Goal: Task Accomplishment & Management: Use online tool/utility

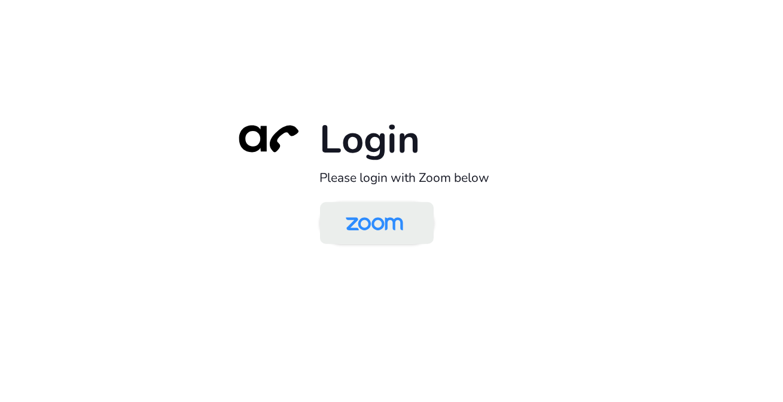
click at [412, 218] on img at bounding box center [374, 224] width 83 height 39
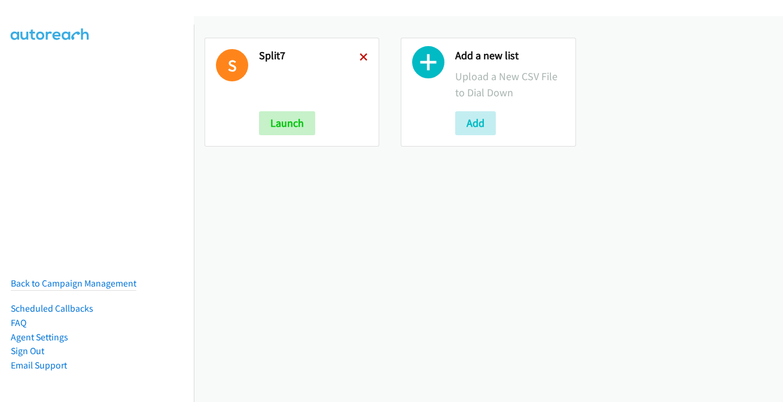
click at [360, 54] on icon at bounding box center [364, 58] width 8 height 8
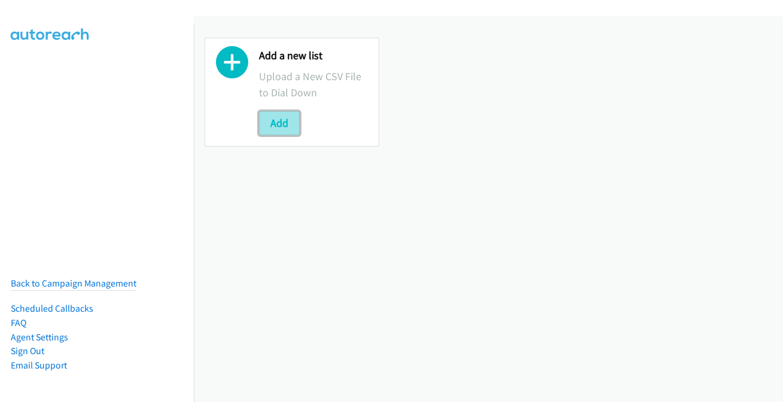
click at [287, 123] on button "Add" at bounding box center [279, 123] width 41 height 24
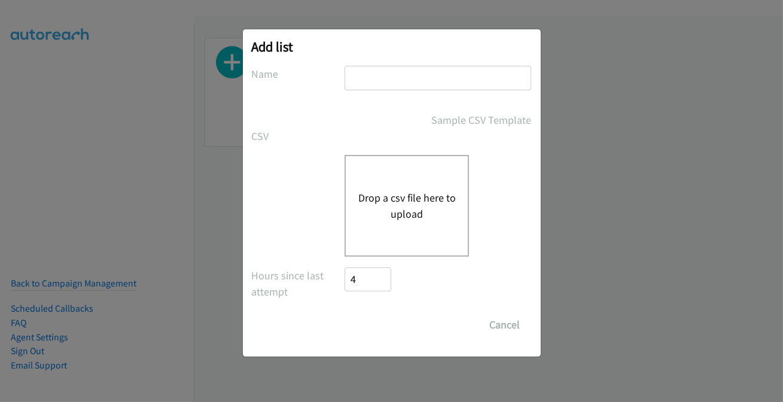
click at [404, 83] on input "text" at bounding box center [438, 78] width 187 height 25
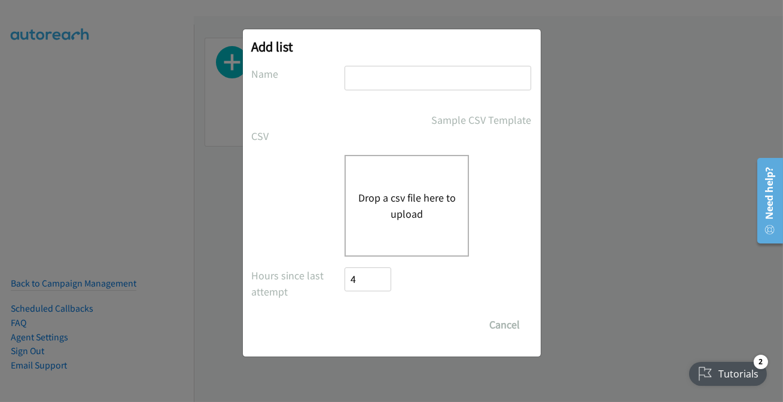
type input "split7"
click at [379, 210] on button "Drop a csv file here to upload" at bounding box center [407, 206] width 98 height 32
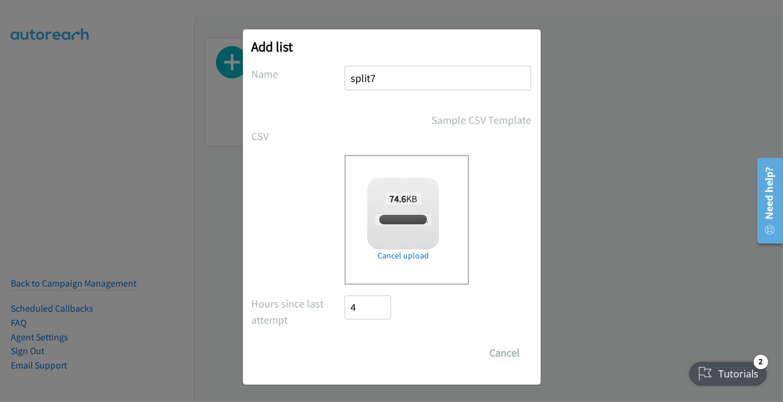
checkbox input "true"
click at [399, 350] on input "Save List" at bounding box center [376, 353] width 63 height 24
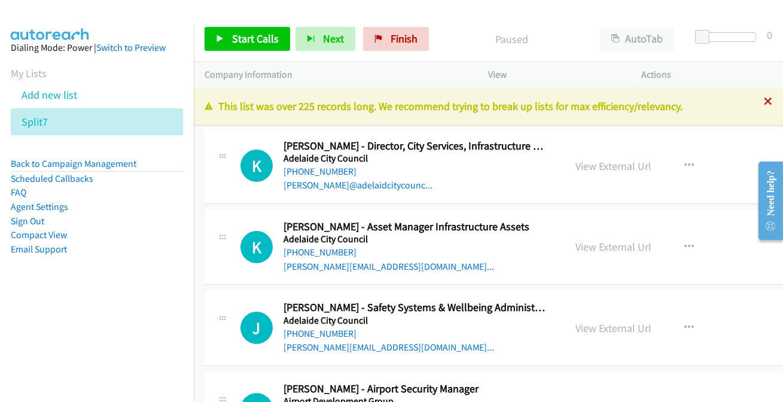
click at [764, 105] on icon at bounding box center [768, 102] width 8 height 8
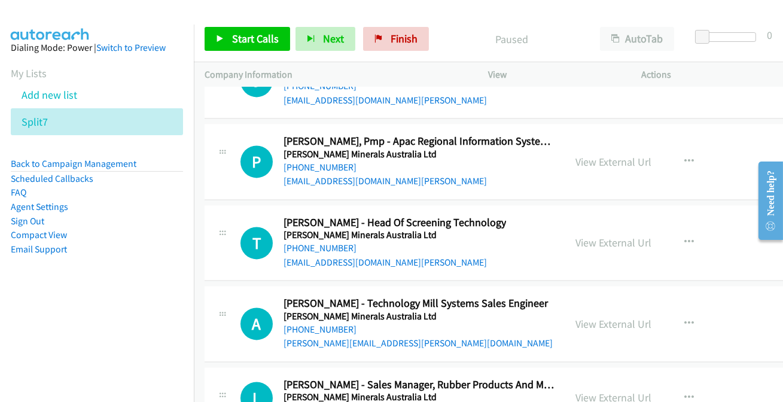
scroll to position [23733, 0]
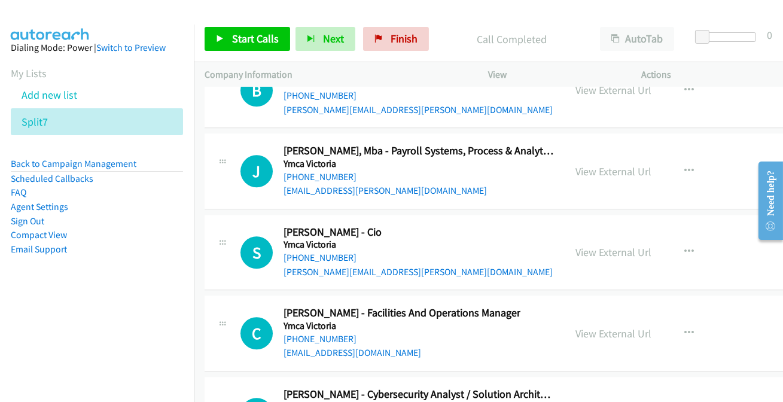
scroll to position [23624, 0]
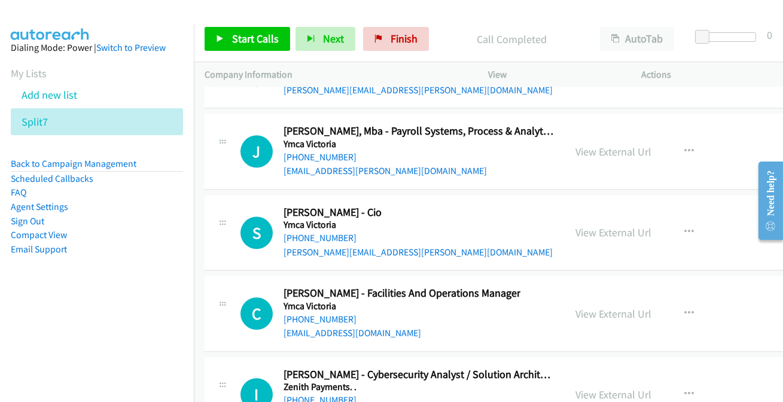
click at [324, 394] on link "+61 433 753 042" at bounding box center [320, 399] width 73 height 11
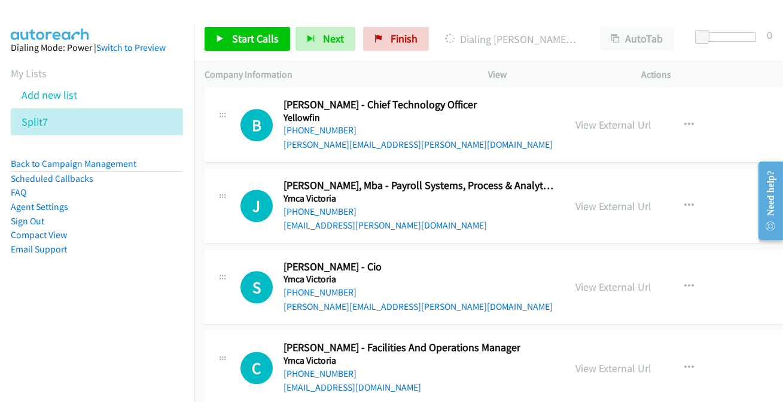
scroll to position [23515, 0]
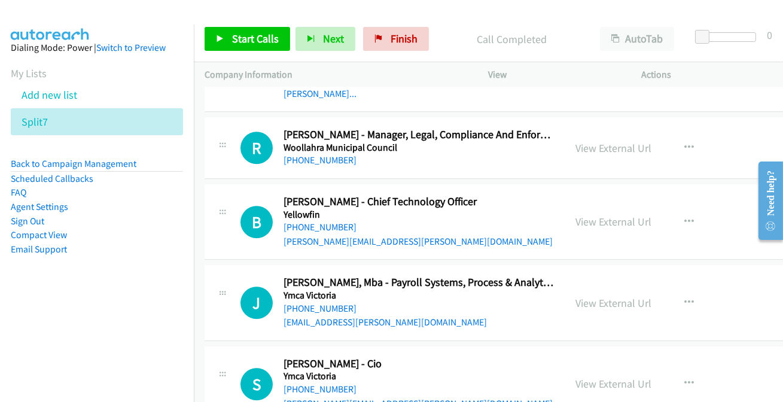
scroll to position [23407, 0]
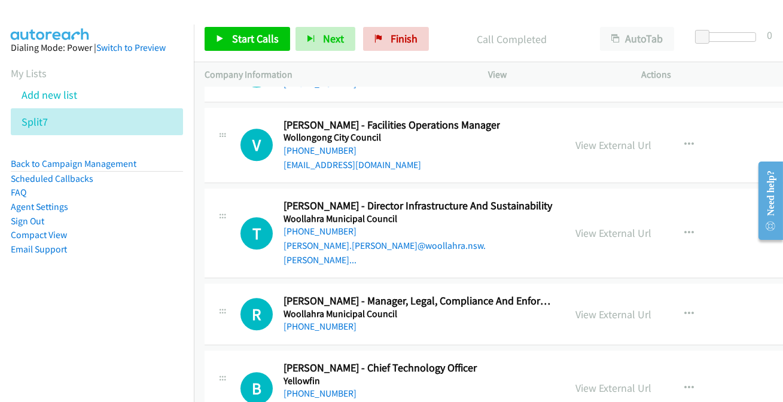
scroll to position [23298, 0]
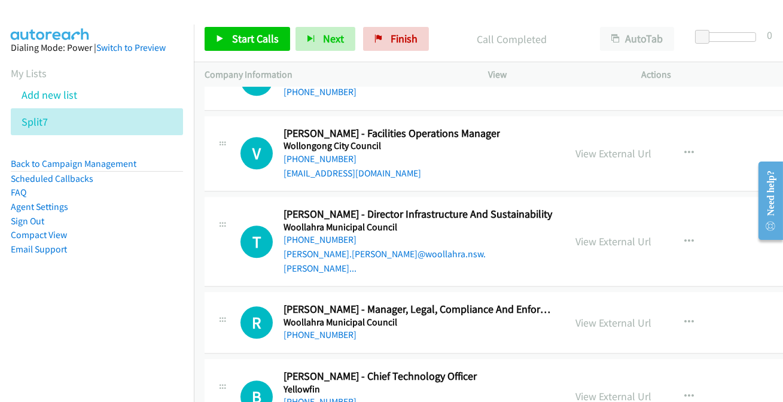
click at [320, 396] on link "+61 488 034 103" at bounding box center [320, 401] width 73 height 11
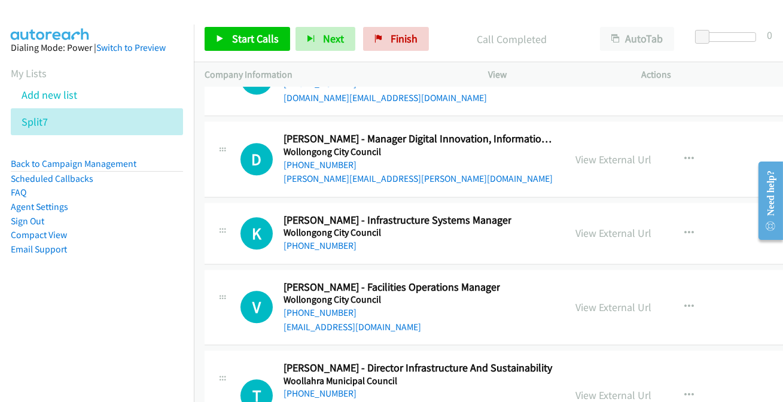
scroll to position [23135, 0]
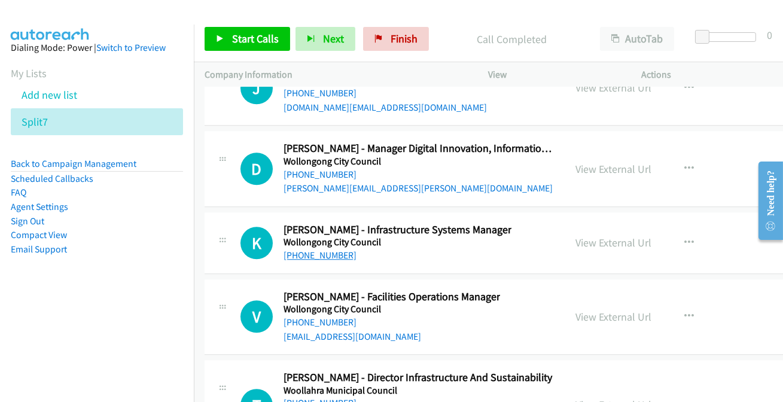
click at [300, 250] on link "+61 419 142 225" at bounding box center [320, 255] width 73 height 11
click at [339, 397] on link "+61 414 980 600" at bounding box center [320, 402] width 73 height 11
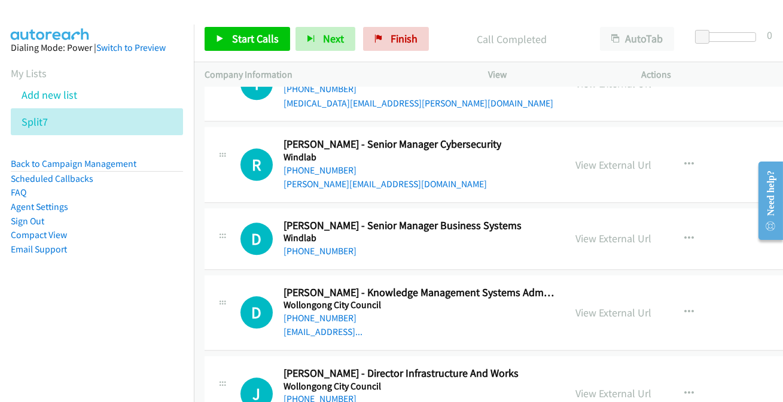
scroll to position [22809, 0]
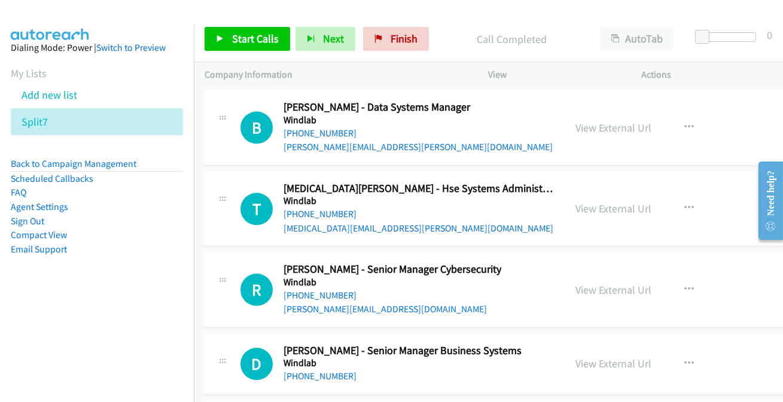
scroll to position [22700, 0]
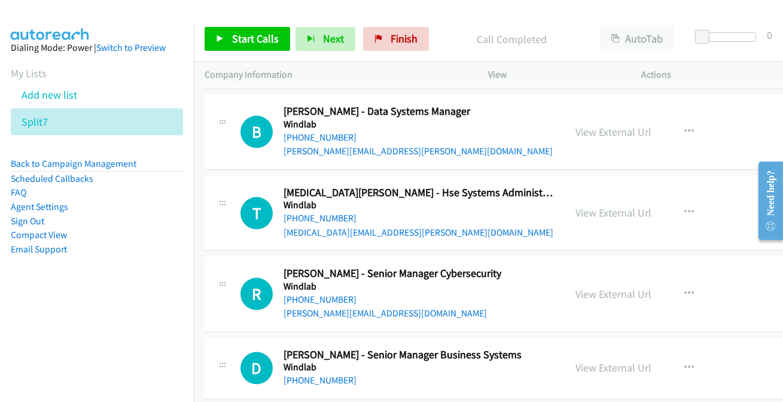
click at [302, 375] on link "+61 414 540 880" at bounding box center [320, 380] width 73 height 11
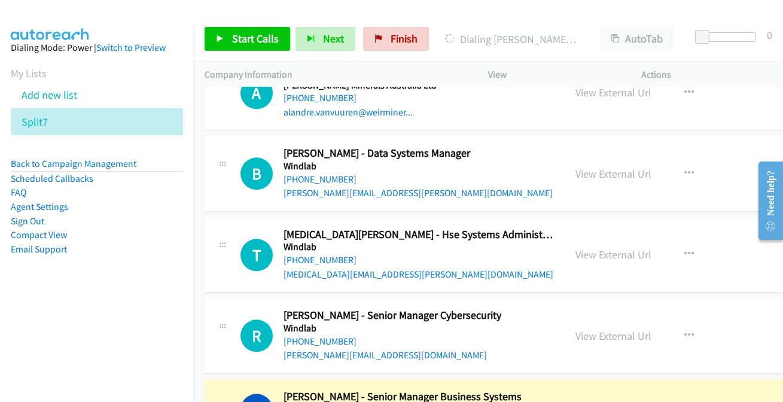
scroll to position [22645, 0]
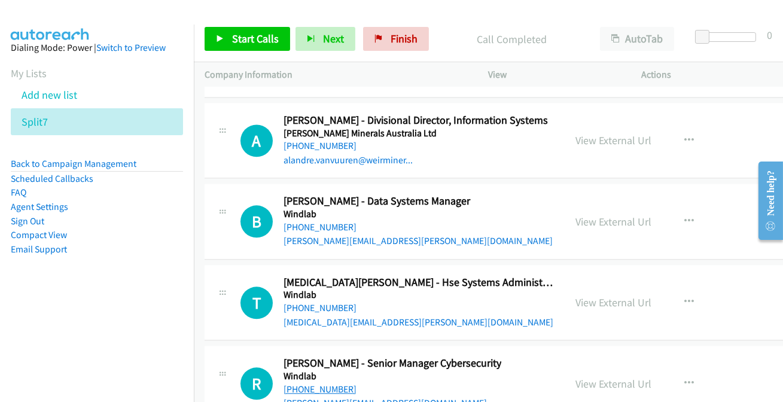
scroll to position [22591, 0]
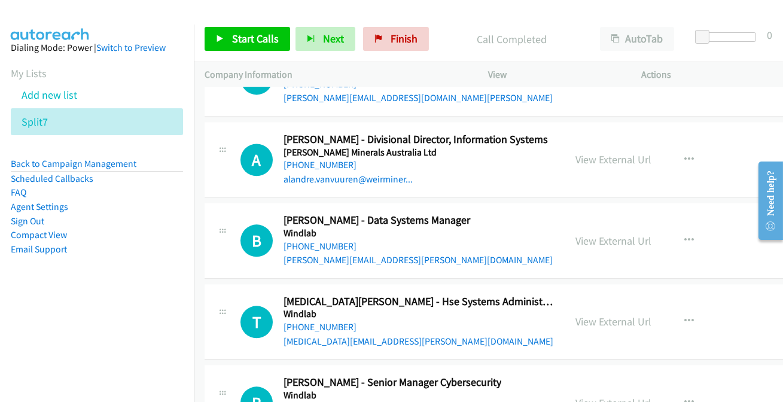
click at [296, 402] on link "+61 402 710 208" at bounding box center [320, 408] width 73 height 11
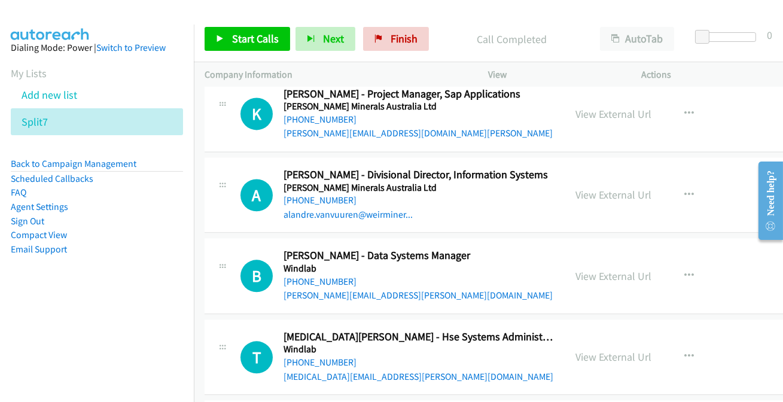
scroll to position [22536, 0]
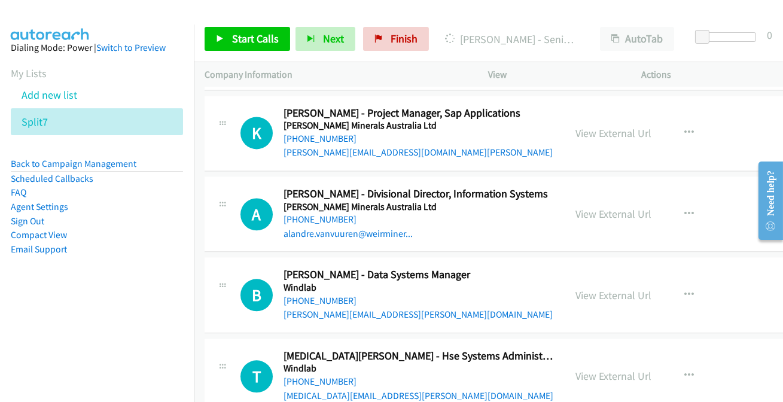
click at [326, 376] on link "+61 404 035 254" at bounding box center [320, 381] width 73 height 11
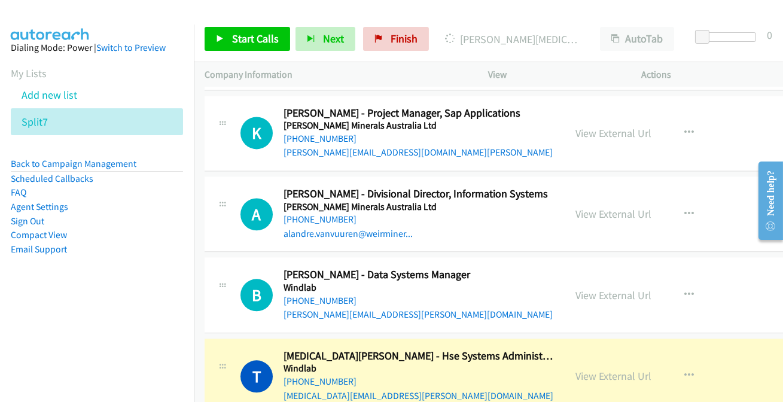
scroll to position [22482, 0]
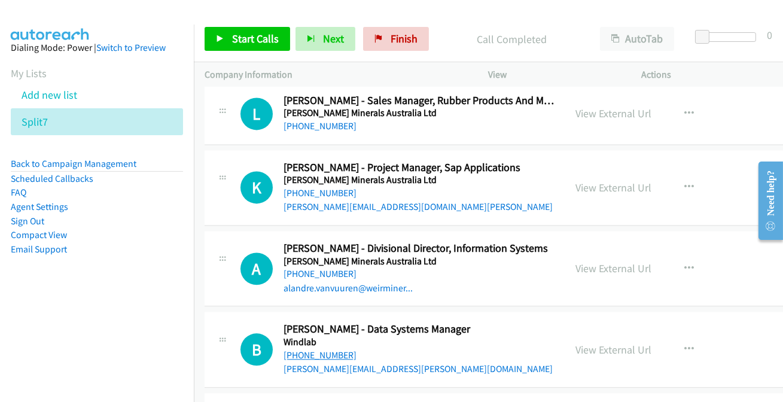
click at [313, 350] on link "+61 400 357 014" at bounding box center [320, 355] width 73 height 11
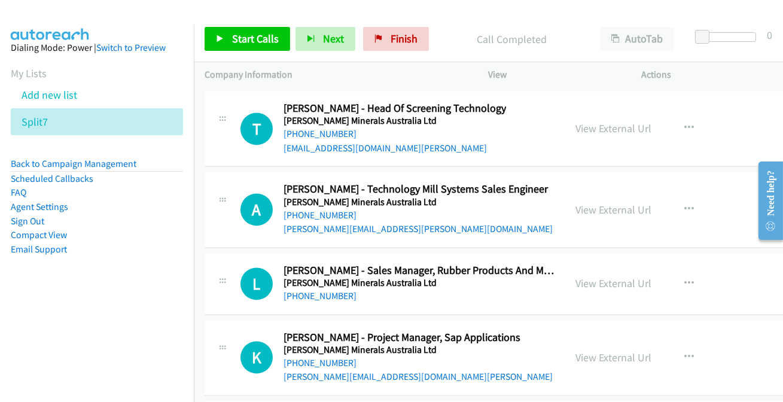
scroll to position [22264, 0]
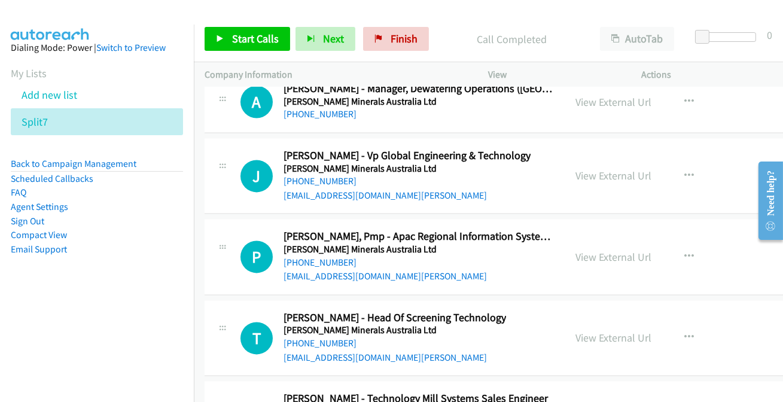
scroll to position [22101, 0]
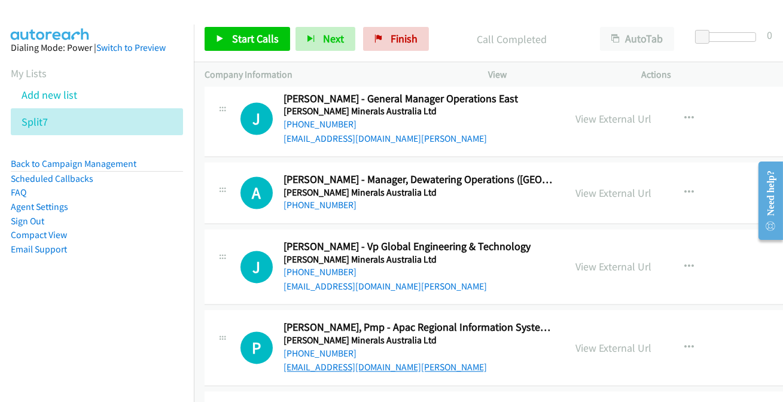
scroll to position [21992, 0]
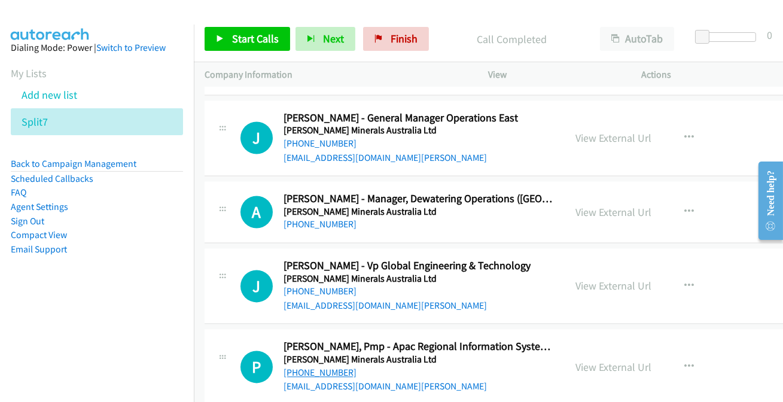
click at [309, 367] on link "+61 400 322 470" at bounding box center [320, 372] width 73 height 11
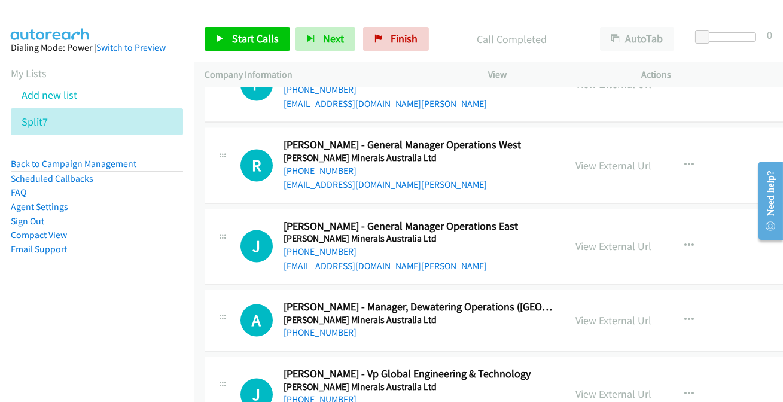
scroll to position [21883, 0]
click at [314, 394] on link "+61 477 113 377" at bounding box center [320, 399] width 73 height 11
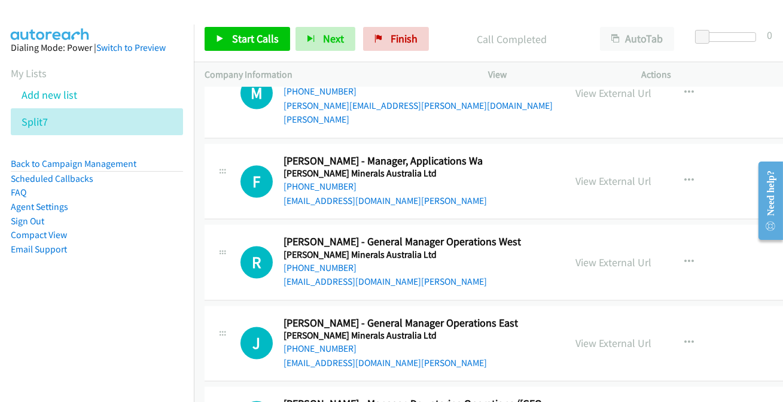
scroll to position [21774, 0]
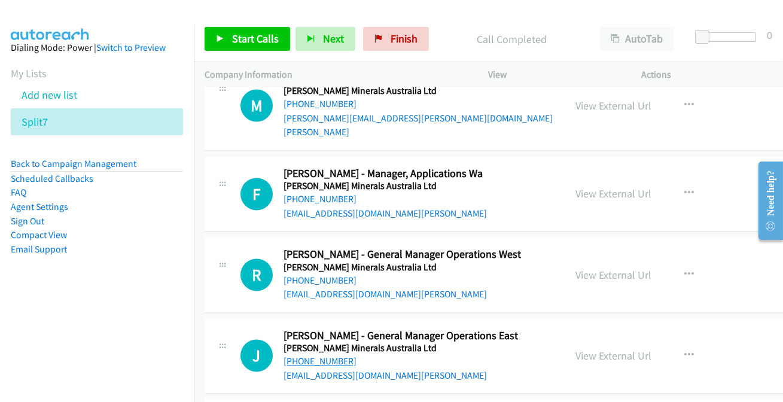
click at [303, 356] on link "+61 473 598 592" at bounding box center [320, 361] width 73 height 11
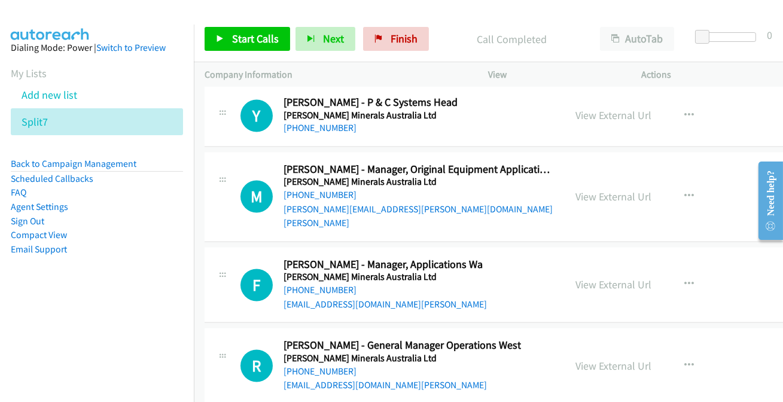
scroll to position [21666, 0]
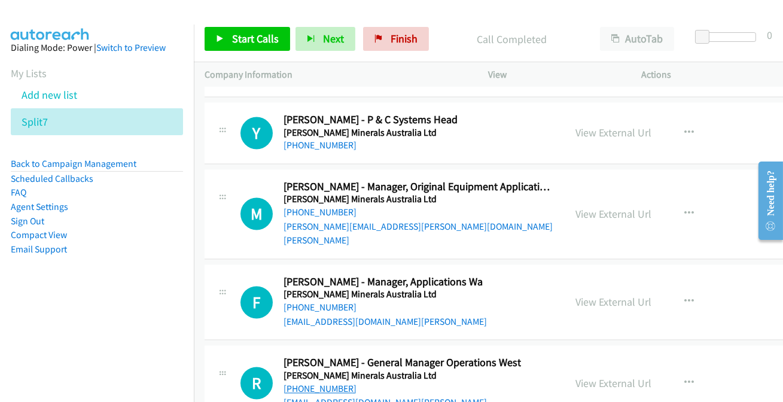
click at [319, 384] on link "+61 403 572 221" at bounding box center [320, 389] width 73 height 11
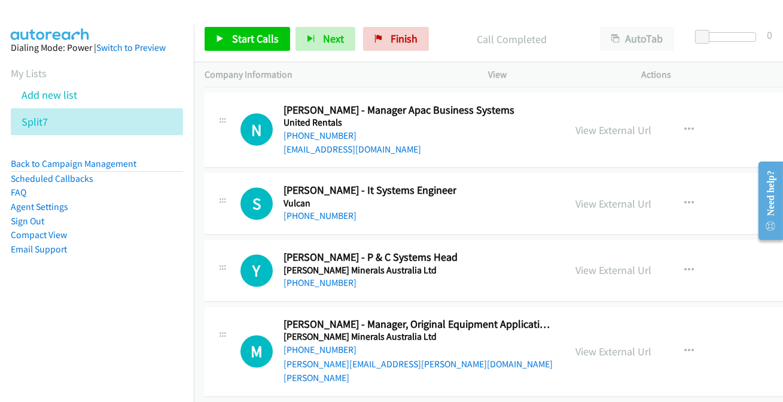
scroll to position [21503, 0]
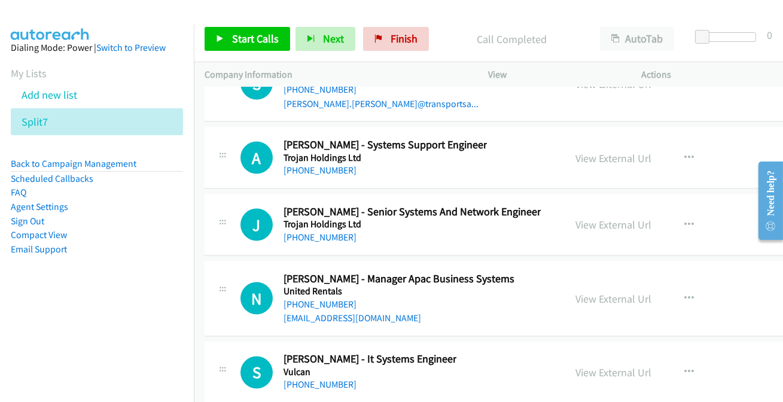
scroll to position [21339, 0]
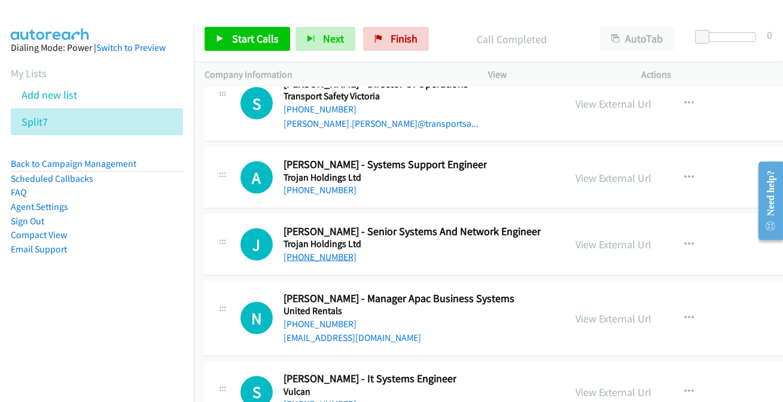
click at [309, 251] on link "+64 27 293 1689" at bounding box center [320, 256] width 73 height 11
click at [317, 399] on link "+61 2 9725 2377" at bounding box center [320, 404] width 73 height 11
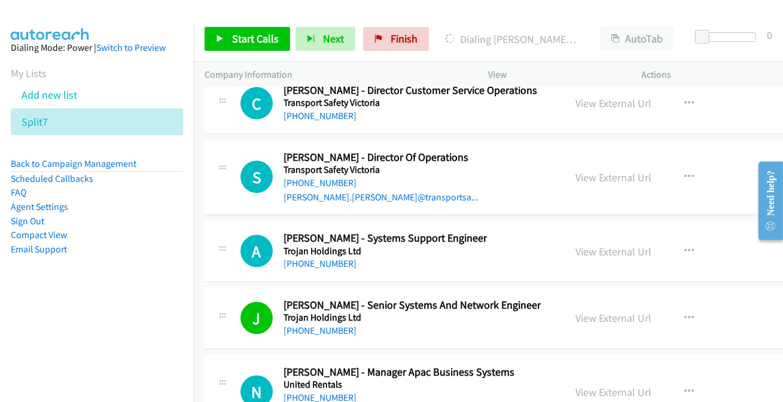
scroll to position [21285, 0]
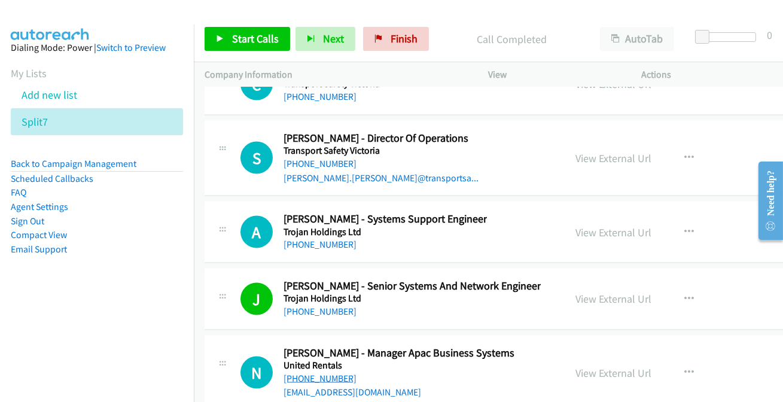
click at [308, 373] on link "+61 417 433 805" at bounding box center [320, 378] width 73 height 11
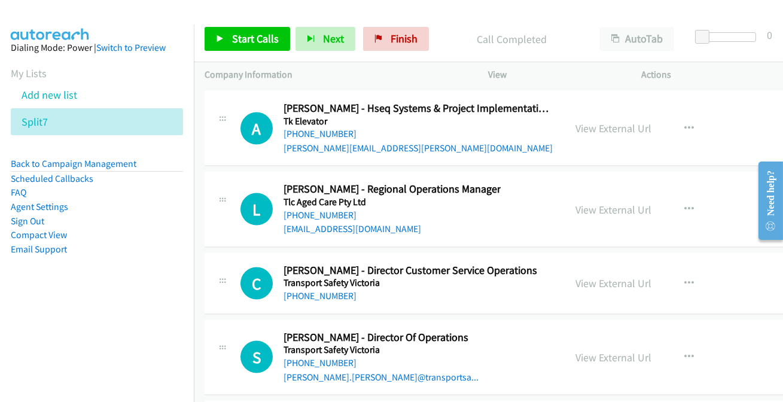
scroll to position [21067, 0]
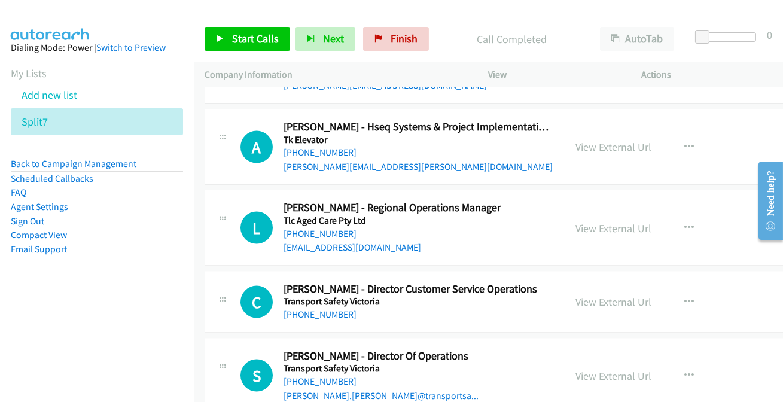
click at [329, 376] on link "+61 3 9655 6144" at bounding box center [320, 381] width 73 height 11
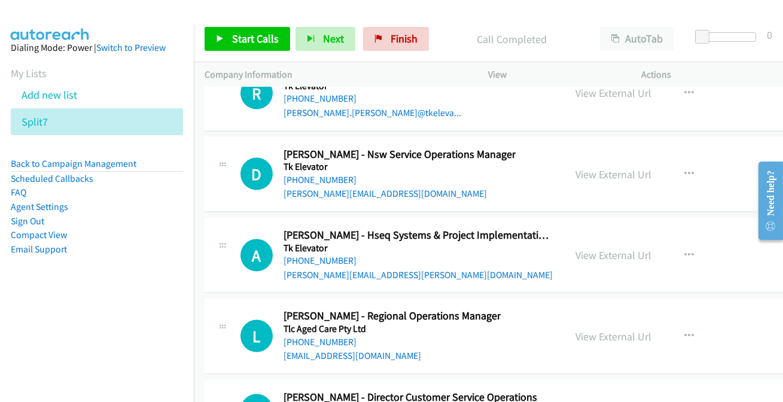
scroll to position [20904, 0]
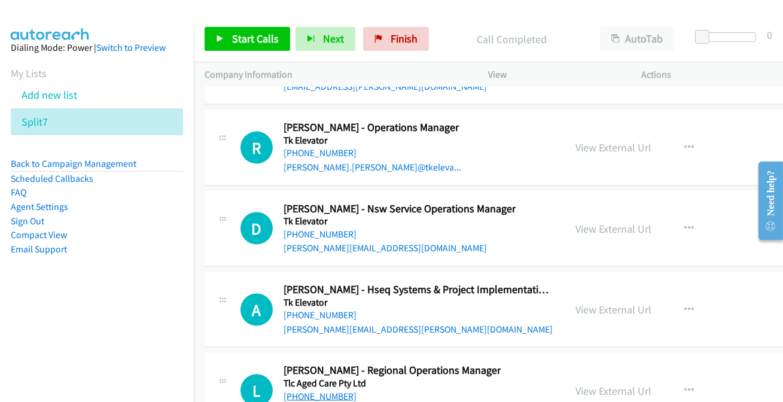
click at [331, 391] on link "+61 437 571 091" at bounding box center [320, 396] width 73 height 11
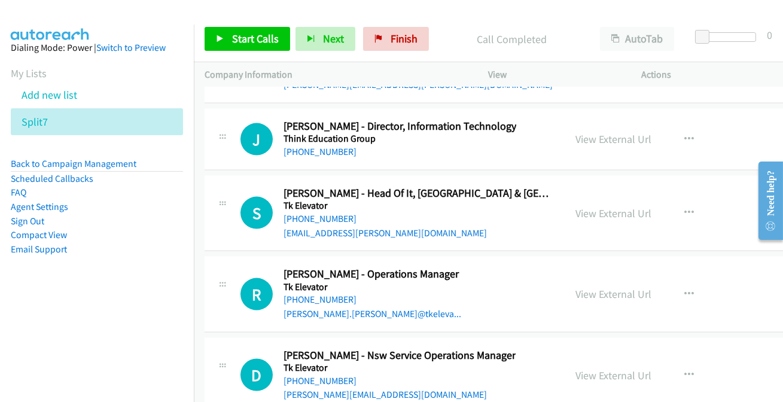
scroll to position [20741, 0]
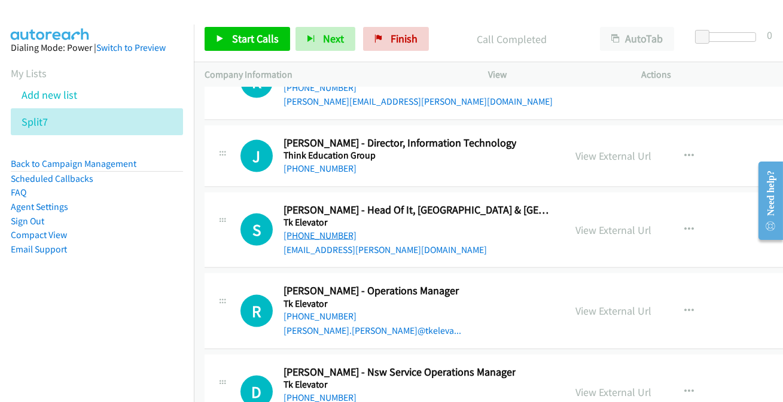
click at [319, 230] on link "+61 421 504 490" at bounding box center [320, 235] width 73 height 11
click at [309, 311] on link "+61 409 988 251" at bounding box center [320, 316] width 73 height 11
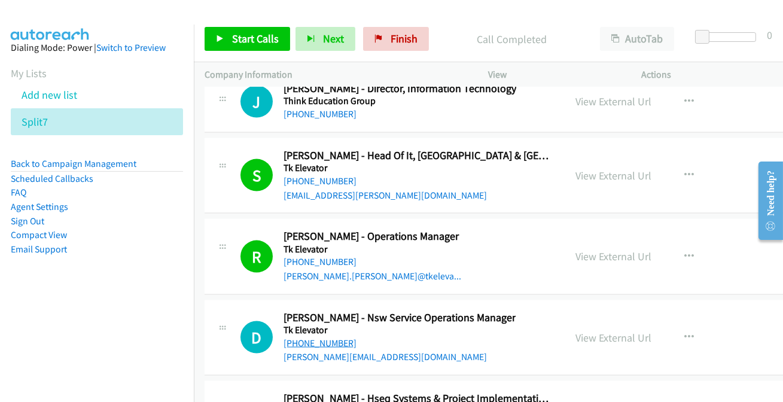
click at [329, 338] on link "+61 409 533 185" at bounding box center [320, 343] width 73 height 11
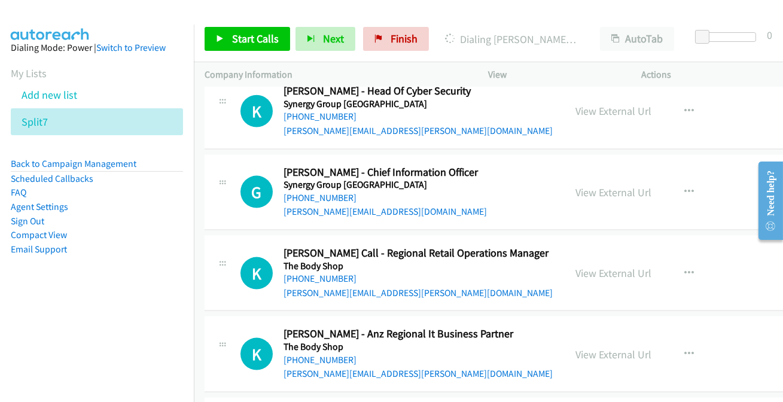
scroll to position [20415, 0]
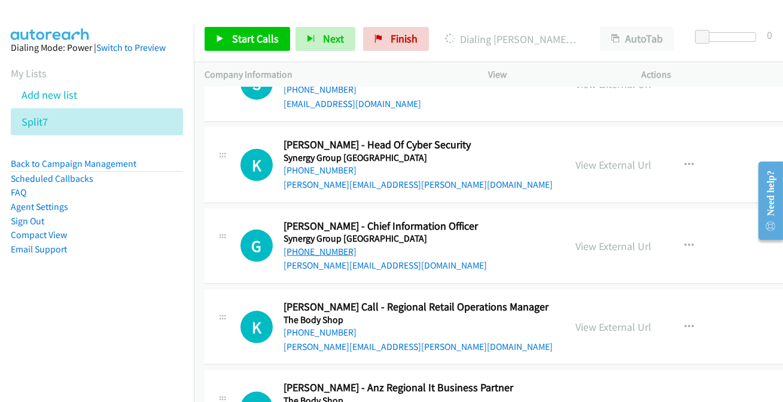
click at [302, 246] on link "+61 437 909 935" at bounding box center [320, 251] width 73 height 11
click at [332, 327] on link "+61 409 359 483" at bounding box center [320, 332] width 73 height 11
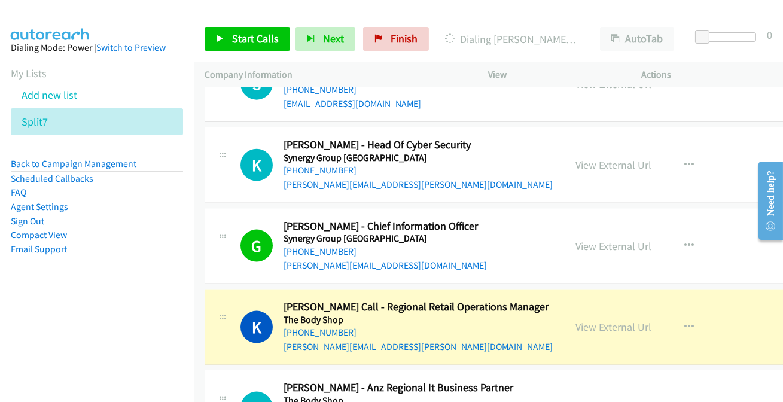
scroll to position [20469, 0]
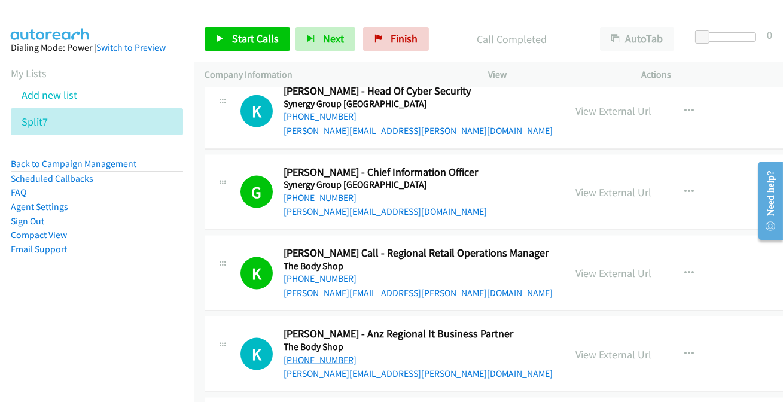
click at [323, 354] on link "+61 490 810 647" at bounding box center [320, 359] width 73 height 11
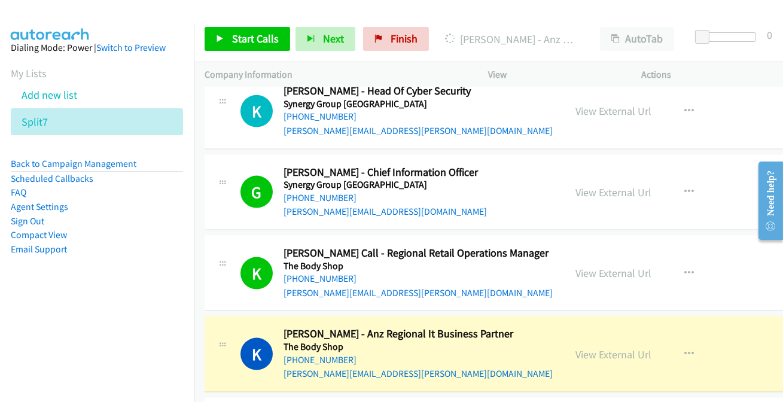
scroll to position [20523, 0]
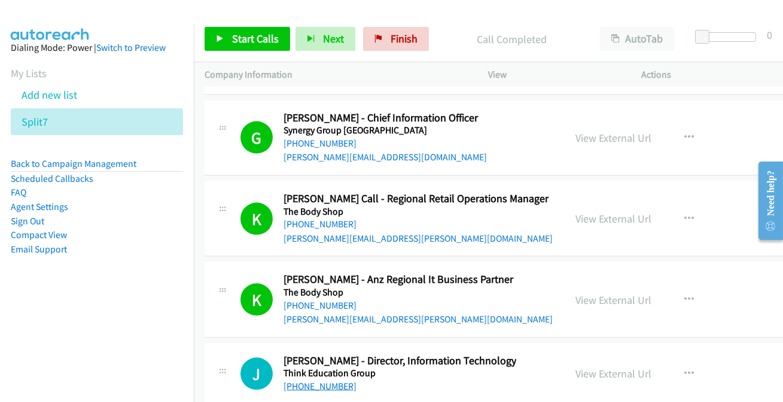
click at [323, 381] on link "+61 418 635 135" at bounding box center [320, 386] width 73 height 11
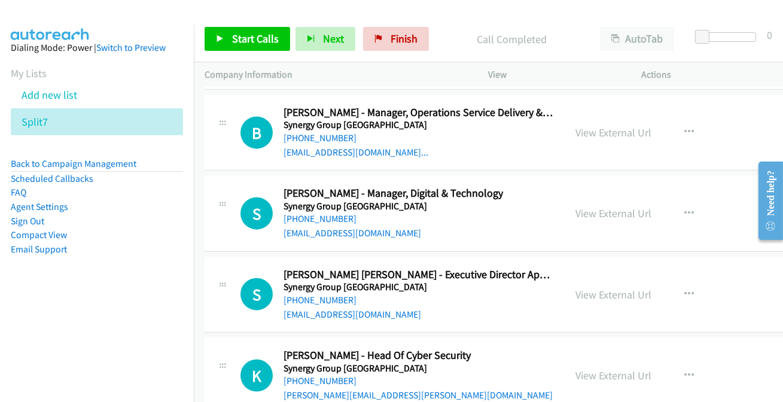
scroll to position [20142, 0]
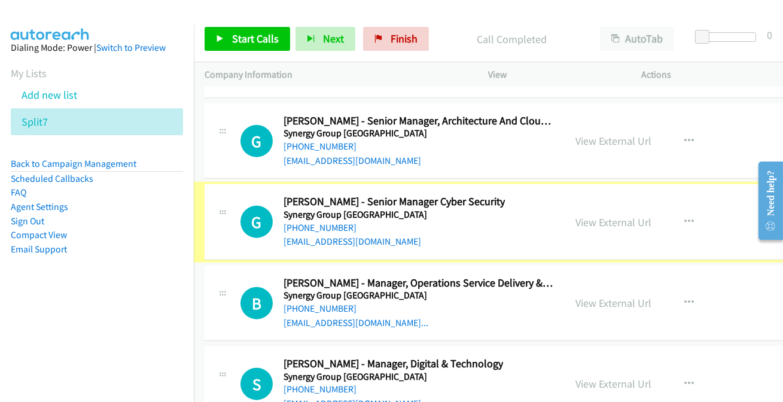
scroll to position [20033, 0]
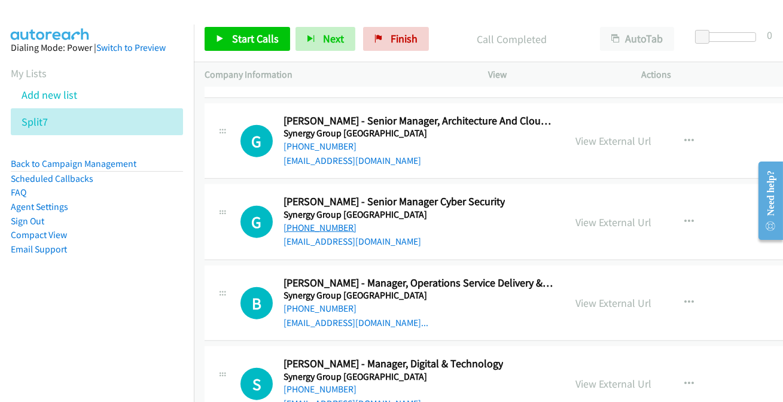
click at [324, 222] on link "+61 423 967 404" at bounding box center [320, 227] width 73 height 11
click at [316, 303] on link "+61 407 794 347" at bounding box center [320, 308] width 73 height 11
click at [331, 384] on link "+61 466 263 262" at bounding box center [320, 389] width 73 height 11
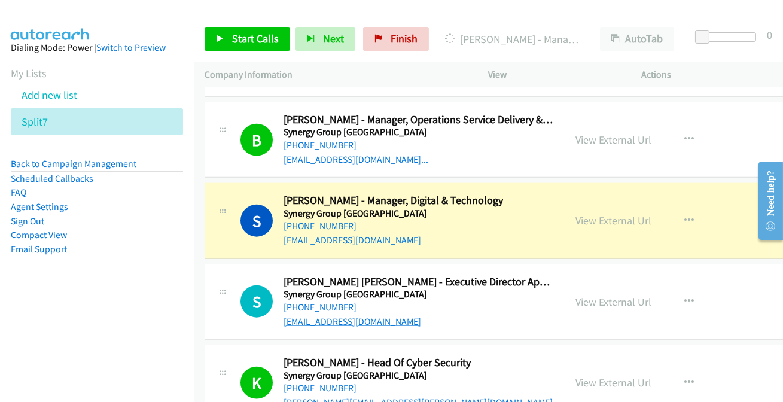
scroll to position [20142, 0]
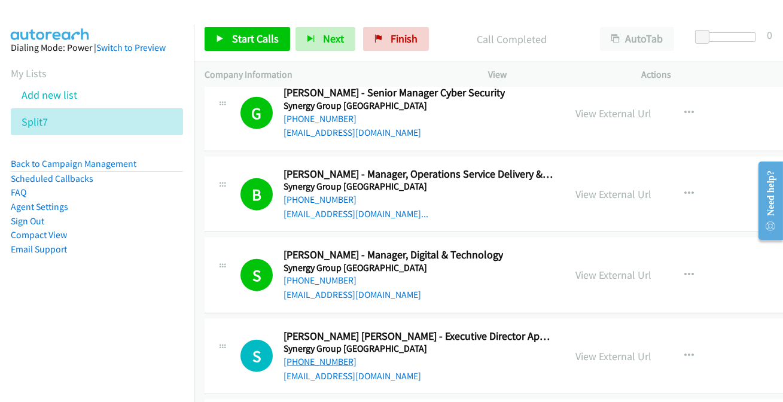
click at [315, 356] on link "+61 423 635 122" at bounding box center [320, 361] width 73 height 11
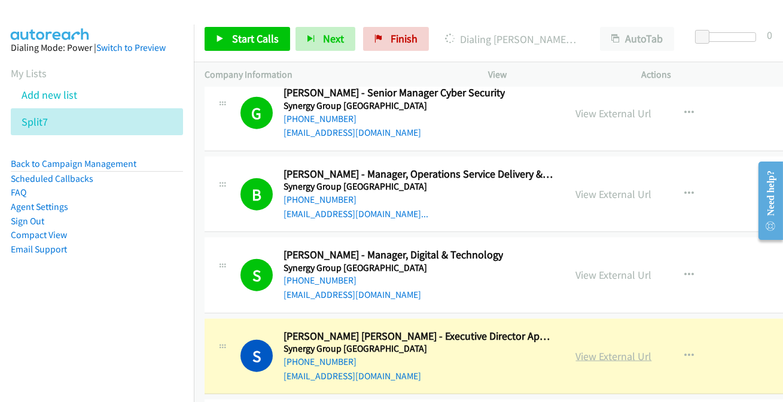
click at [598, 350] on link "View External Url" at bounding box center [614, 357] width 76 height 14
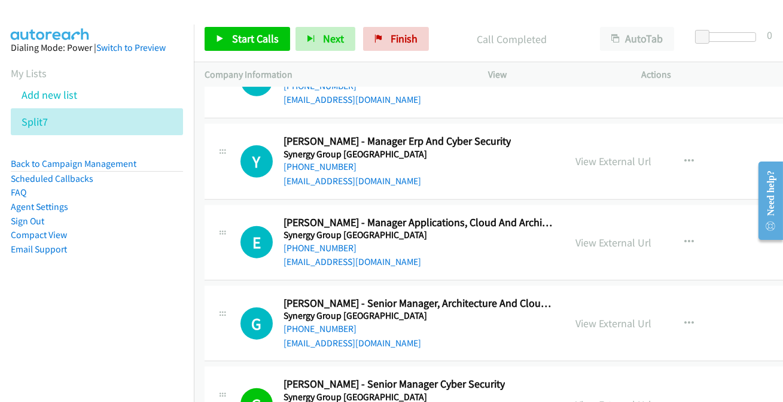
scroll to position [19816, 0]
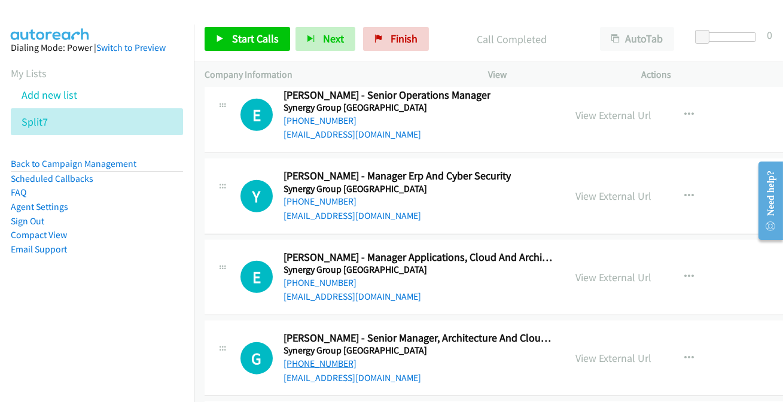
click at [325, 358] on link "+61 478 830 053" at bounding box center [320, 363] width 73 height 11
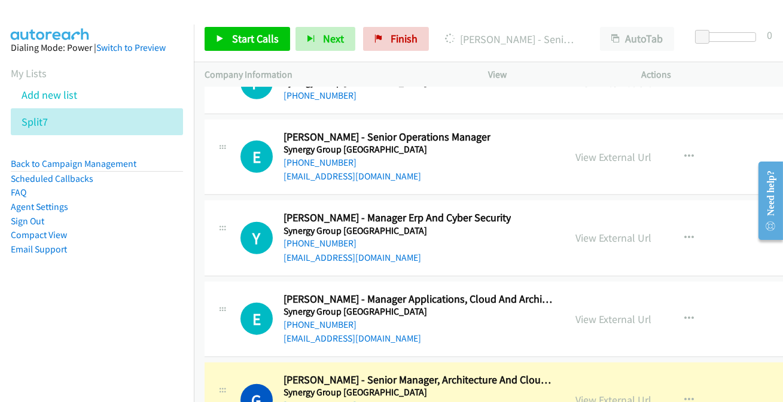
scroll to position [19762, 0]
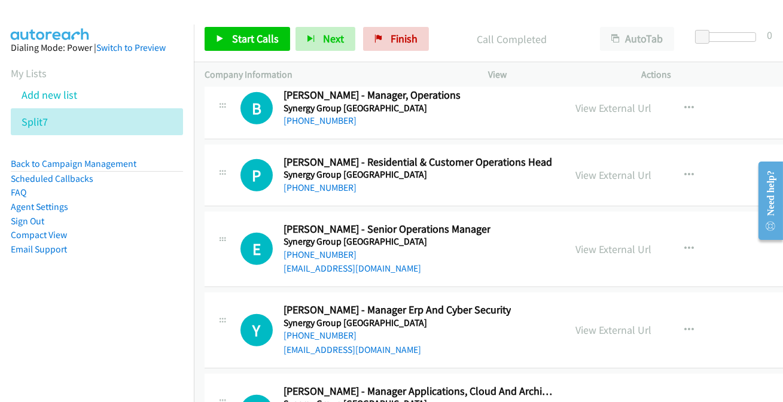
scroll to position [19653, 0]
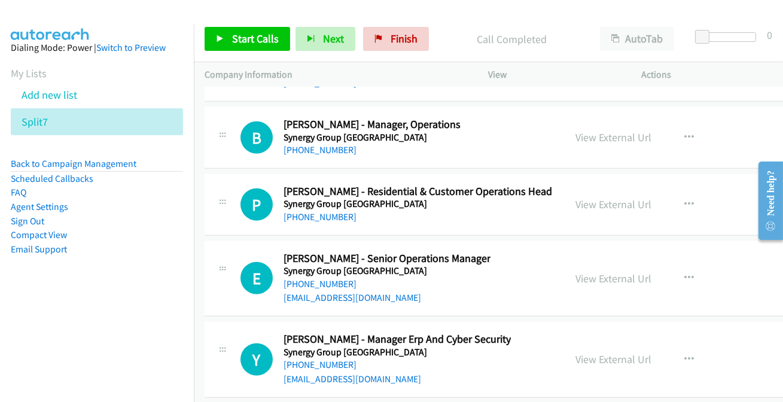
click at [321, 359] on link "+61 421 437 143" at bounding box center [320, 364] width 73 height 11
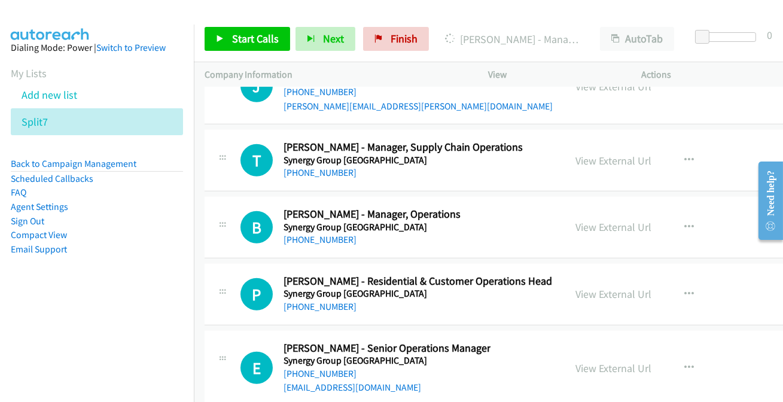
scroll to position [19544, 0]
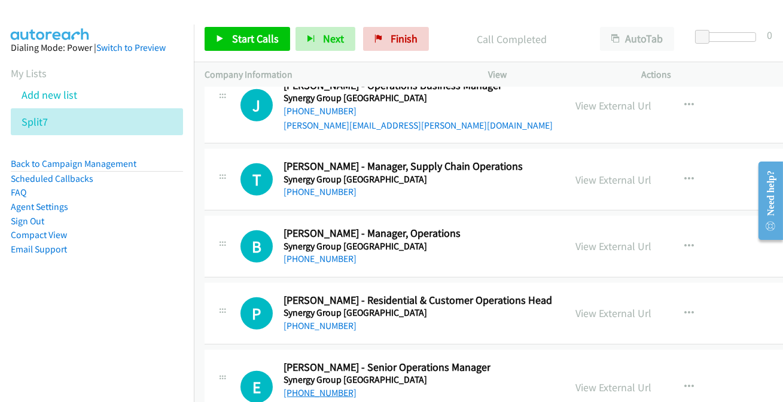
click at [335, 387] on link "+61 2 6191 6969" at bounding box center [320, 392] width 73 height 11
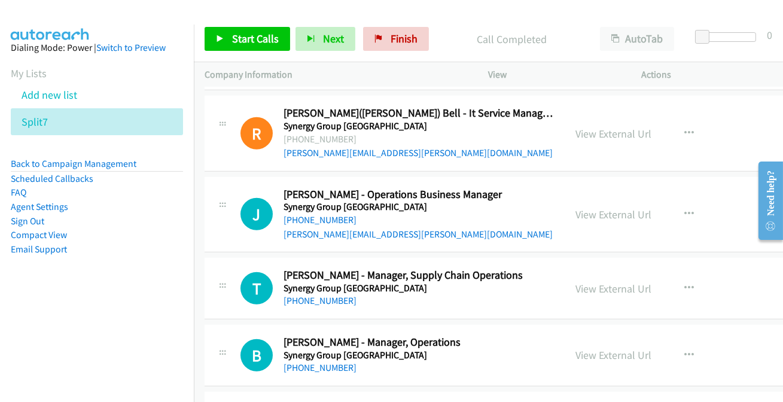
scroll to position [19380, 0]
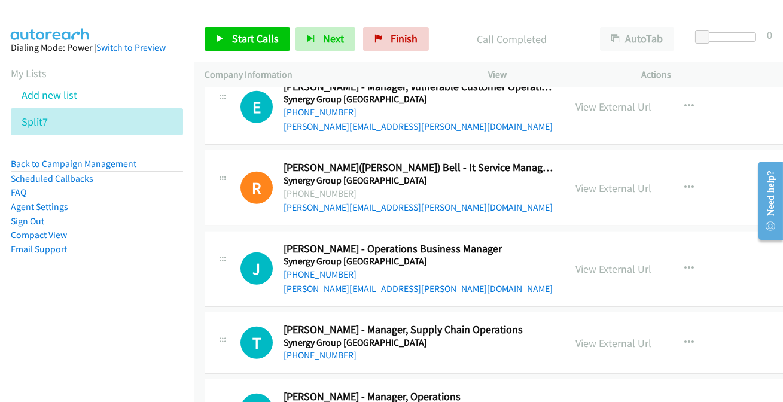
drag, startPoint x: 313, startPoint y: 255, endPoint x: 315, endPoint y: 248, distance: 6.8
click at [317, 350] on link "+61 8 6282 7238" at bounding box center [320, 355] width 73 height 11
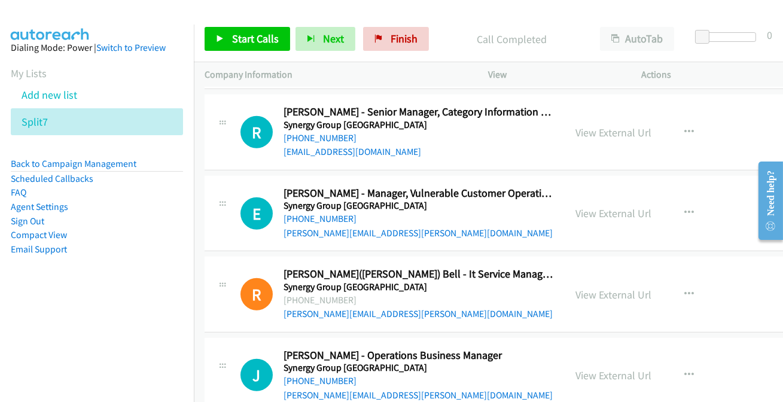
scroll to position [19272, 0]
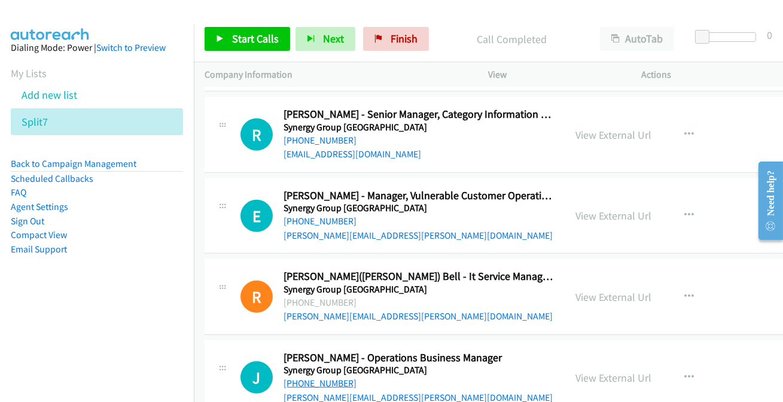
click at [341, 378] on link "+61 415 113 722" at bounding box center [320, 383] width 73 height 11
click at [335, 378] on link "+61 415 113 722" at bounding box center [320, 383] width 73 height 11
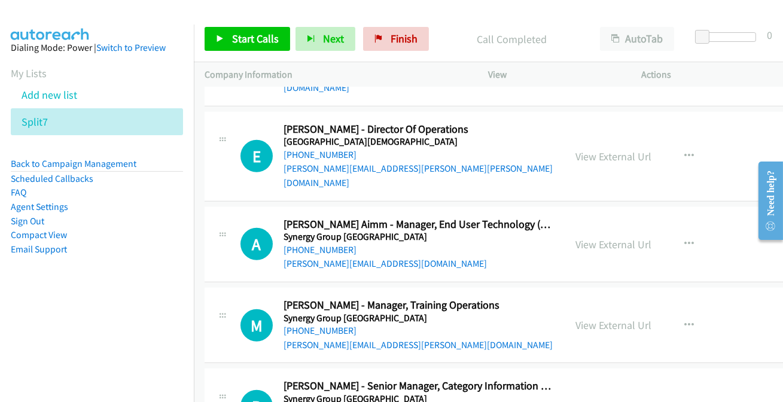
scroll to position [18945, 0]
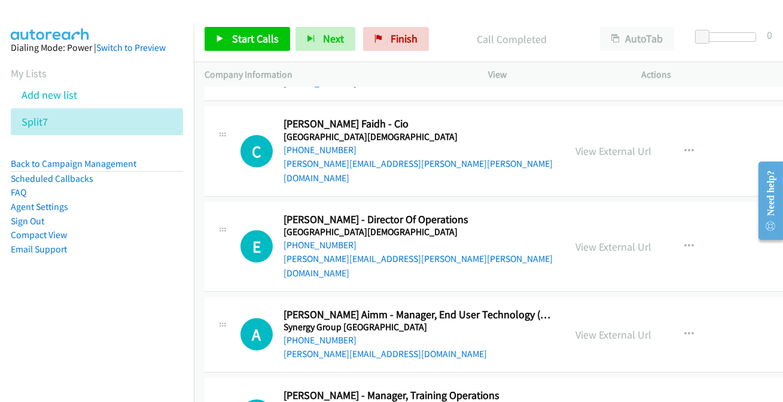
scroll to position [18891, 0]
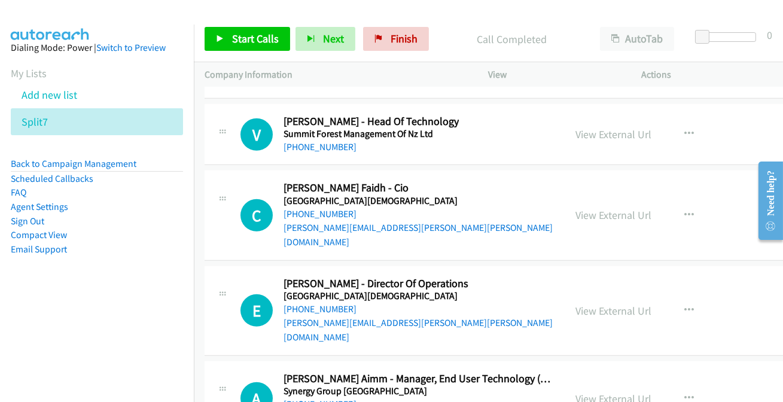
scroll to position [18782, 0]
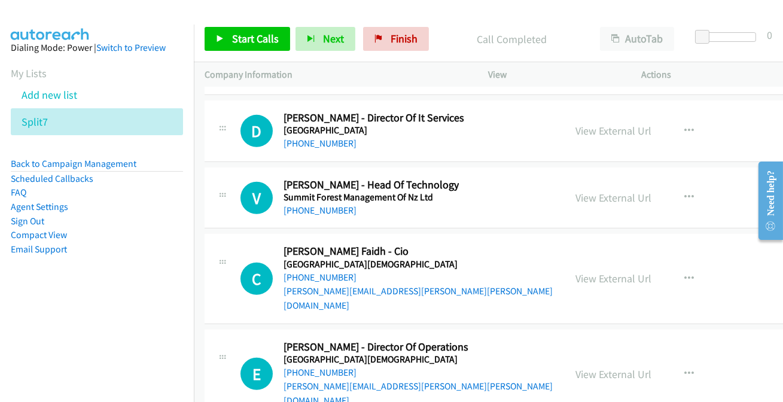
click at [321, 367] on link "+61 417 413 627" at bounding box center [320, 372] width 73 height 11
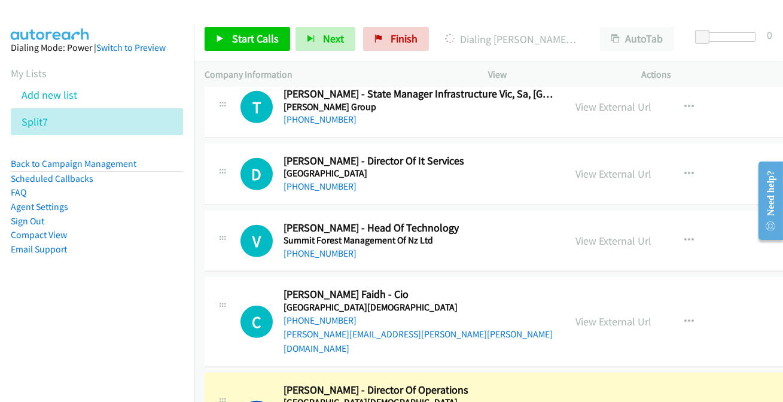
scroll to position [18728, 0]
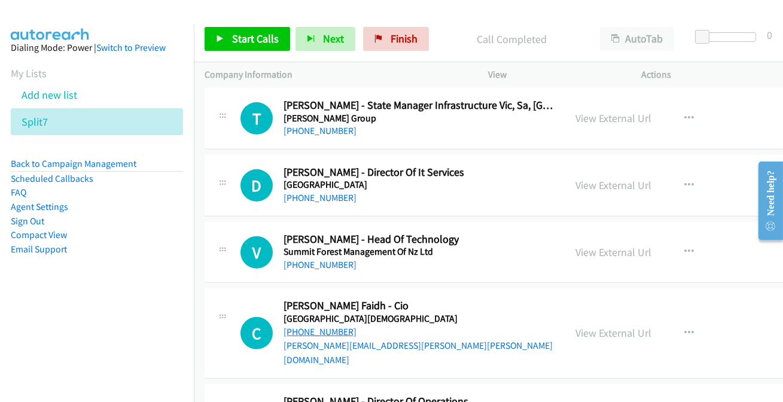
click at [330, 326] on link "+61 404 039 607" at bounding box center [320, 331] width 73 height 11
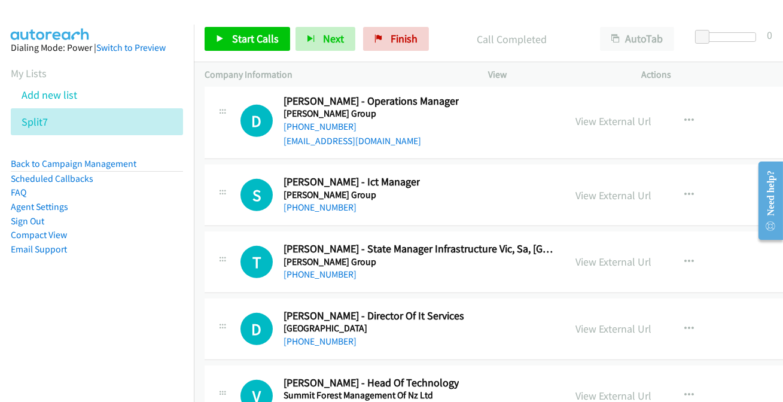
scroll to position [18565, 0]
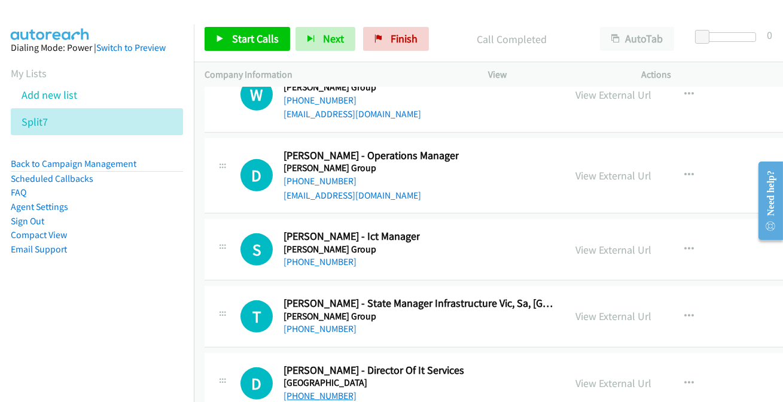
scroll to position [18510, 0]
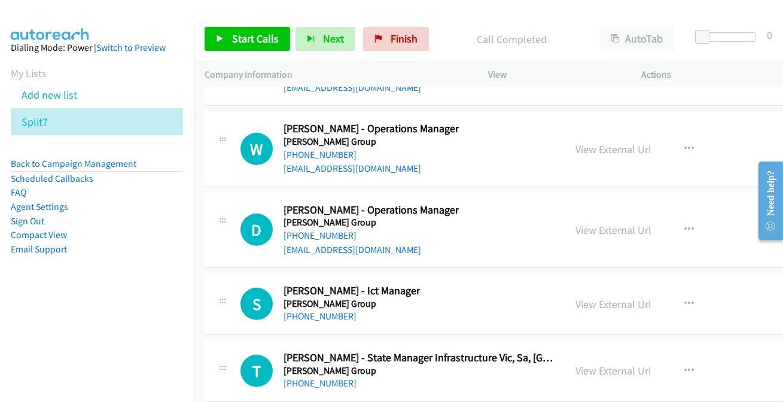
scroll to position [18456, 0]
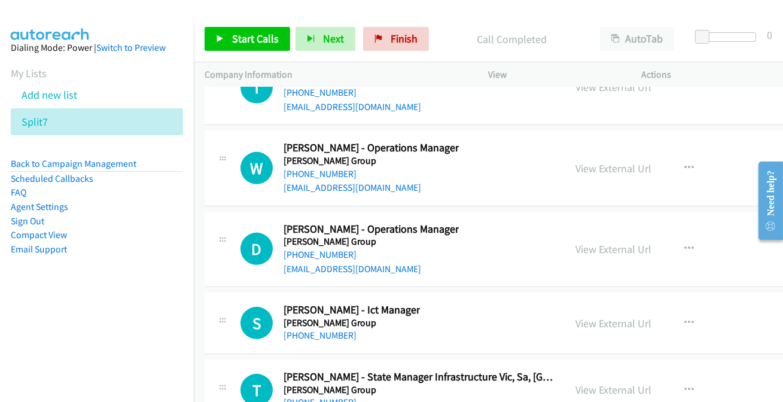
click at [321, 397] on link "+61 425 749 306" at bounding box center [320, 402] width 73 height 11
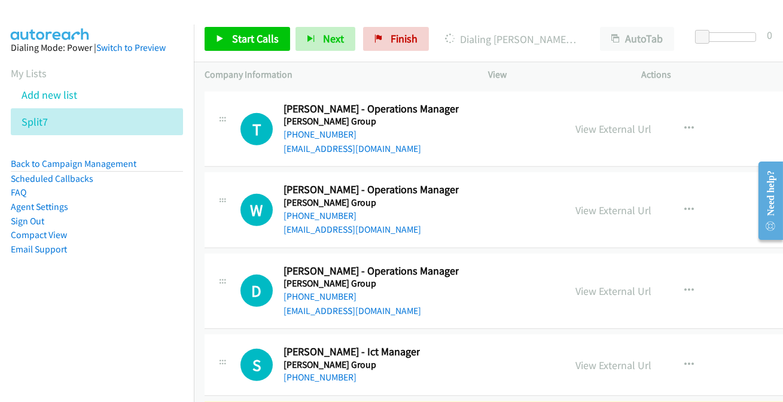
scroll to position [18401, 0]
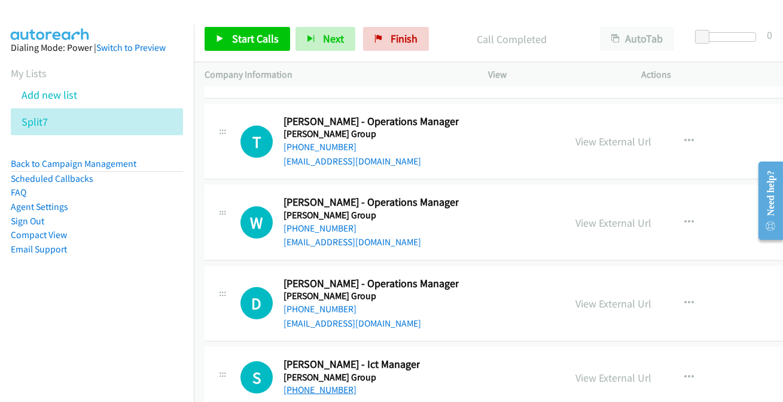
click at [320, 384] on link "+61 420 962 363" at bounding box center [320, 389] width 73 height 11
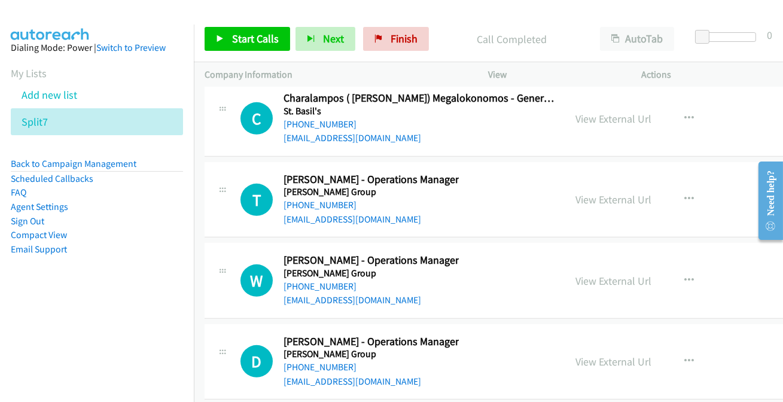
scroll to position [18292, 0]
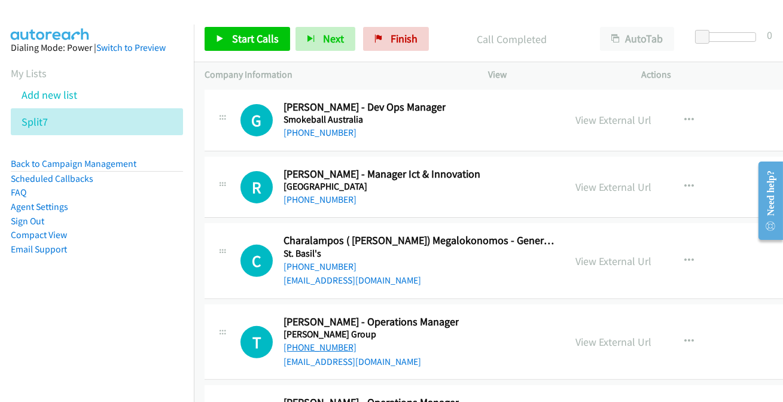
scroll to position [18183, 0]
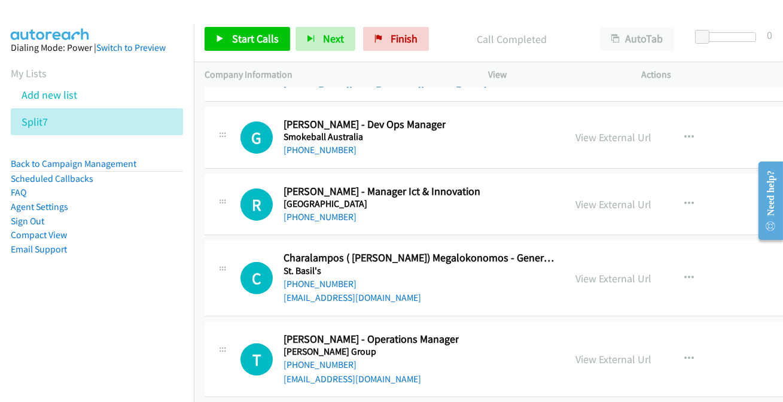
click at [308, 359] on link "+61 2 9729 7098" at bounding box center [320, 364] width 73 height 11
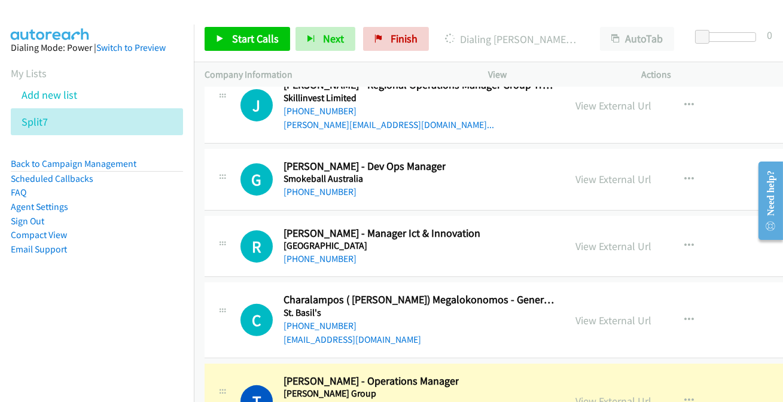
scroll to position [18129, 0]
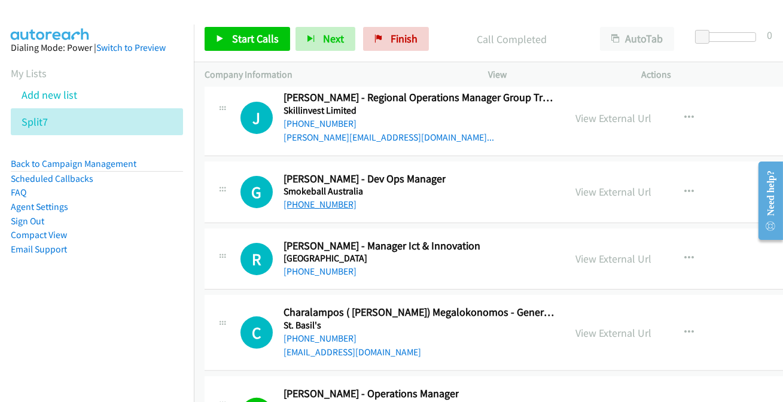
click at [311, 199] on link "+61 406 513 500" at bounding box center [320, 204] width 73 height 11
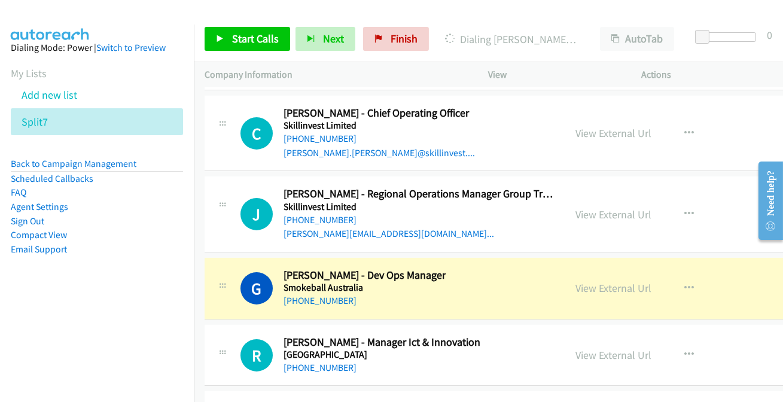
scroll to position [18021, 0]
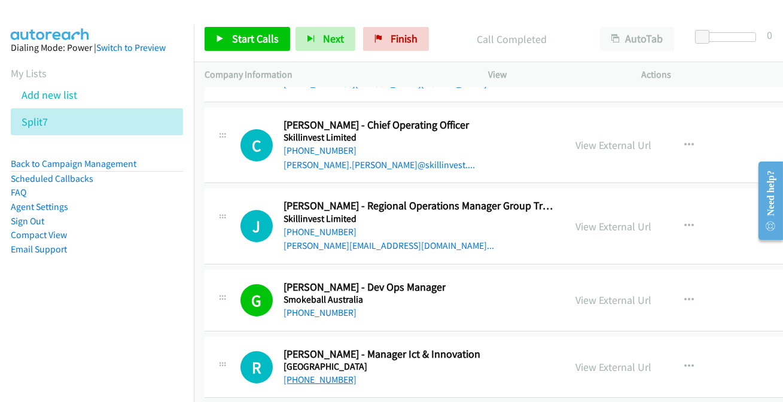
click at [318, 374] on link "+61 408 615 747" at bounding box center [320, 379] width 73 height 11
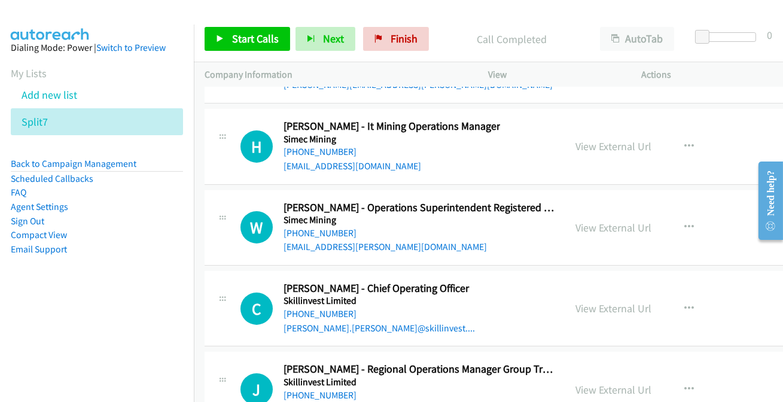
scroll to position [17803, 0]
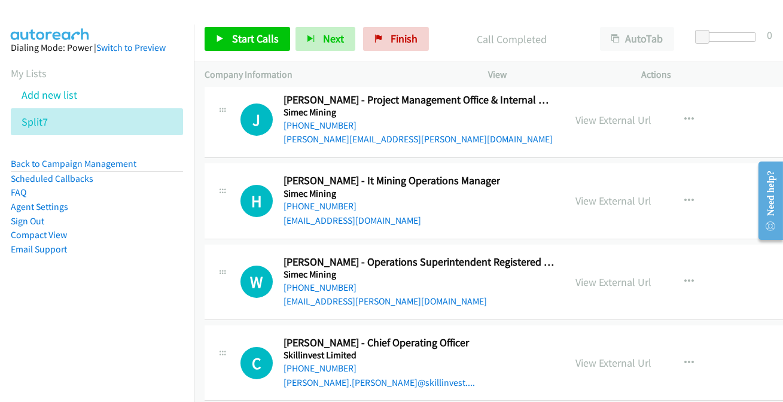
click at [310, 363] on link "+61 410 598 440" at bounding box center [320, 368] width 73 height 11
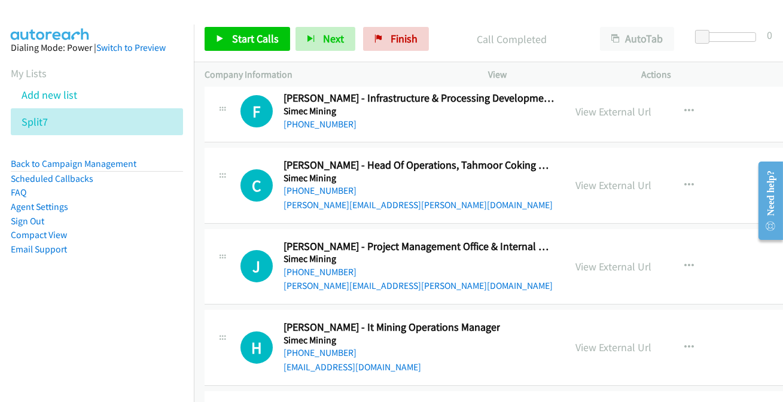
scroll to position [17639, 0]
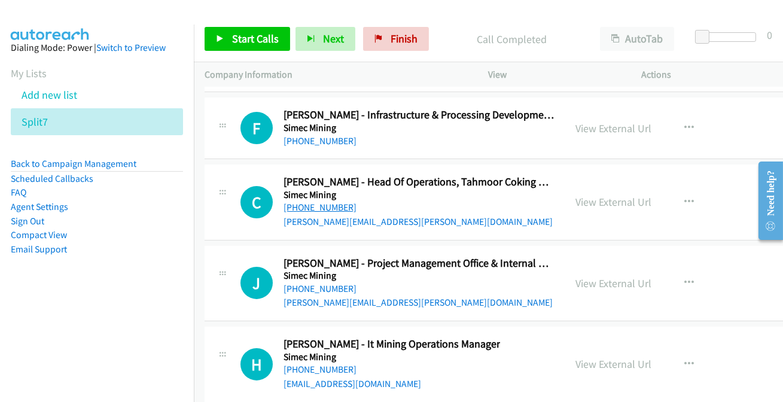
click at [336, 202] on link "+61 409 016 853" at bounding box center [320, 207] width 73 height 11
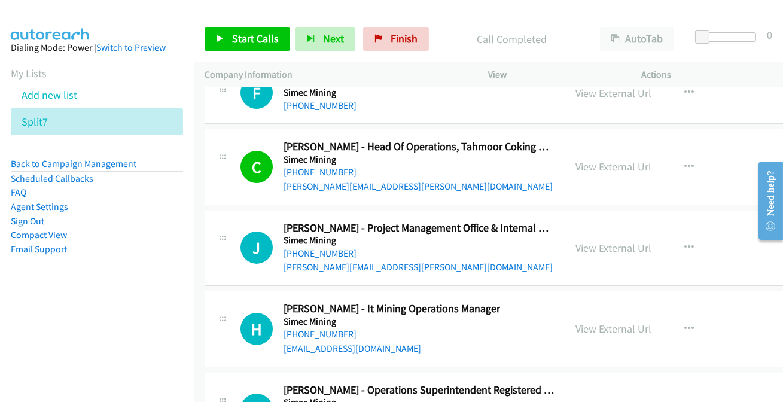
scroll to position [17694, 0]
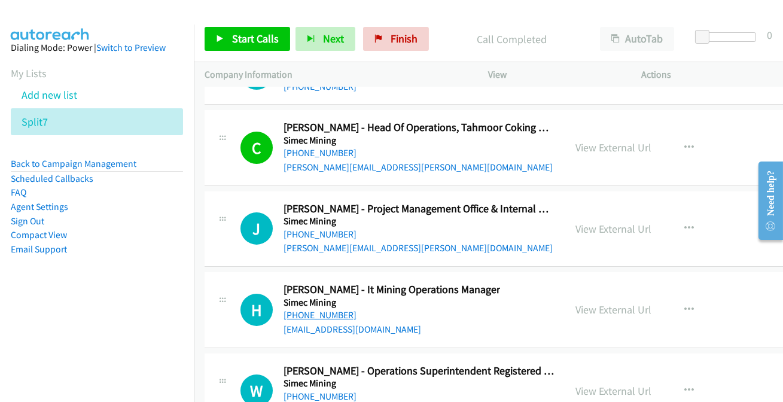
click at [332, 309] on link "+61 8 8640 4819" at bounding box center [320, 314] width 73 height 11
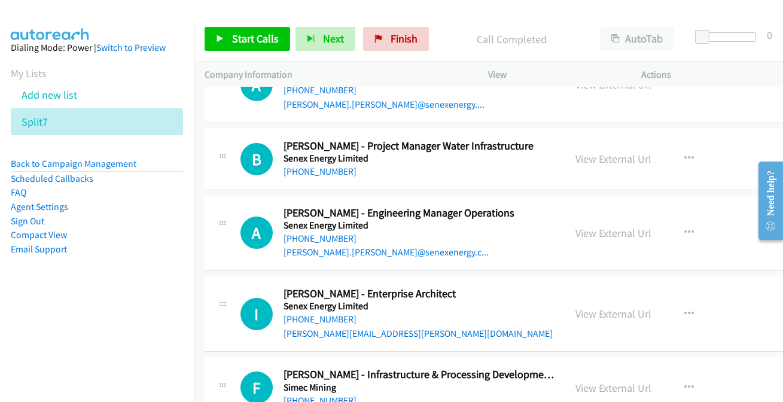
scroll to position [17313, 0]
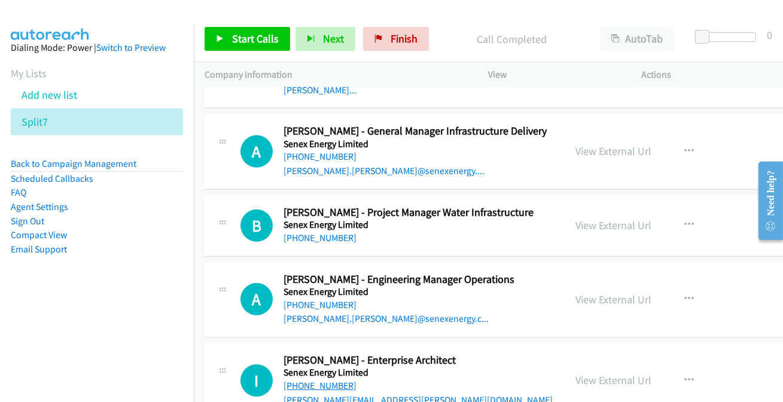
click at [302, 380] on link "+61 401 311 544" at bounding box center [320, 385] width 73 height 11
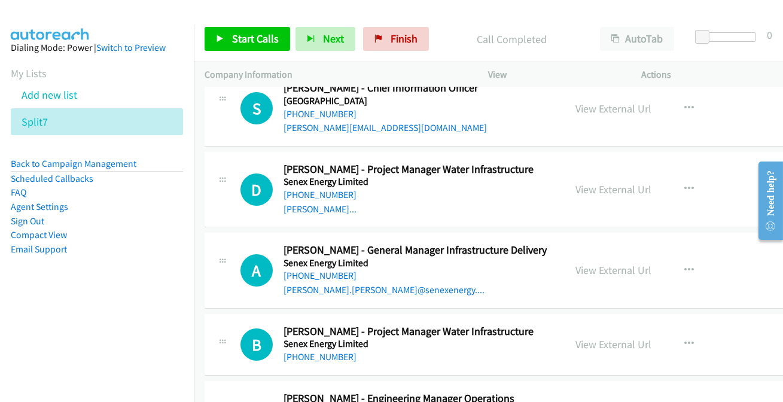
scroll to position [17204, 0]
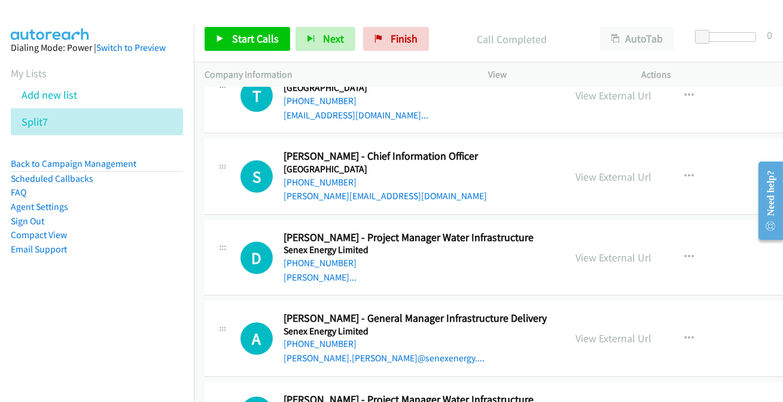
scroll to position [17095, 0]
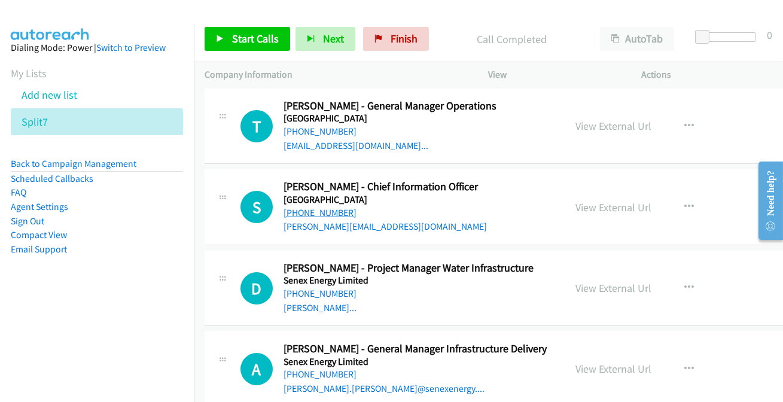
click at [334, 207] on link "+61 417 008 494" at bounding box center [320, 212] width 73 height 11
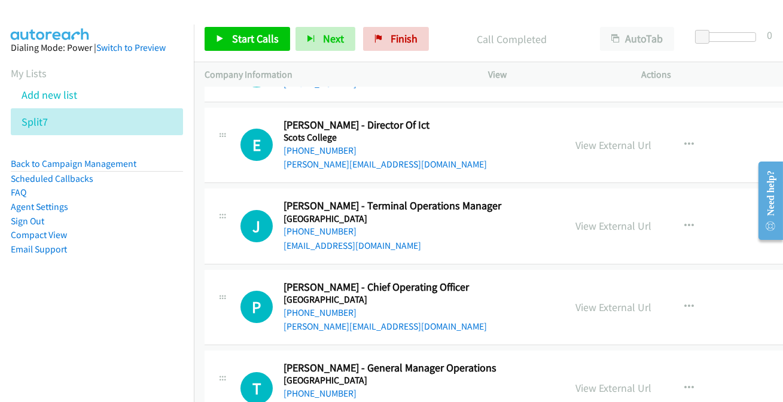
scroll to position [16824, 0]
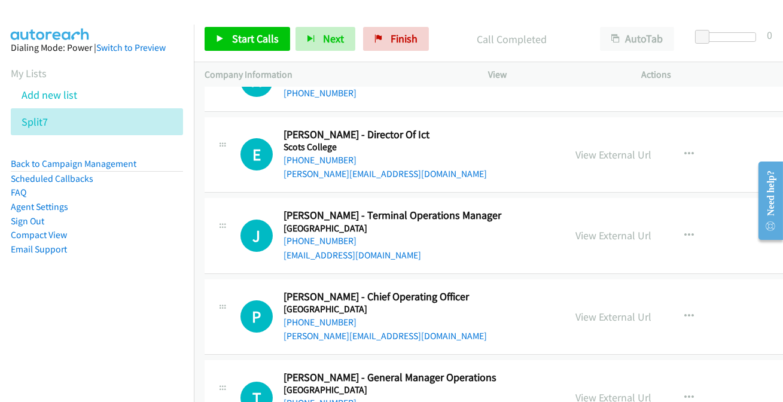
click at [302, 397] on link "+61 417 377 187" at bounding box center [320, 402] width 73 height 11
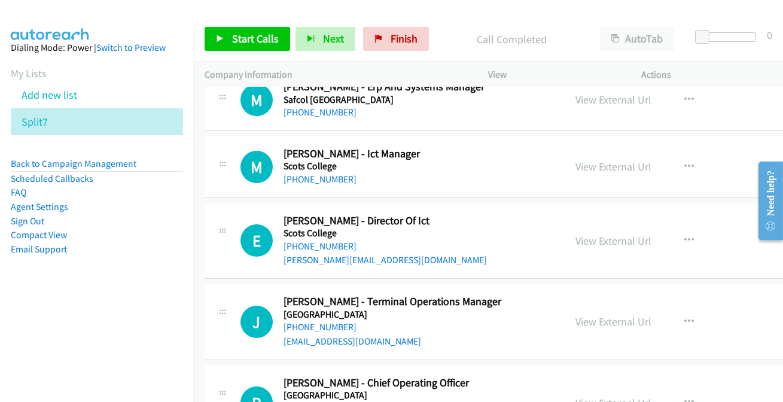
scroll to position [16715, 0]
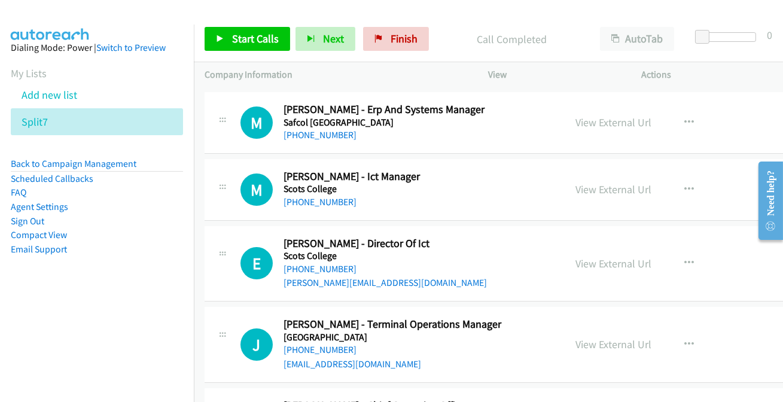
click at [306, 344] on link "+61 438 120 673" at bounding box center [320, 349] width 73 height 11
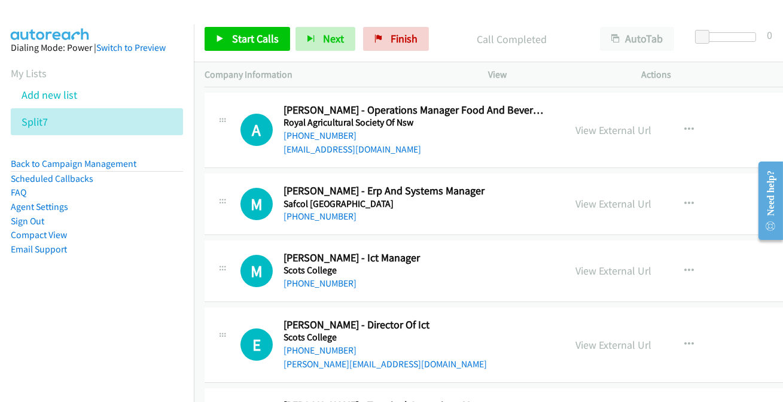
scroll to position [16606, 0]
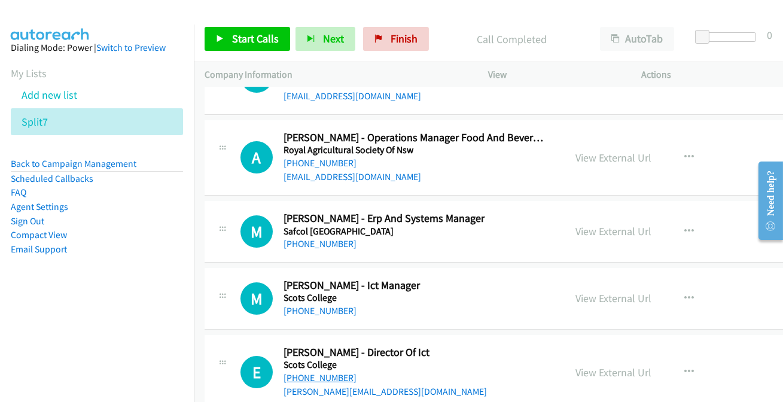
click at [317, 372] on link "+61 2 9391 7683" at bounding box center [320, 377] width 73 height 11
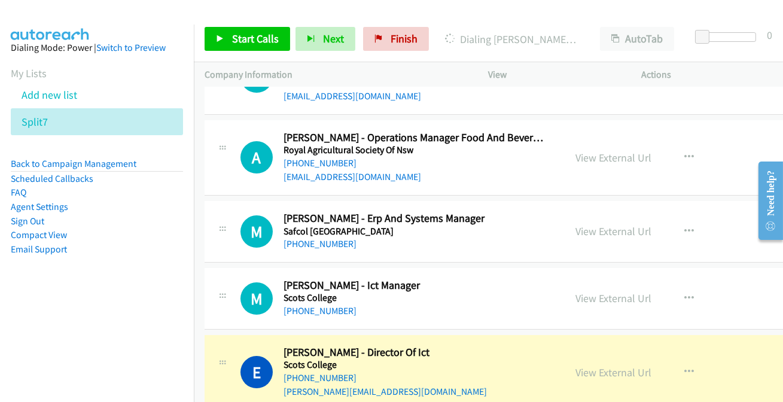
scroll to position [16551, 0]
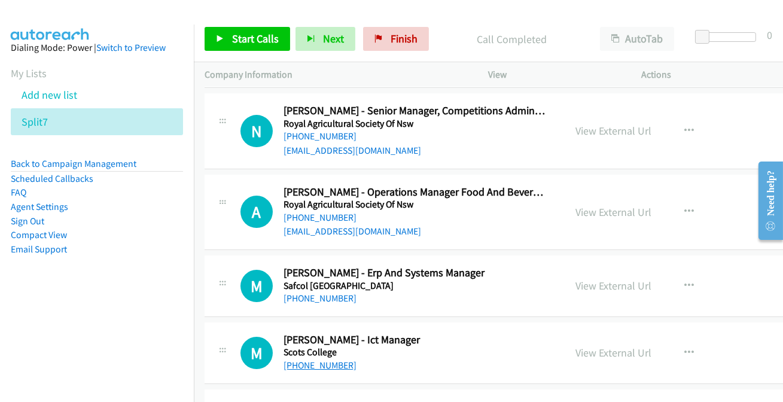
click at [287, 360] on link "+64 22 153 2924" at bounding box center [320, 365] width 73 height 11
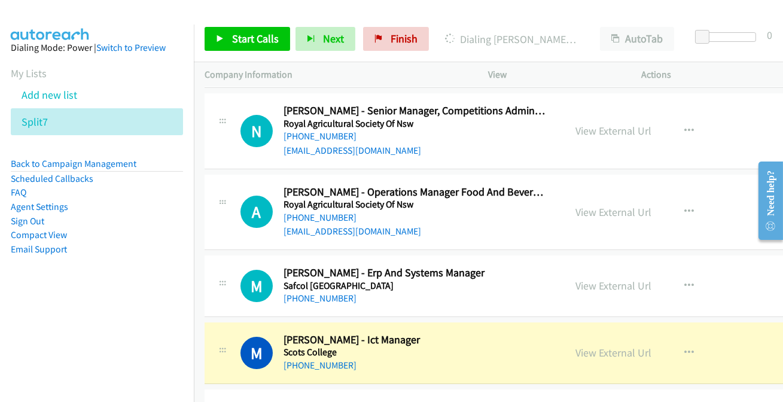
scroll to position [16497, 0]
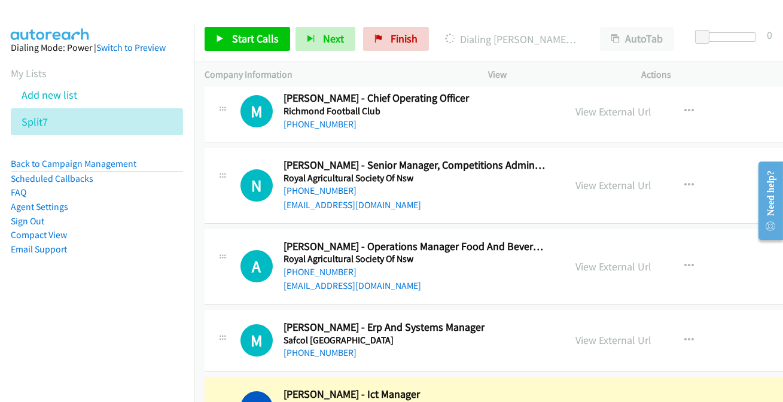
click at [597, 400] on link "View External Url" at bounding box center [614, 407] width 76 height 14
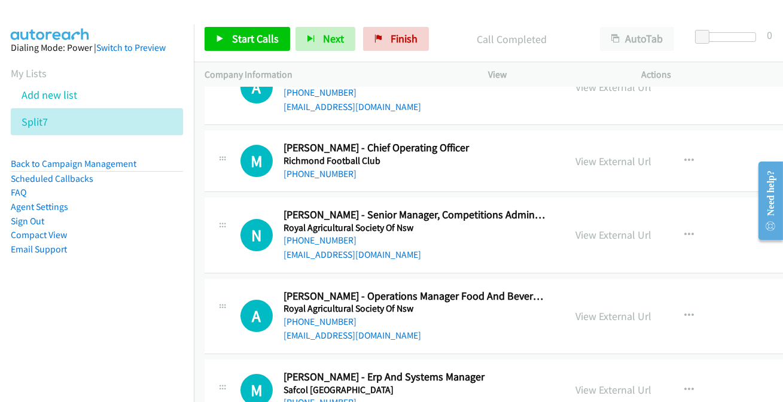
scroll to position [16442, 0]
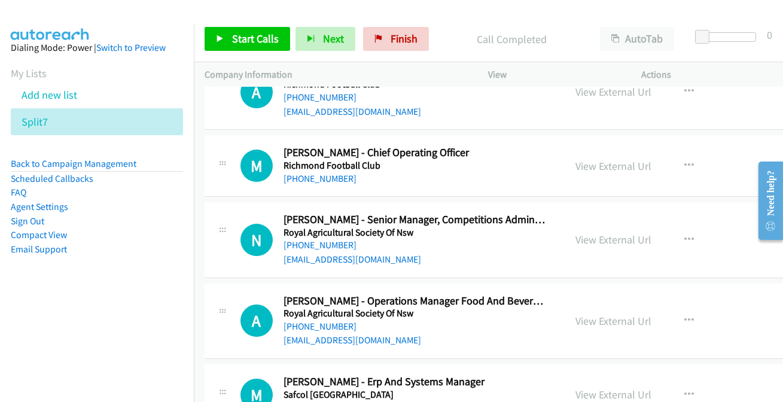
click at [321, 402] on link "+61 437 696 744" at bounding box center [320, 407] width 73 height 11
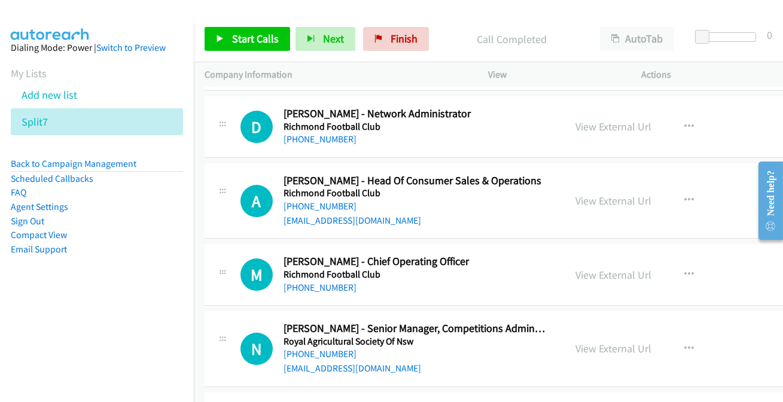
scroll to position [16279, 0]
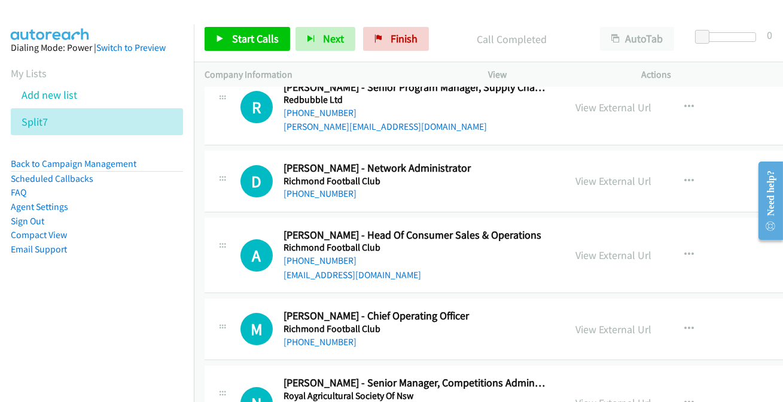
click at [340, 402] on link "+61 419 467 577" at bounding box center [320, 408] width 73 height 11
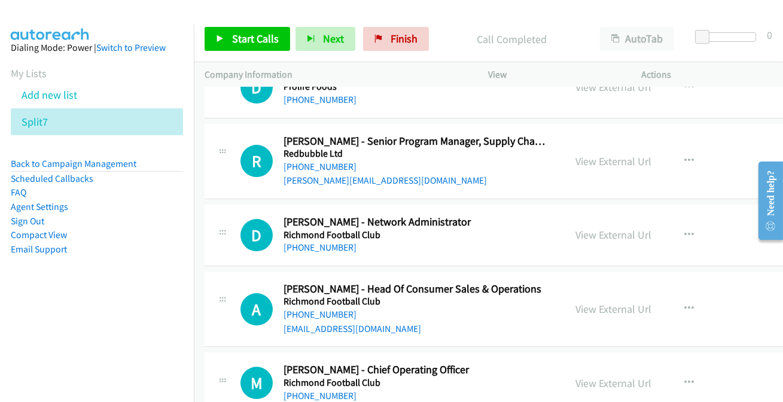
scroll to position [16171, 0]
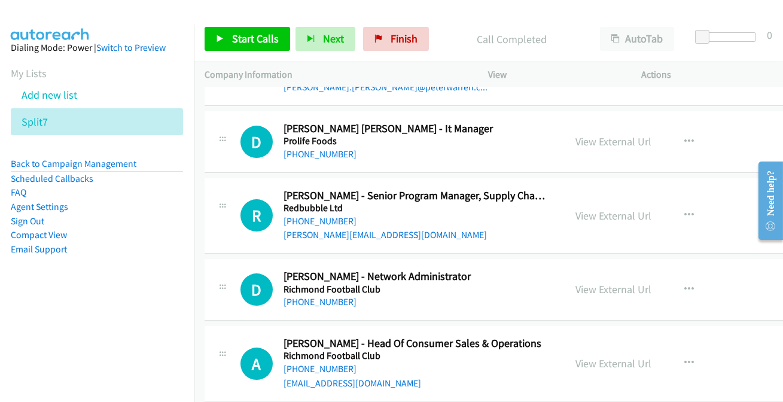
click at [314, 296] on link "+61 2 4578 1144" at bounding box center [320, 301] width 73 height 11
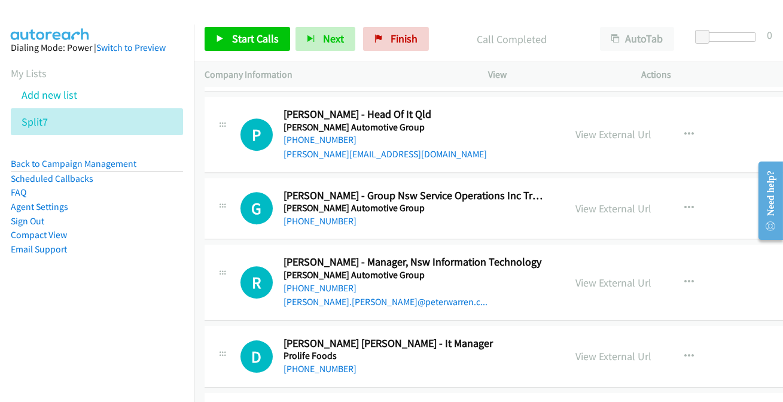
scroll to position [15953, 0]
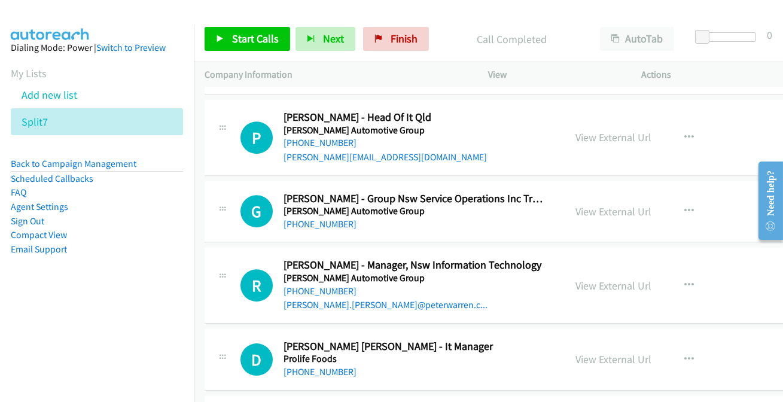
click at [323, 366] on link "+64 7 850 6771" at bounding box center [320, 371] width 73 height 11
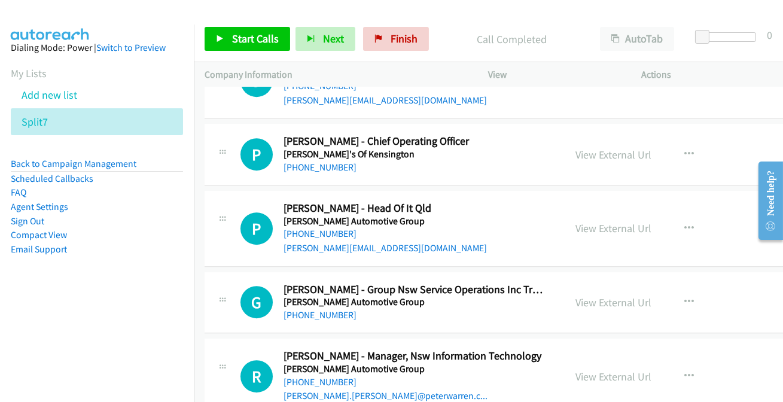
scroll to position [15844, 0]
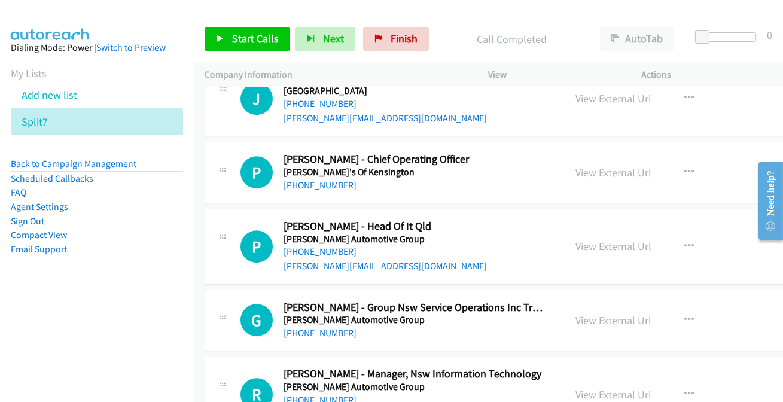
click at [310, 394] on link "+61 418 118 833" at bounding box center [320, 399] width 73 height 11
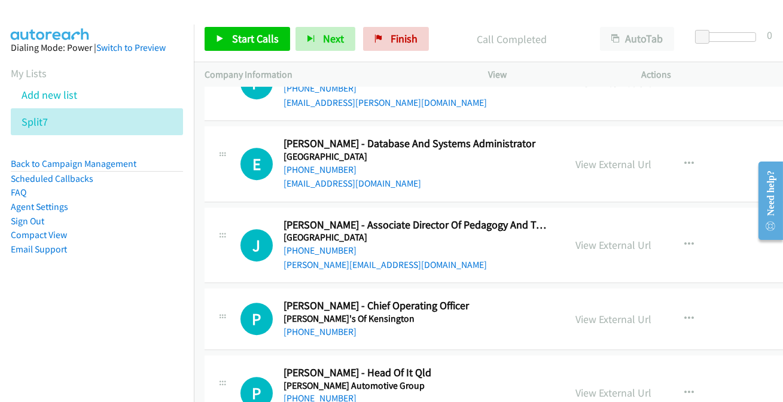
scroll to position [15681, 0]
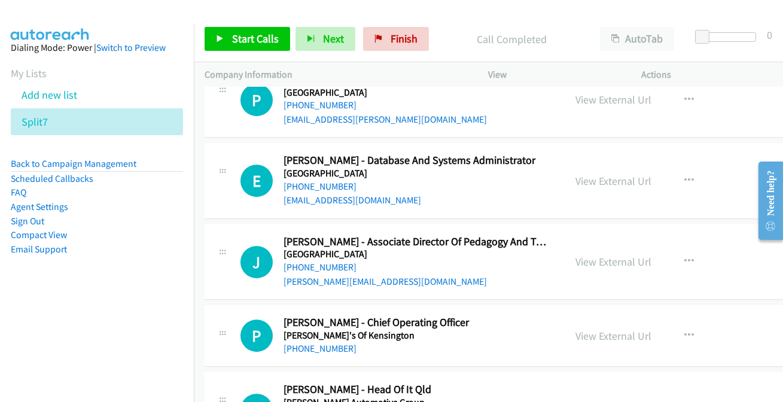
click at [328, 343] on link "+61 2 9662 1099" at bounding box center [320, 348] width 73 height 11
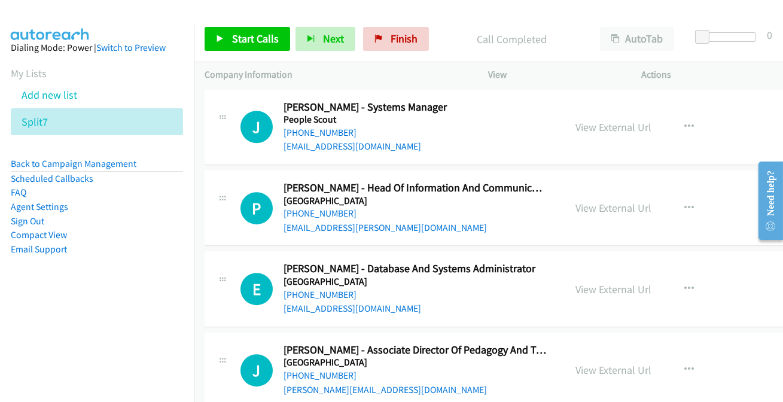
scroll to position [15518, 0]
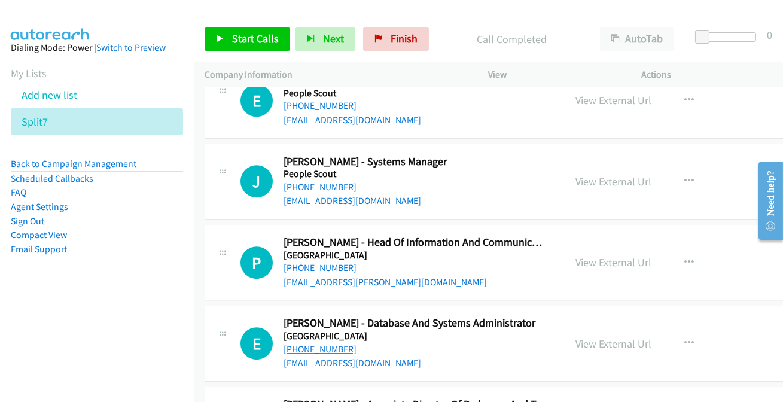
click at [329, 344] on link "+61 402 008 153" at bounding box center [320, 349] width 73 height 11
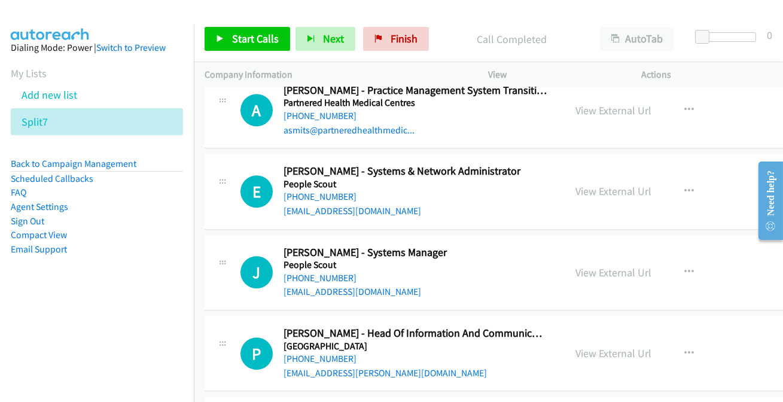
scroll to position [15409, 0]
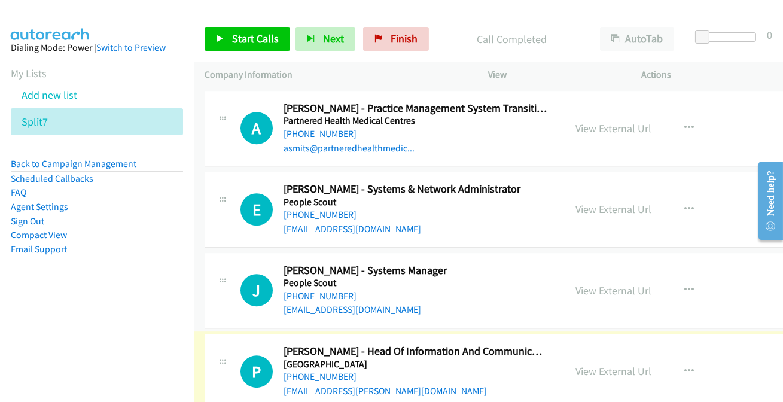
click at [319, 371] on link "+61 8 6557 7600" at bounding box center [320, 376] width 73 height 11
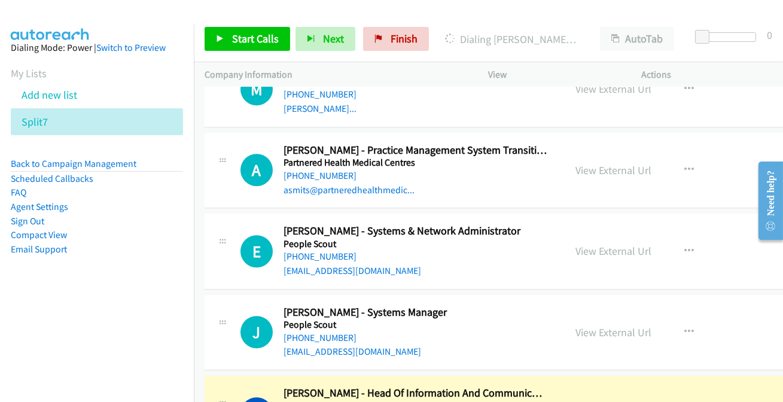
scroll to position [15354, 0]
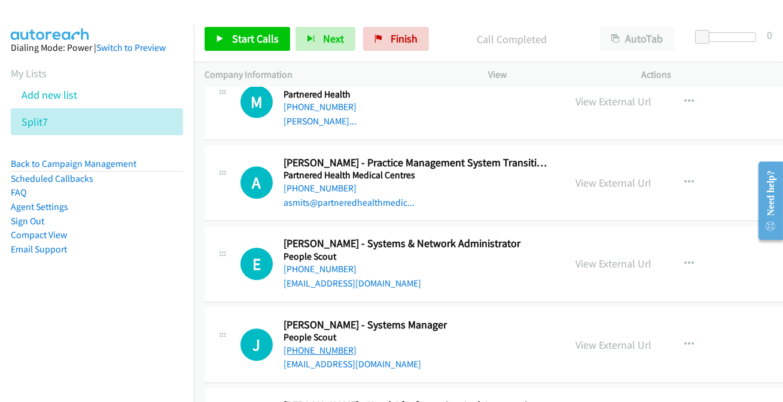
click at [335, 345] on link "+61 451 637 315" at bounding box center [320, 350] width 73 height 11
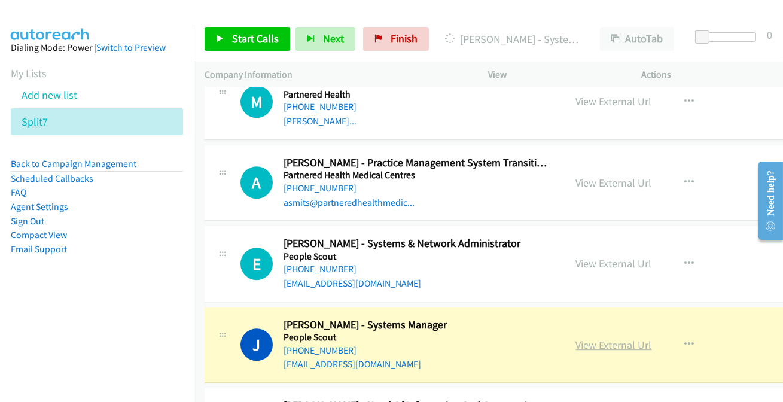
click at [632, 338] on link "View External Url" at bounding box center [614, 345] width 76 height 14
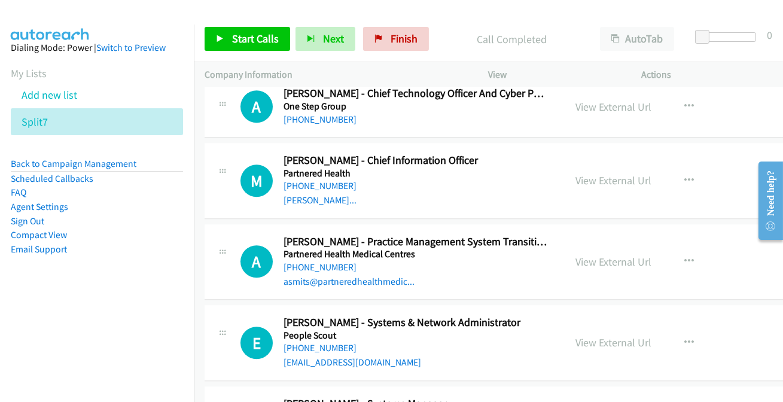
scroll to position [15300, 0]
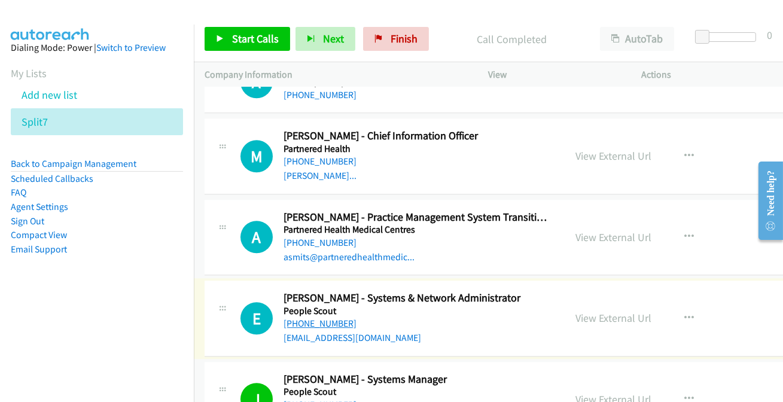
click at [317, 318] on link "+61 2 9561 9105" at bounding box center [320, 323] width 73 height 11
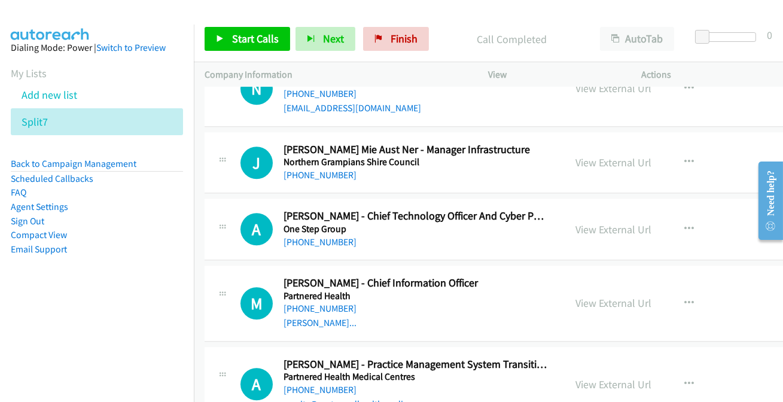
scroll to position [15137, 0]
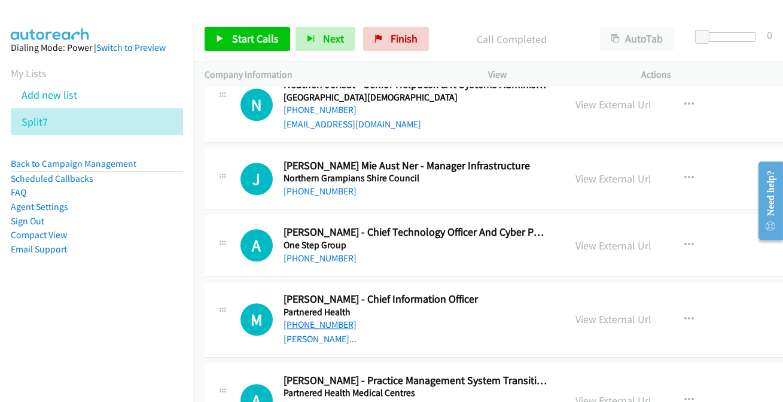
click at [314, 319] on link "+61 458 344 621" at bounding box center [320, 324] width 73 height 11
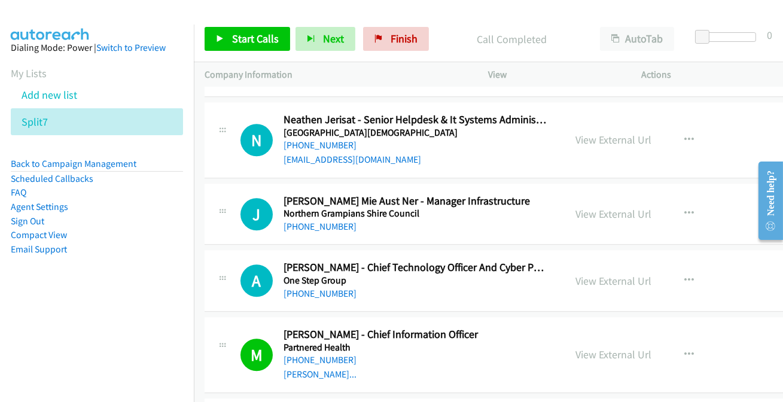
scroll to position [15082, 0]
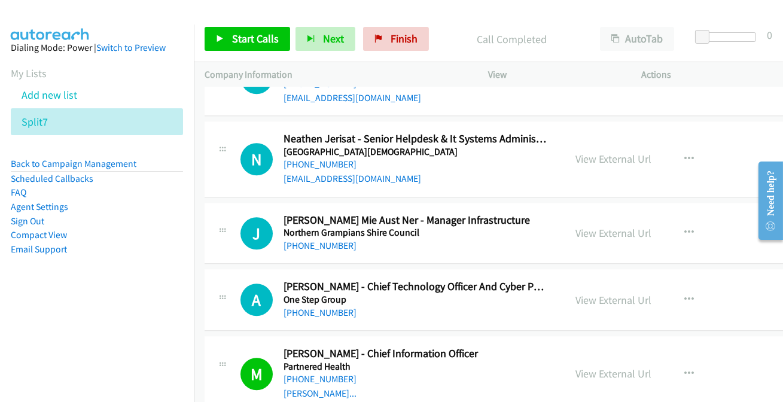
click at [321, 294] on h5 "One Step Group" at bounding box center [415, 300] width 263 height 12
click at [317, 307] on link "+61 404 266 880" at bounding box center [320, 312] width 73 height 11
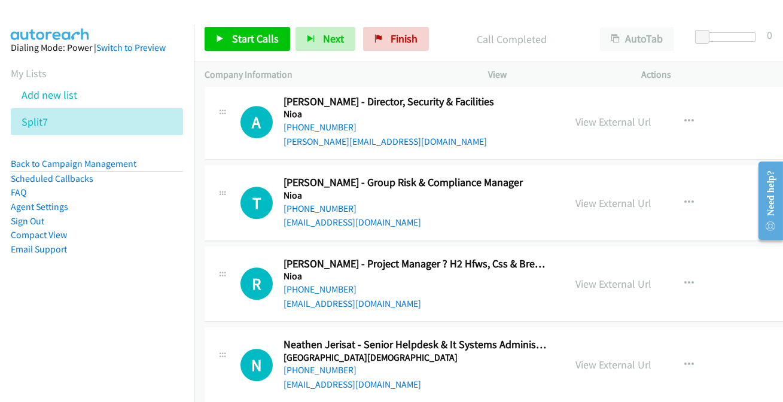
scroll to position [14865, 0]
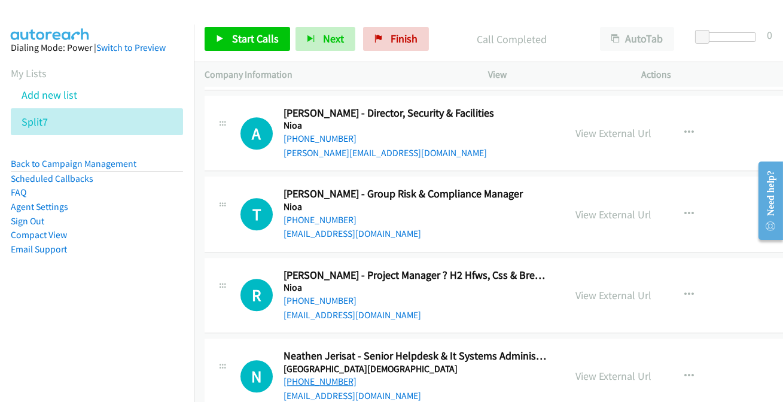
click at [308, 376] on link "+61 416 440 252" at bounding box center [320, 381] width 73 height 11
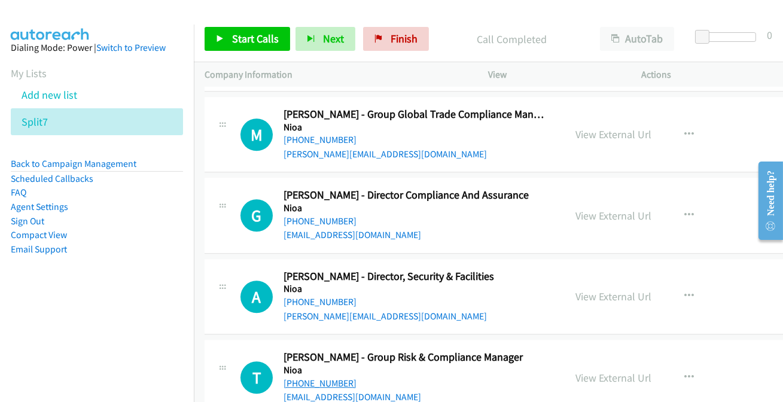
scroll to position [14647, 0]
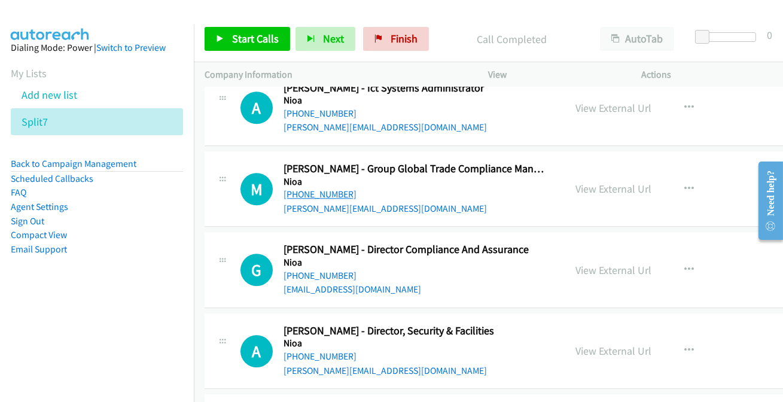
click at [329, 189] on link "+61 422 633 997" at bounding box center [320, 194] width 73 height 11
click at [308, 270] on link "+61 422 463 397" at bounding box center [320, 275] width 73 height 11
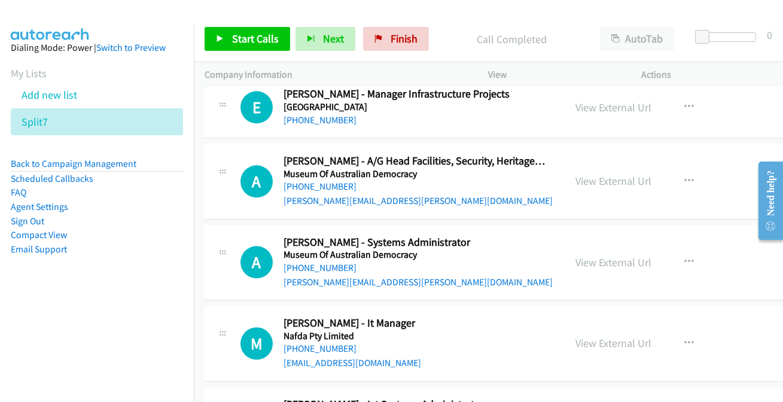
scroll to position [14321, 0]
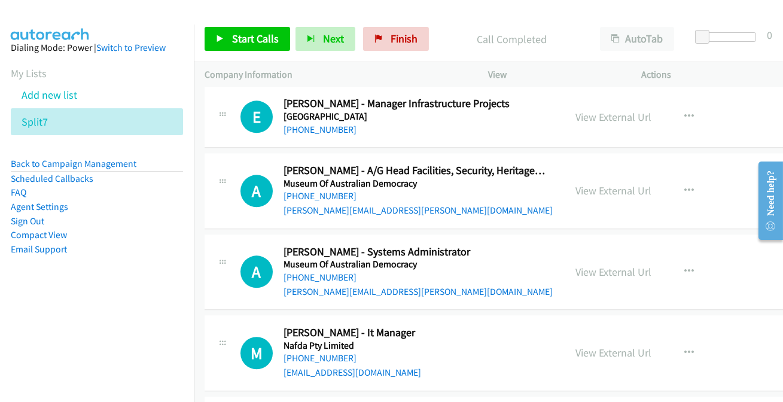
click at [309, 353] on link "+61 2 8833 9299" at bounding box center [320, 358] width 73 height 11
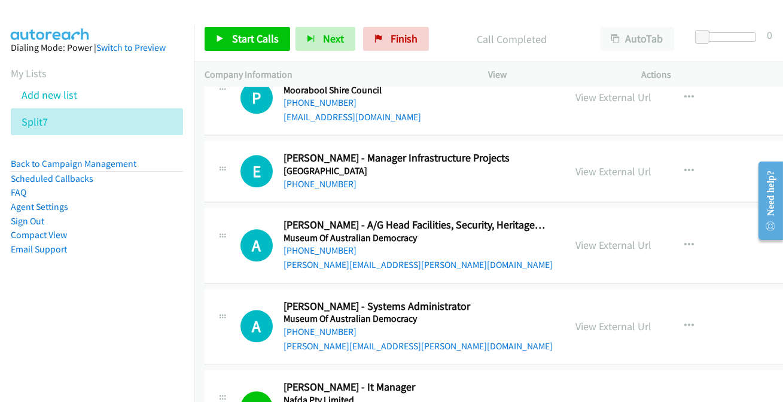
scroll to position [14212, 0]
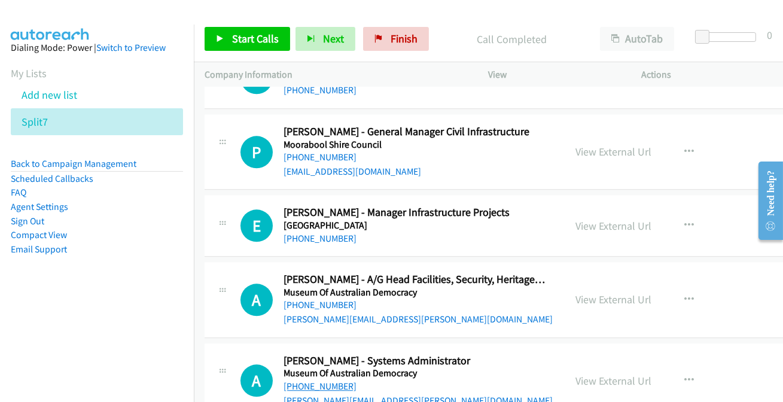
click at [312, 381] on link "+61 416 957 699" at bounding box center [320, 386] width 73 height 11
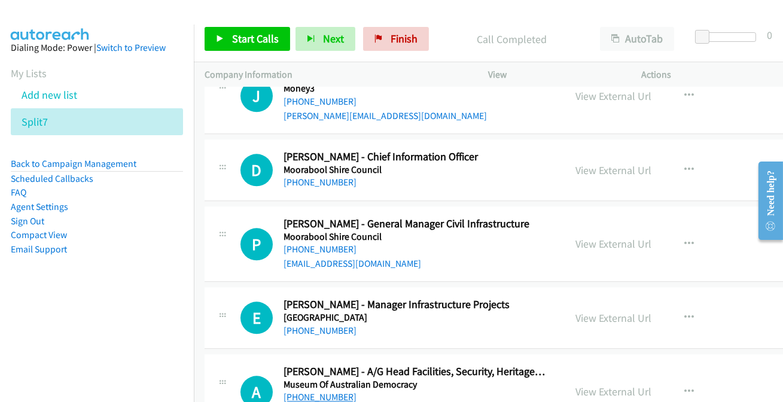
scroll to position [14103, 0]
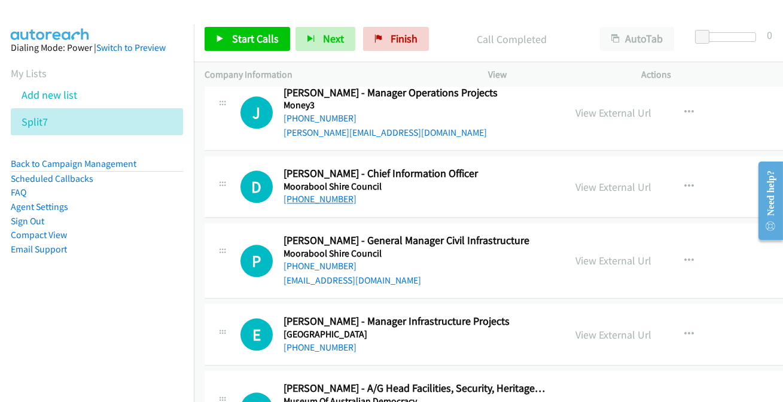
click at [335, 193] on link "+61 418 541 597" at bounding box center [320, 198] width 73 height 11
click at [302, 342] on link "+61 422 641 010" at bounding box center [320, 347] width 73 height 11
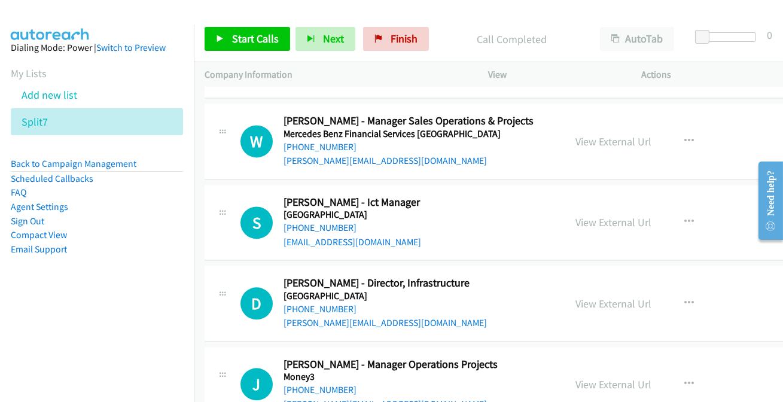
scroll to position [13777, 0]
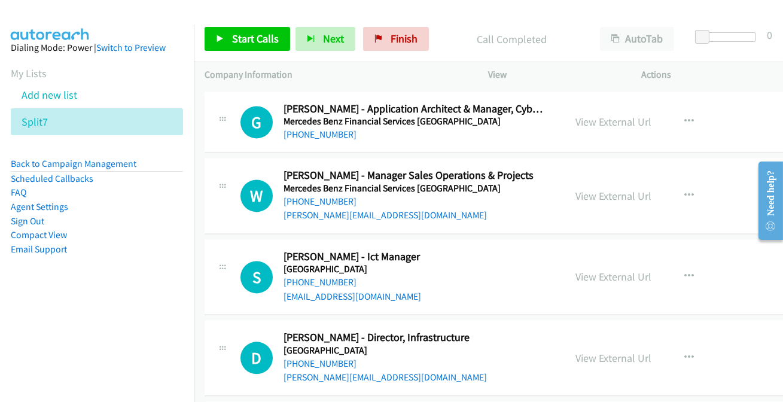
click at [330, 358] on link "+61 428 992 554" at bounding box center [320, 363] width 73 height 11
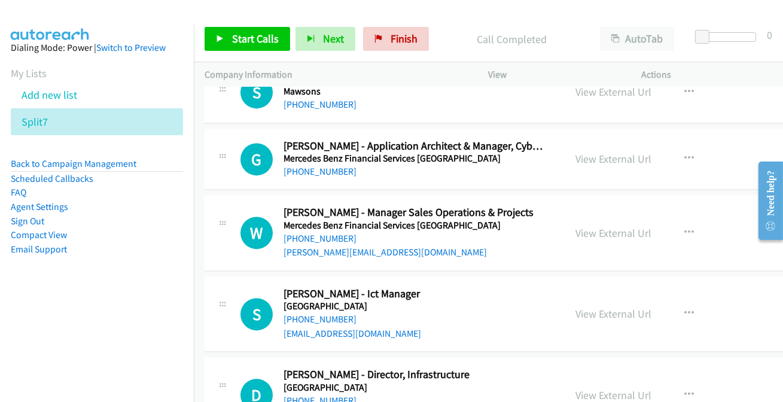
scroll to position [13722, 0]
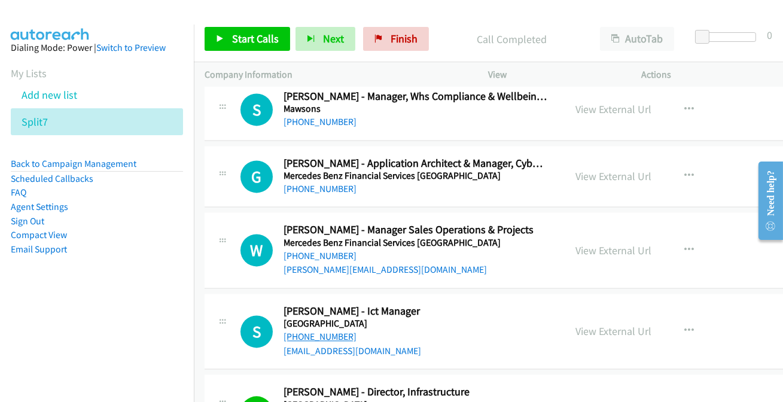
click at [321, 331] on link "+61 407 214 378" at bounding box center [320, 336] width 73 height 11
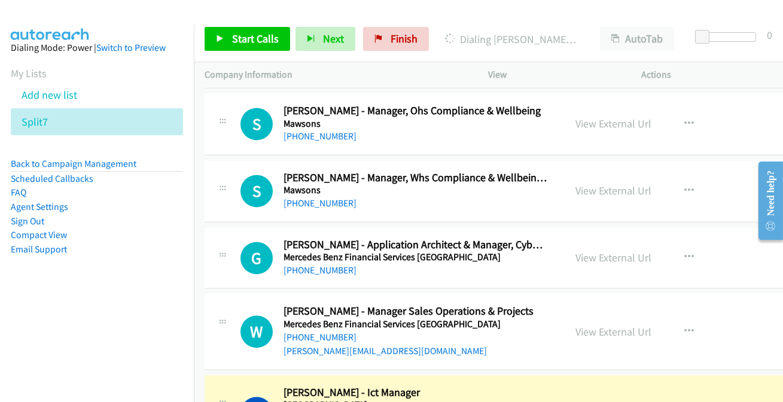
scroll to position [13613, 0]
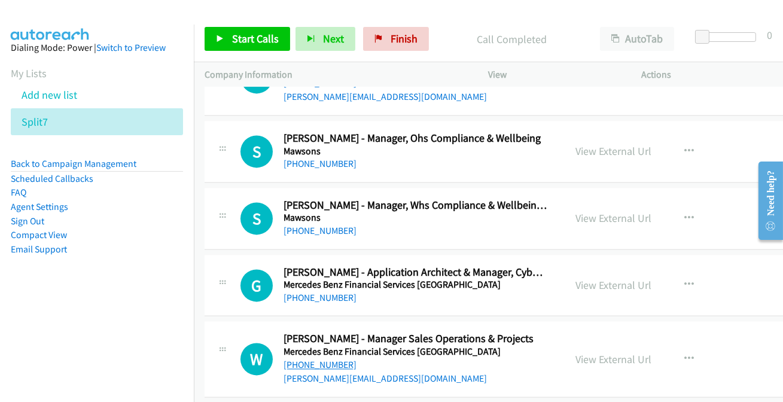
click at [319, 359] on link "+61 434 864 072" at bounding box center [320, 364] width 73 height 11
click at [308, 292] on link "+61 434 286 979" at bounding box center [320, 297] width 73 height 11
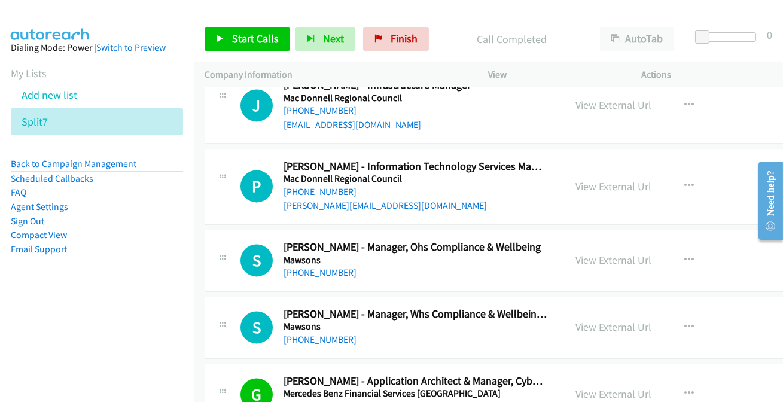
scroll to position [13450, 0]
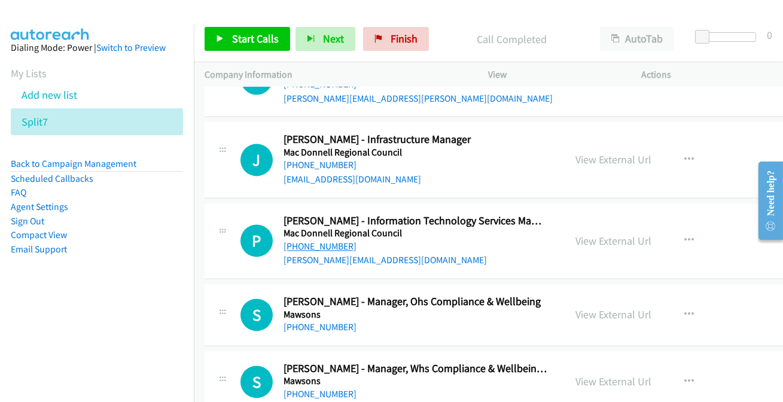
click at [342, 241] on link "+61 416 796 555" at bounding box center [320, 246] width 73 height 11
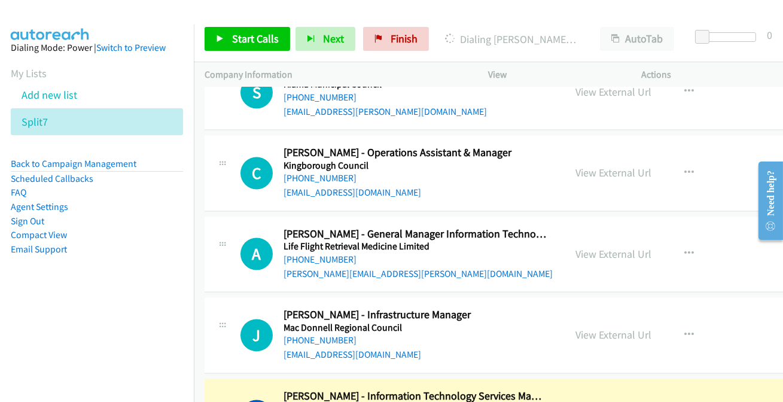
scroll to position [13287, 0]
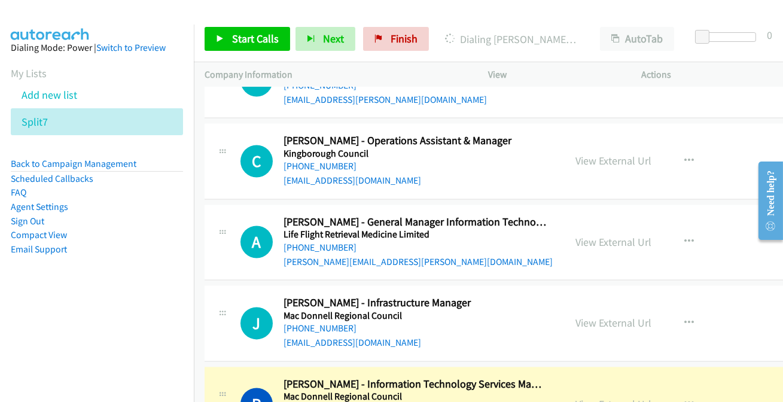
click at [592, 397] on link "View External Url" at bounding box center [614, 404] width 76 height 14
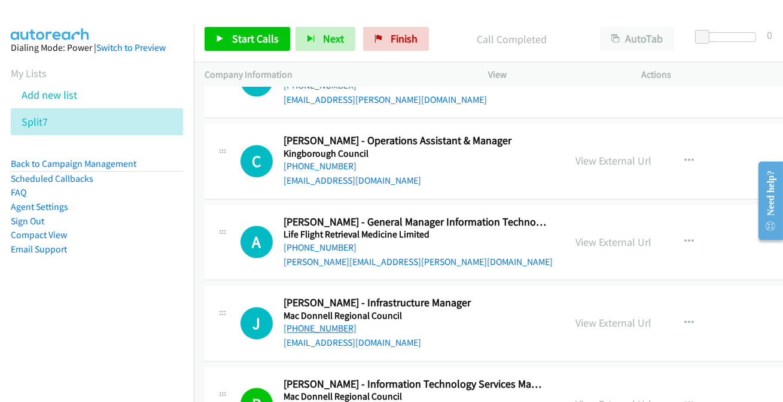
click at [327, 323] on link "+61 432 215 406" at bounding box center [320, 328] width 73 height 11
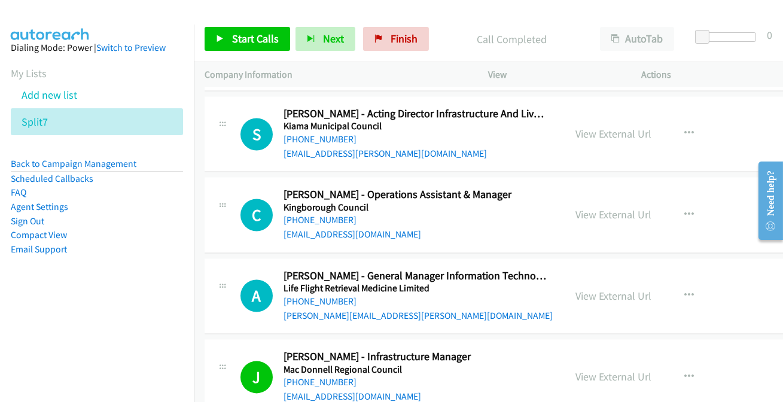
scroll to position [13178, 0]
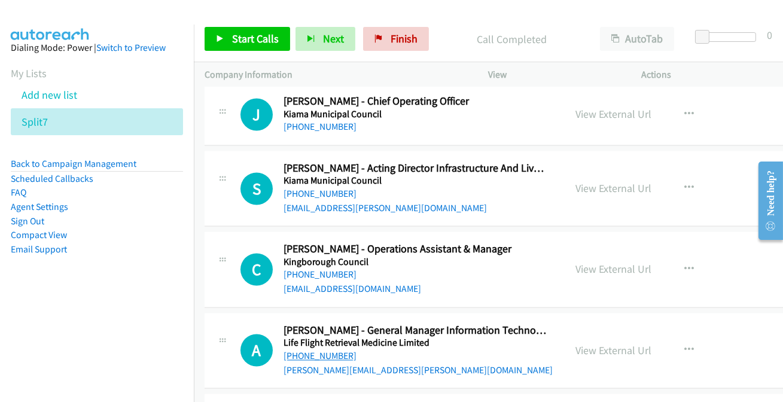
click at [335, 350] on link "+61 437 014 257" at bounding box center [320, 355] width 73 height 11
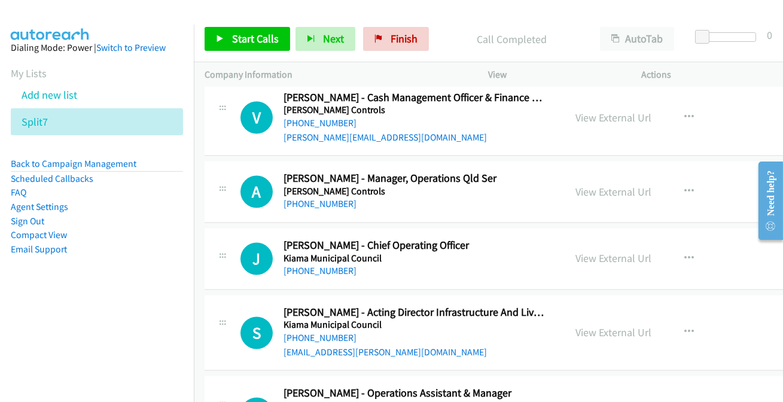
scroll to position [13015, 0]
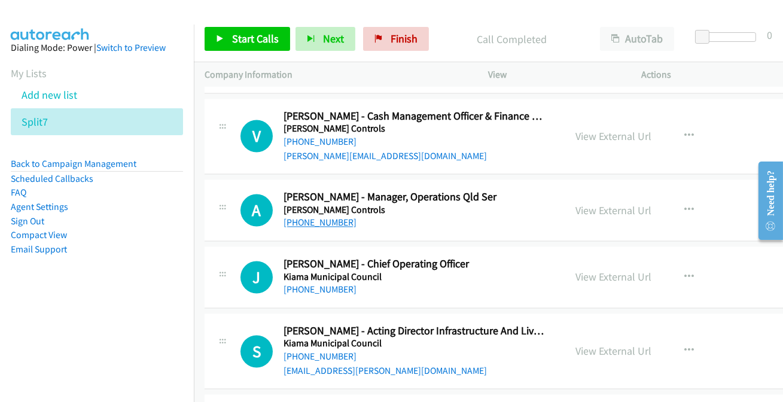
click at [330, 217] on link "+61 417 696 258" at bounding box center [320, 222] width 73 height 11
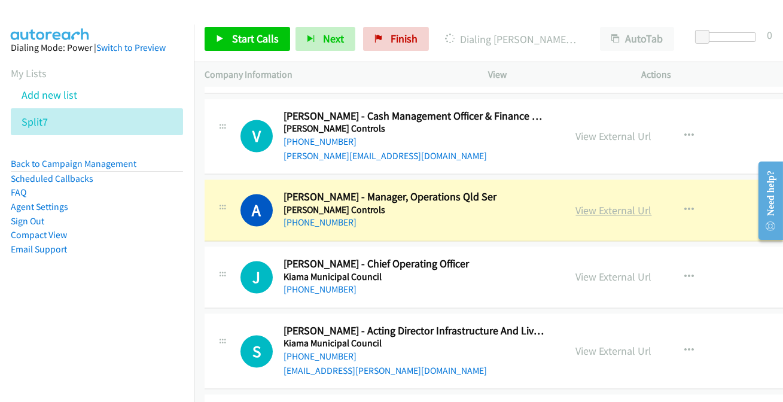
click at [606, 204] on link "View External Url" at bounding box center [614, 211] width 76 height 14
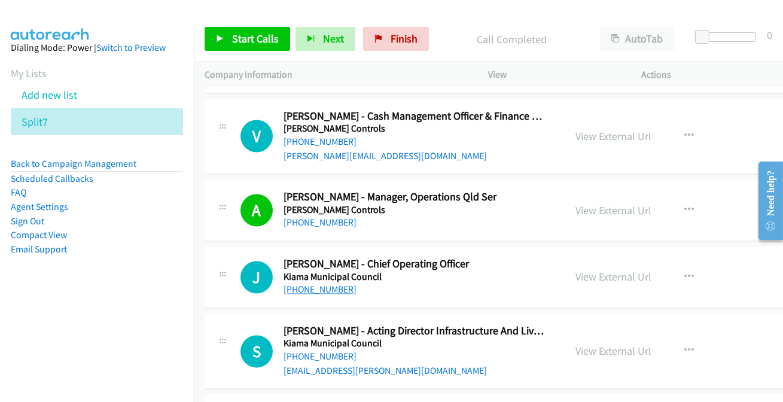
click at [312, 284] on link "+61 490 070 949" at bounding box center [320, 289] width 73 height 11
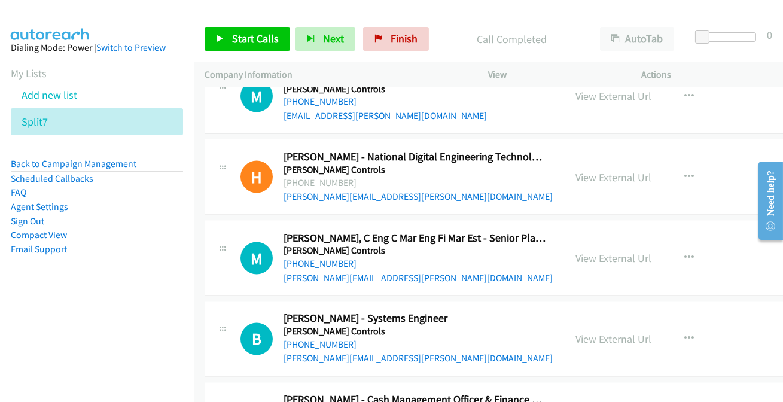
scroll to position [12743, 0]
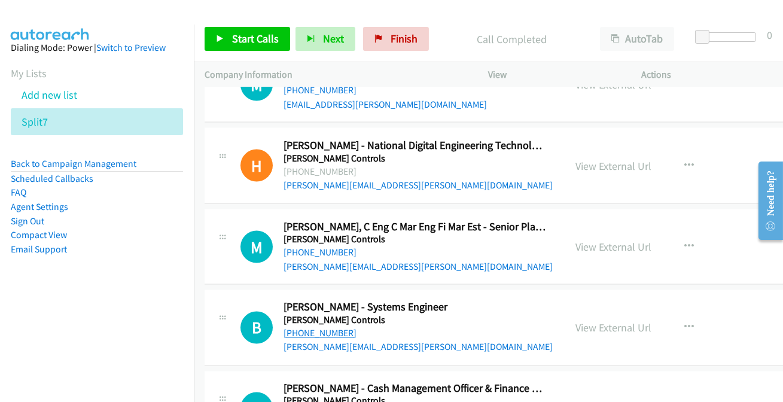
click at [326, 328] on link "+61 418 604 386" at bounding box center [320, 333] width 73 height 11
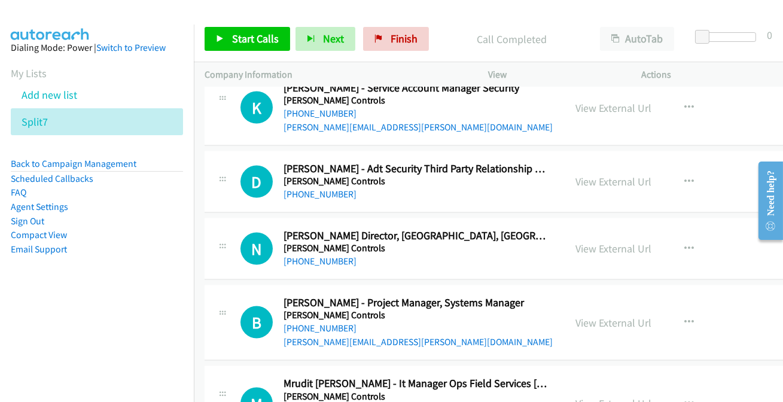
scroll to position [12416, 0]
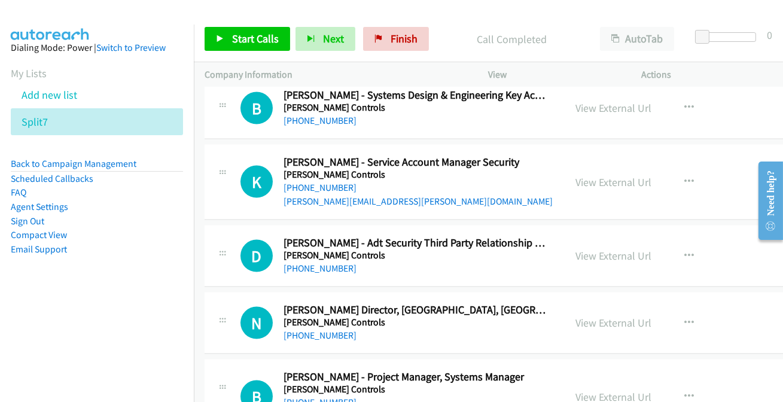
scroll to position [12307, 0]
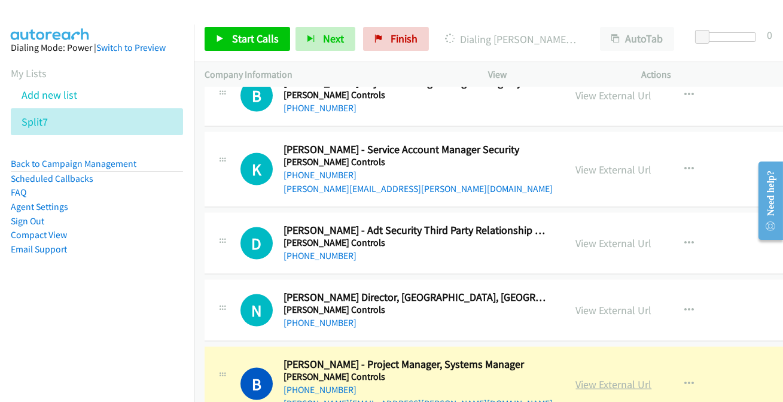
click at [613, 378] on link "View External Url" at bounding box center [614, 385] width 76 height 14
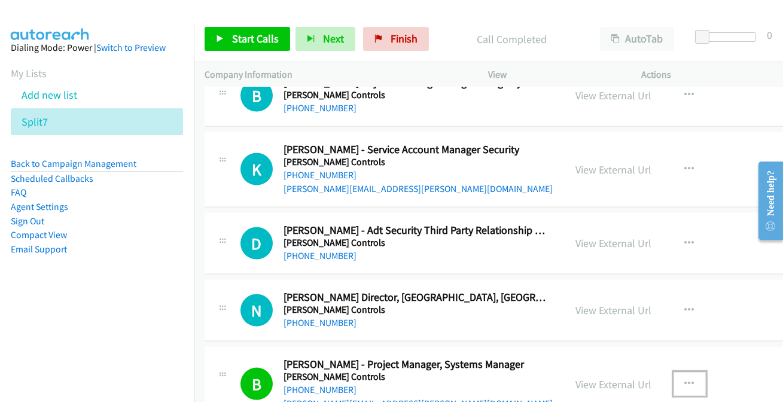
click at [688, 379] on icon "button" at bounding box center [690, 384] width 10 height 10
click at [756, 324] on div at bounding box center [391, 201] width 783 height 402
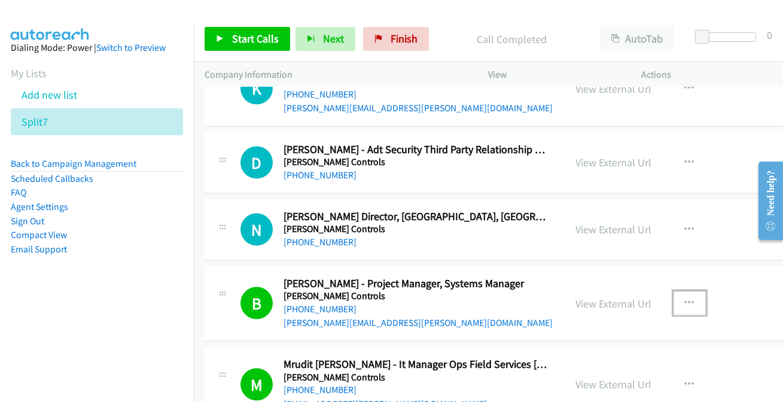
scroll to position [12416, 0]
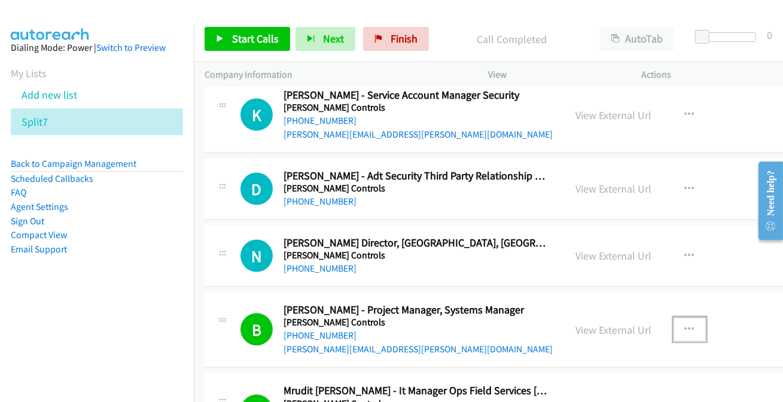
click at [687, 325] on icon "button" at bounding box center [690, 330] width 10 height 10
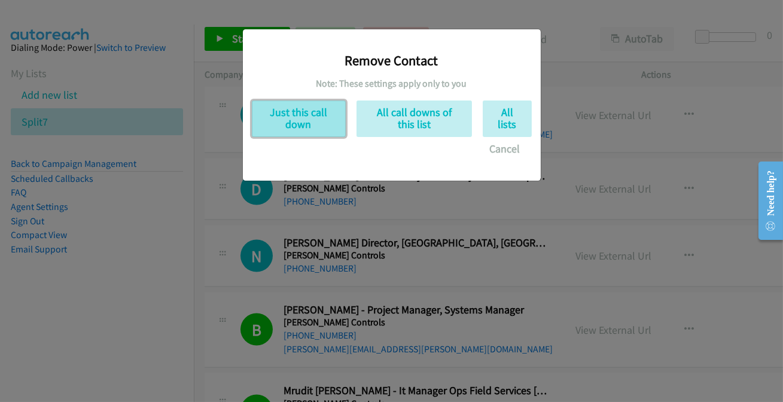
click at [324, 123] on button "Just this call down" at bounding box center [299, 119] width 94 height 37
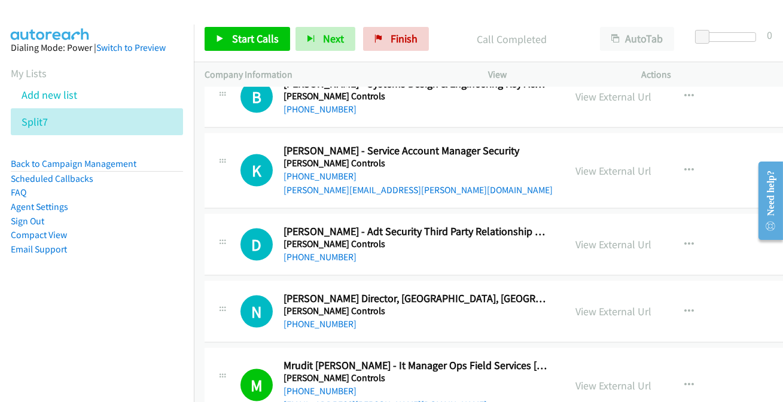
scroll to position [12307, 0]
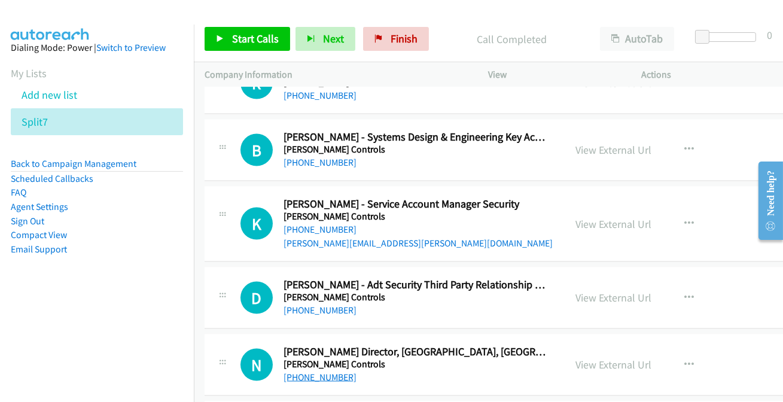
click at [307, 372] on link "+61 455 538 950" at bounding box center [320, 377] width 73 height 11
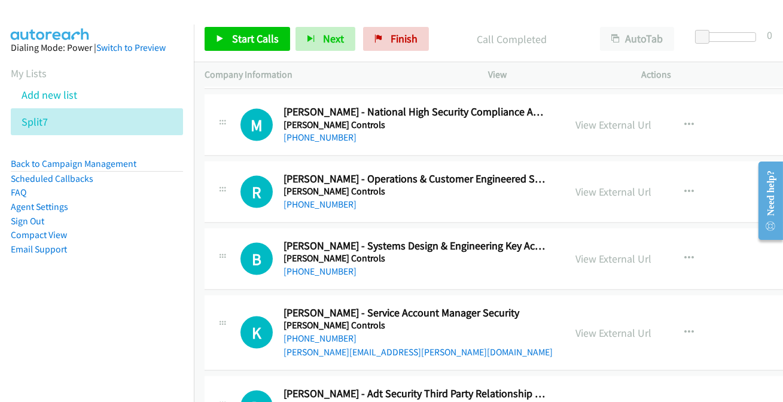
scroll to position [12144, 0]
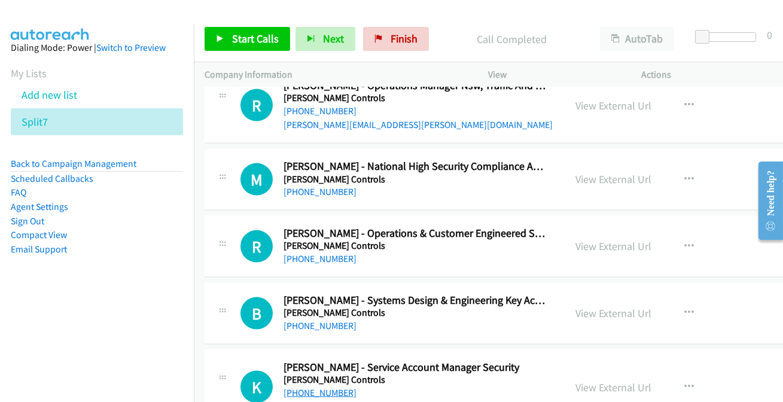
click at [326, 387] on link "+61 449 547 800" at bounding box center [320, 392] width 73 height 11
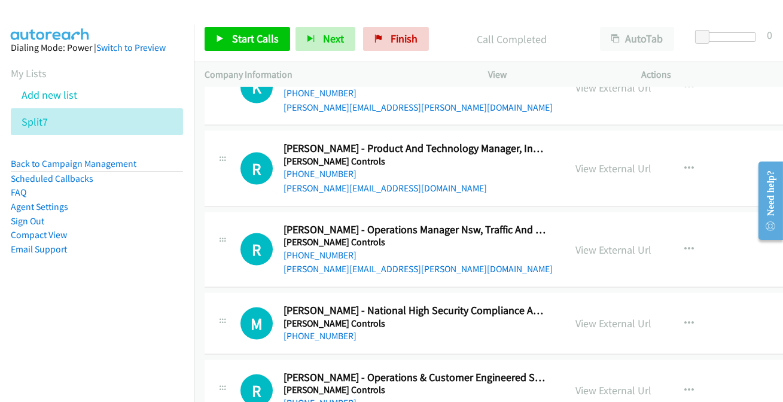
scroll to position [11981, 0]
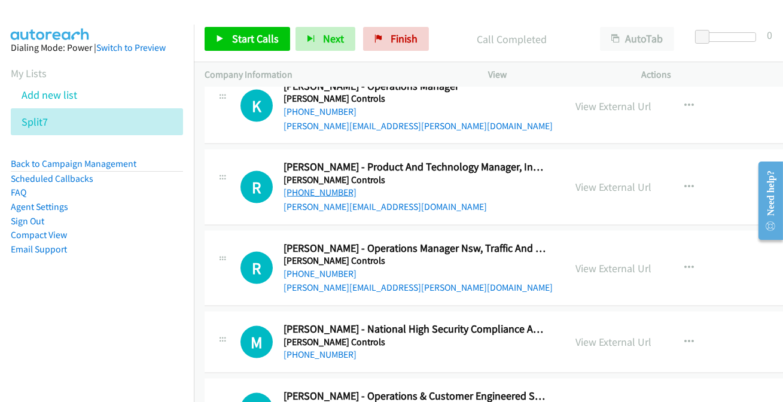
click at [324, 187] on link "+61 430 122 829" at bounding box center [320, 192] width 73 height 11
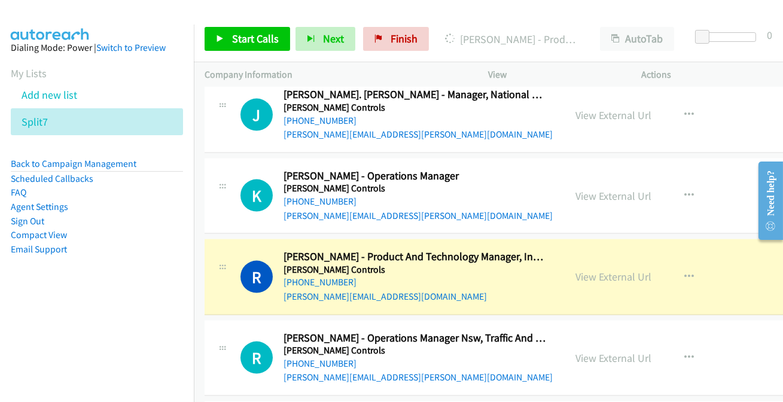
scroll to position [11872, 0]
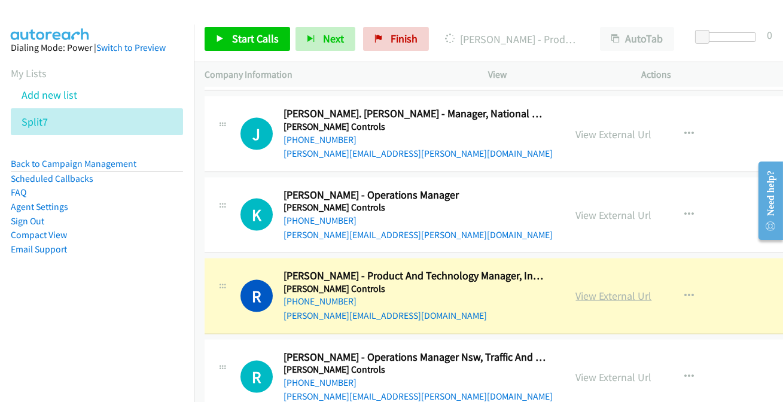
click at [600, 289] on link "View External Url" at bounding box center [614, 296] width 76 height 14
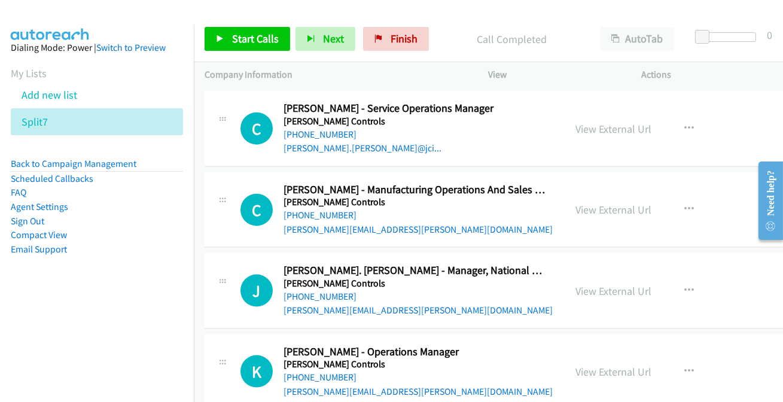
scroll to position [11709, 0]
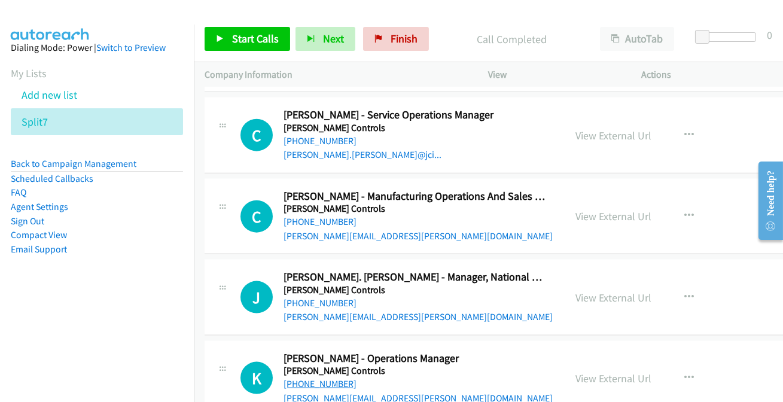
click at [318, 378] on link "+61 439 080 388" at bounding box center [320, 383] width 73 height 11
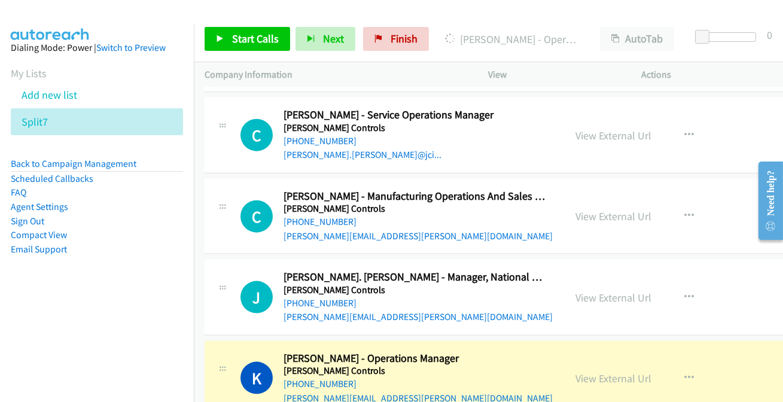
scroll to position [11655, 0]
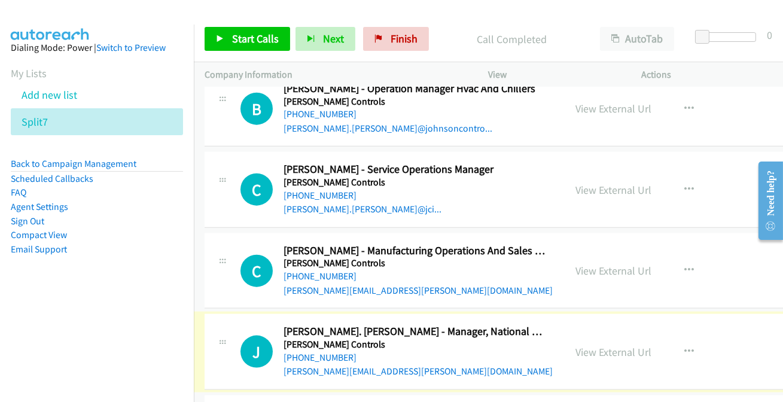
click at [324, 352] on link "+61 429 393 933" at bounding box center [320, 357] width 73 height 11
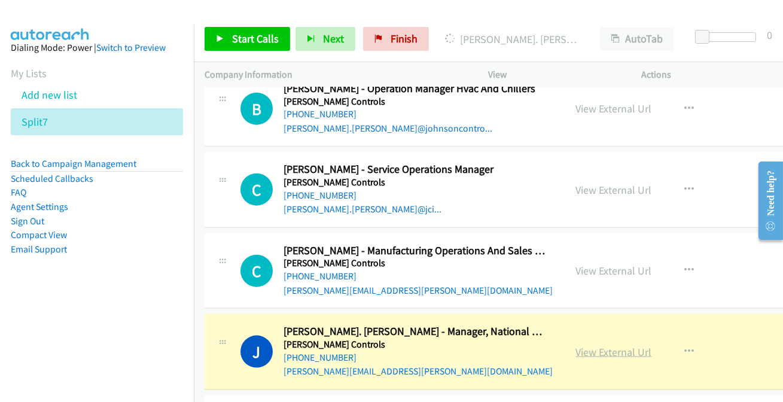
click at [615, 345] on link "View External Url" at bounding box center [614, 352] width 76 height 14
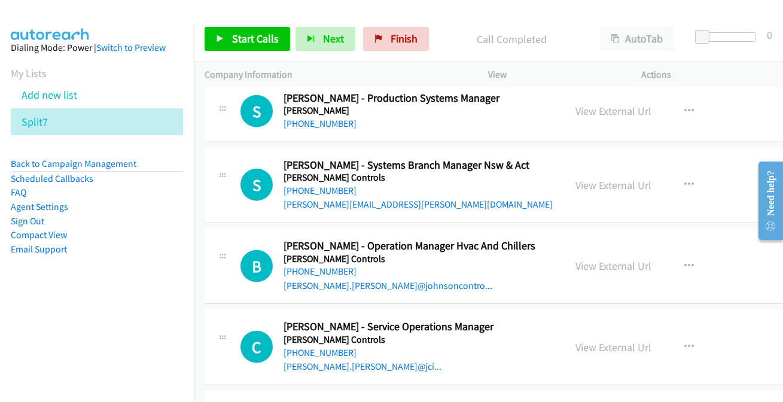
scroll to position [11437, 0]
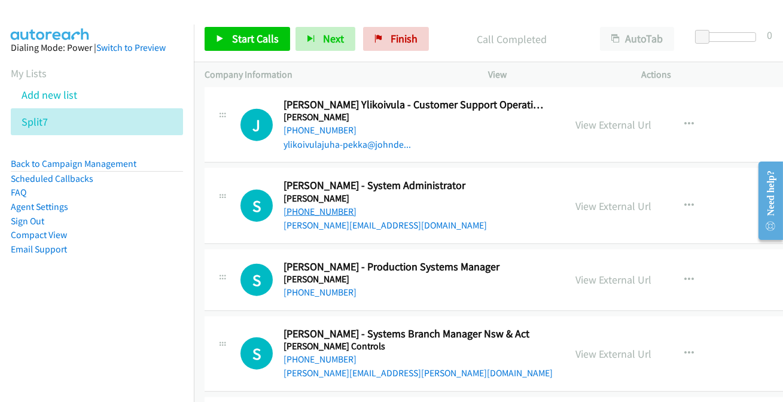
click at [312, 206] on link "+61 434 233 225" at bounding box center [320, 211] width 73 height 11
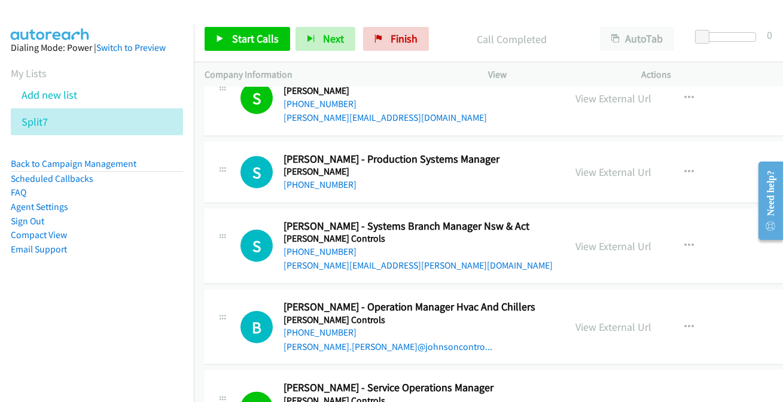
scroll to position [11437, 0]
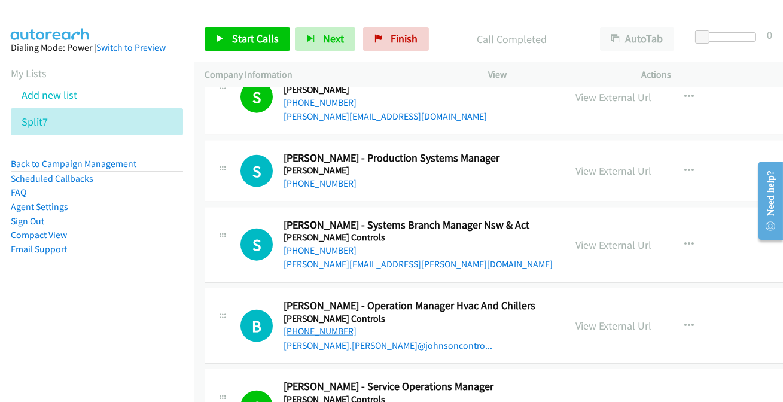
click at [329, 326] on link "+61 439 269 160" at bounding box center [320, 331] width 73 height 11
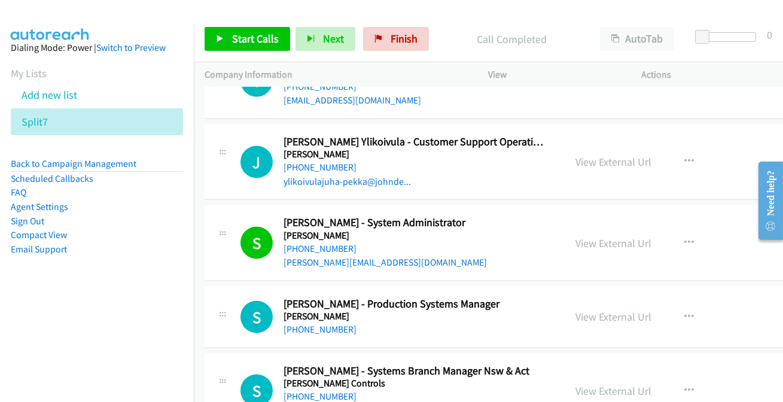
scroll to position [11274, 0]
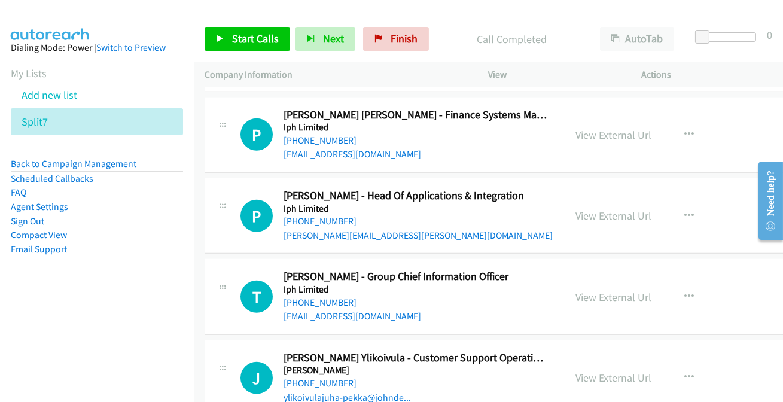
scroll to position [11056, 0]
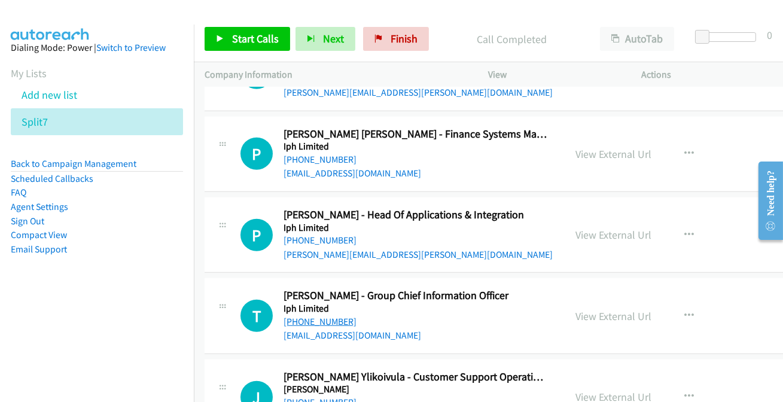
click at [321, 316] on link "+61 402 890 925" at bounding box center [320, 321] width 73 height 11
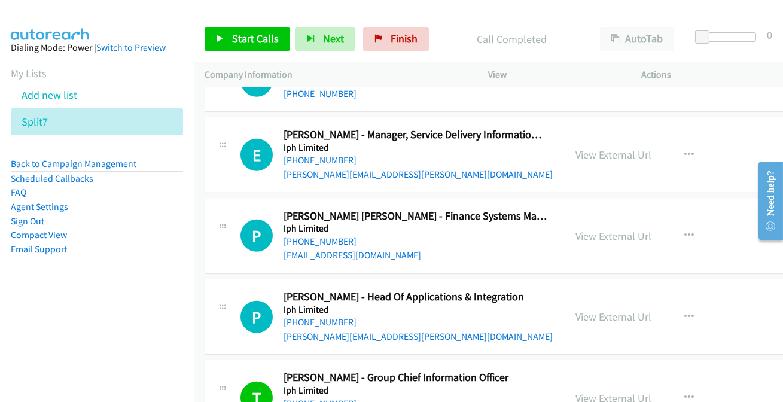
scroll to position [10947, 0]
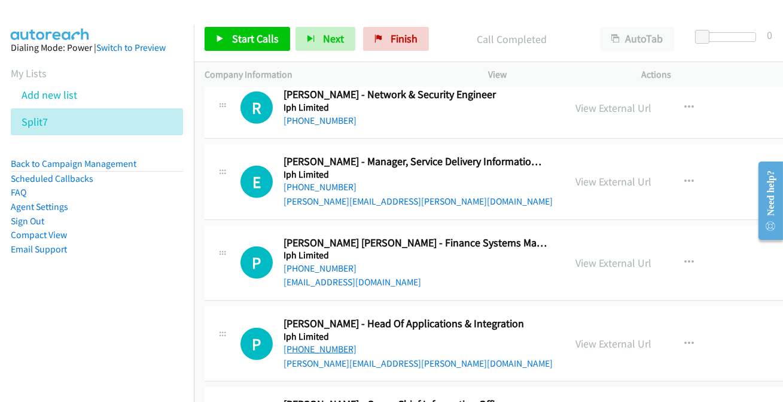
click at [305, 344] on link "+61 414 272 140" at bounding box center [320, 349] width 73 height 11
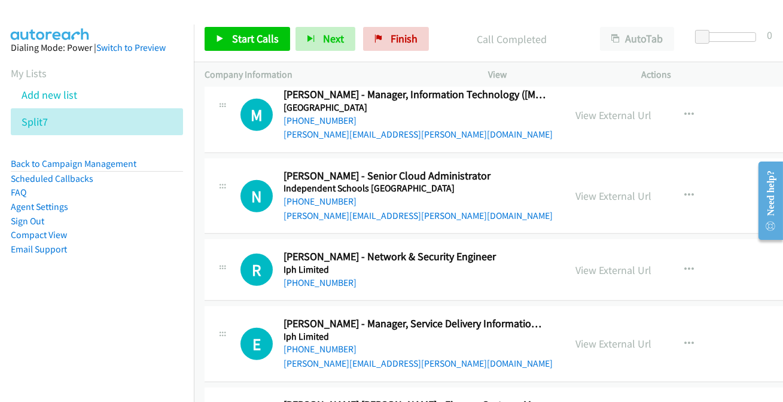
scroll to position [10784, 0]
click at [294, 344] on link "+61 477 423 310" at bounding box center [320, 349] width 73 height 11
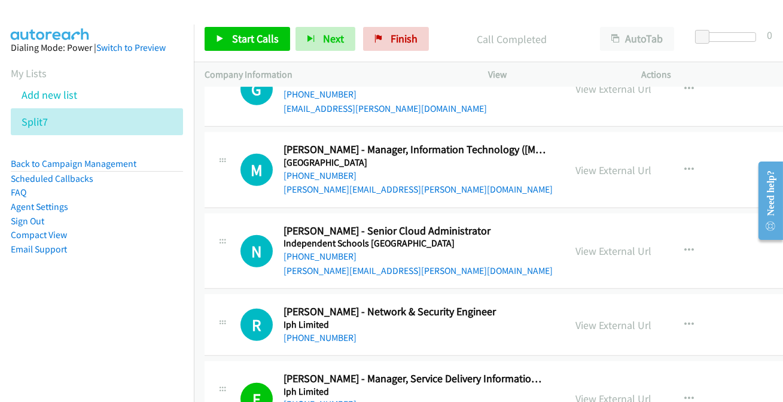
scroll to position [10675, 0]
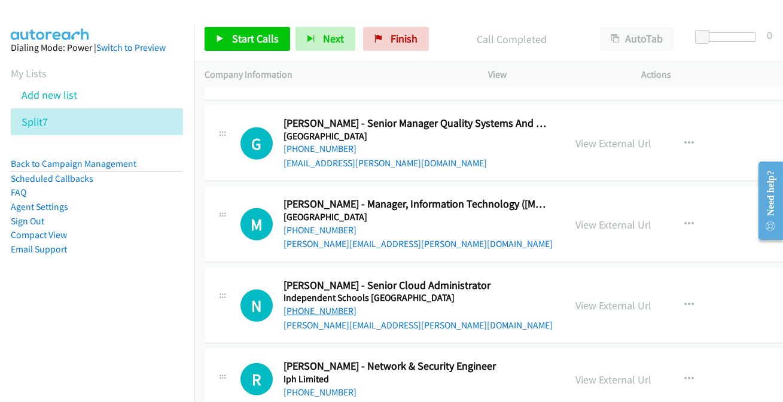
click at [313, 305] on link "+61 433 889 710" at bounding box center [320, 310] width 73 height 11
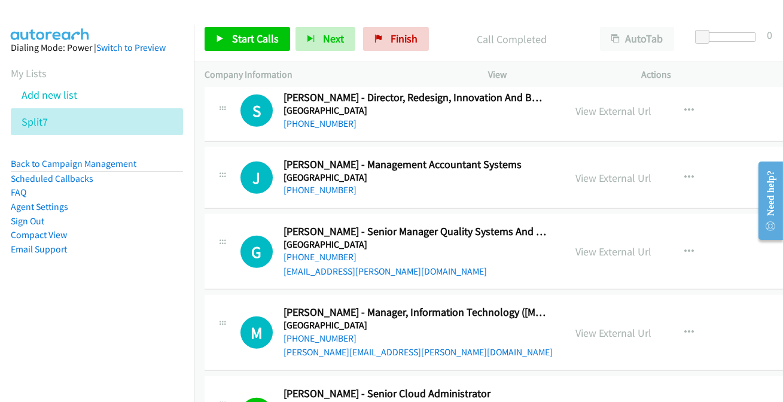
scroll to position [10566, 0]
click at [327, 333] on link "+61 467 793 470" at bounding box center [320, 338] width 73 height 11
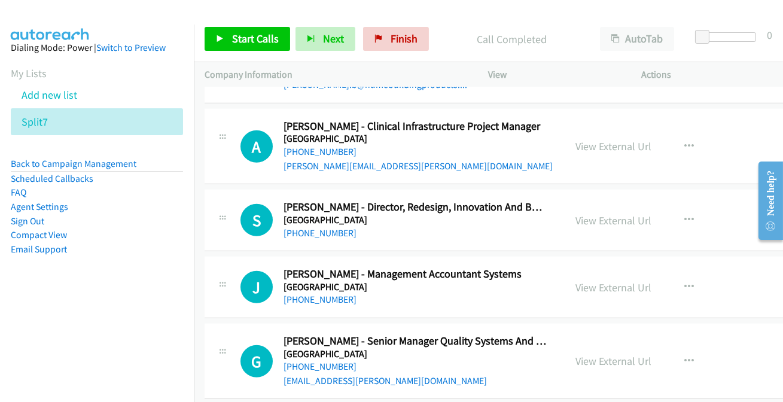
scroll to position [10403, 0]
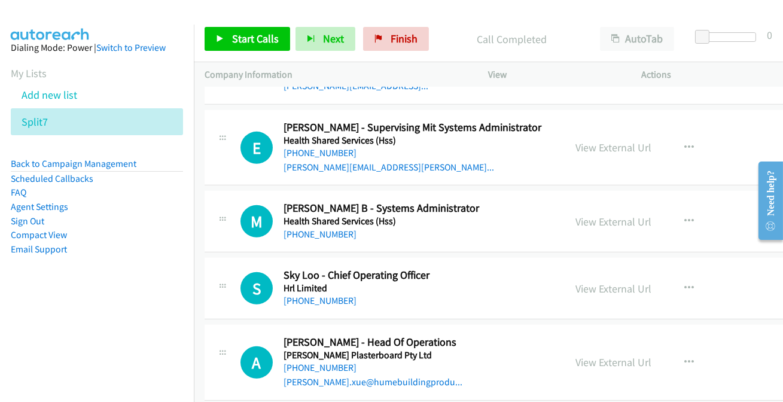
scroll to position [10077, 0]
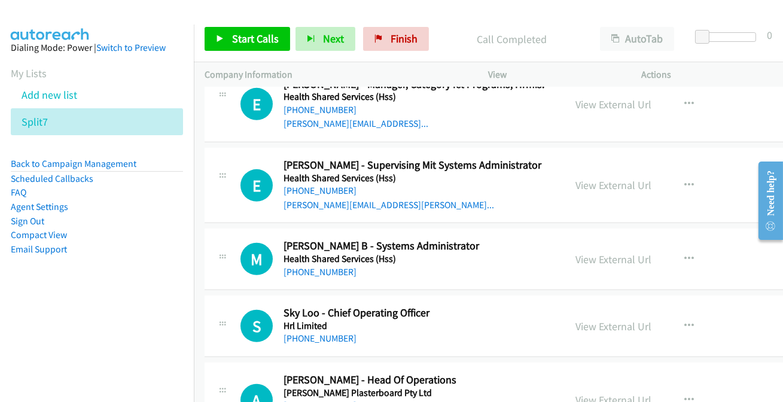
scroll to position [10022, 0]
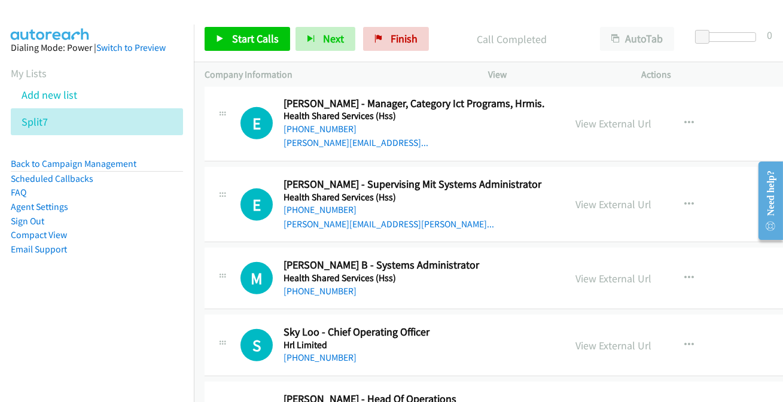
drag, startPoint x: 317, startPoint y: 355, endPoint x: 305, endPoint y: 318, distance: 39.0
click at [307, 352] on link "+61 439 357 597" at bounding box center [320, 357] width 73 height 11
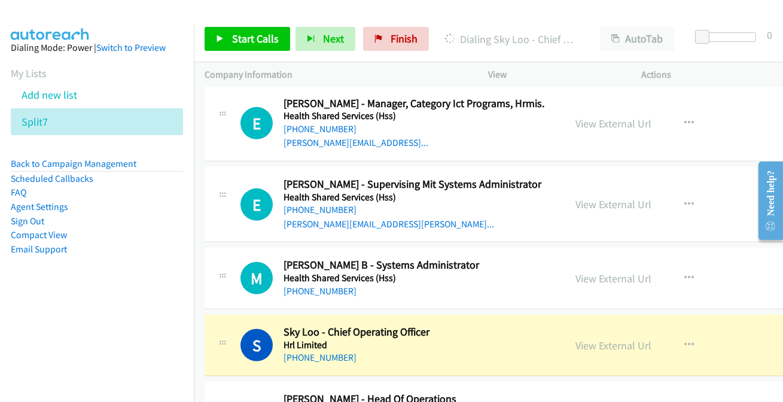
scroll to position [10077, 0]
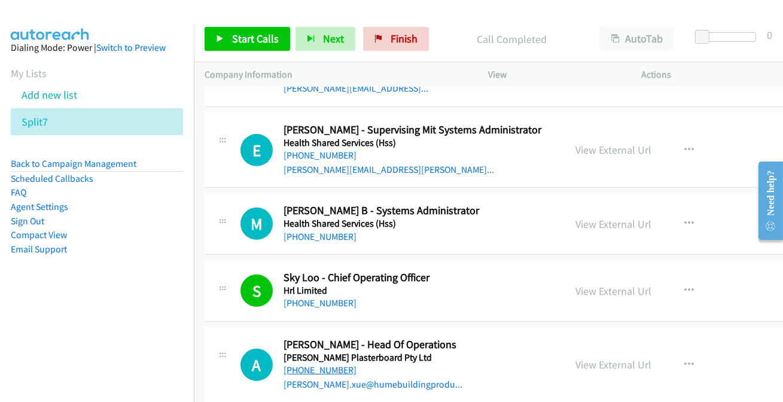
click at [326, 364] on link "+61 433 283 616" at bounding box center [320, 369] width 73 height 11
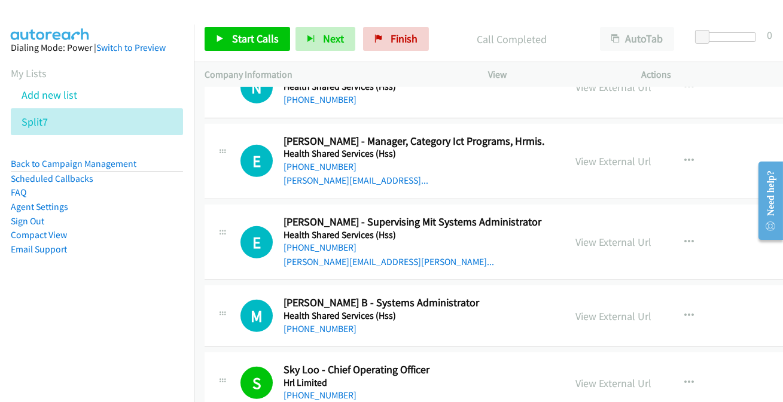
scroll to position [9913, 0]
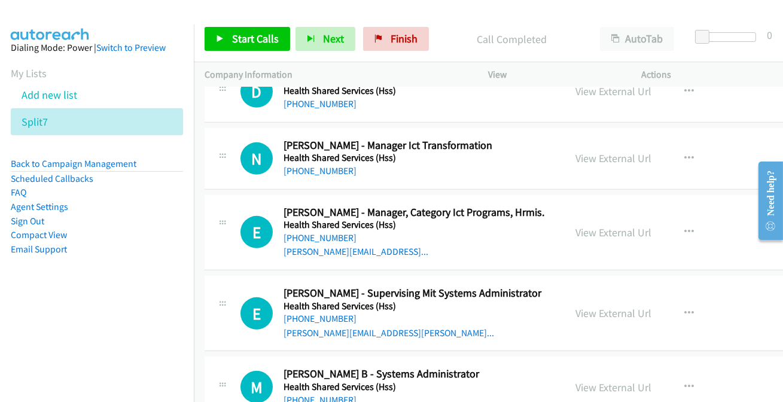
click at [315, 394] on link "+61 481 588 400" at bounding box center [320, 399] width 73 height 11
click at [314, 394] on link "+61 481 588 400" at bounding box center [320, 399] width 73 height 11
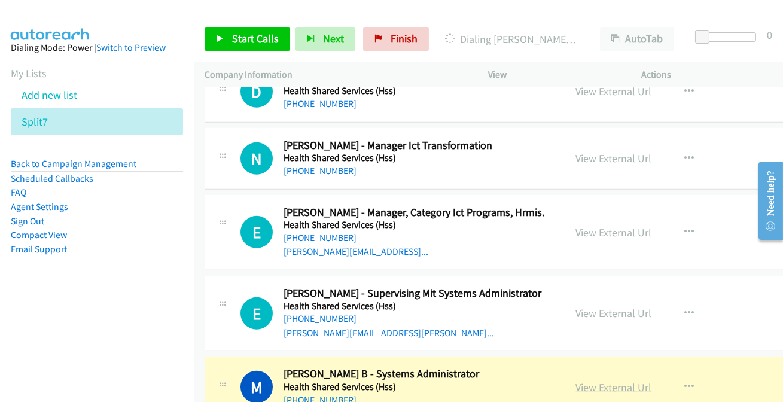
click at [603, 381] on link "View External Url" at bounding box center [614, 388] width 76 height 14
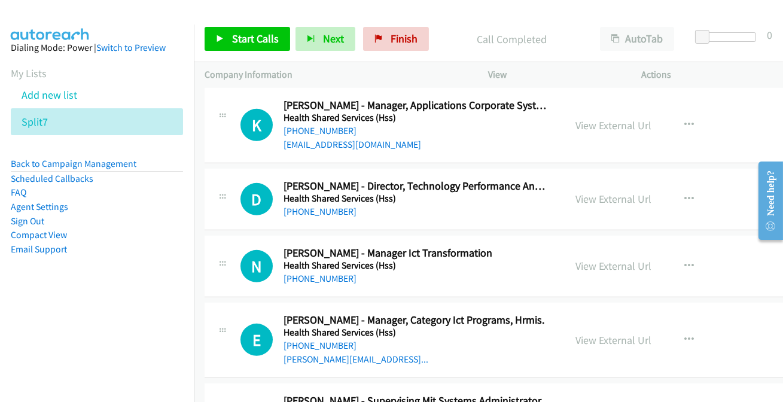
scroll to position [9805, 0]
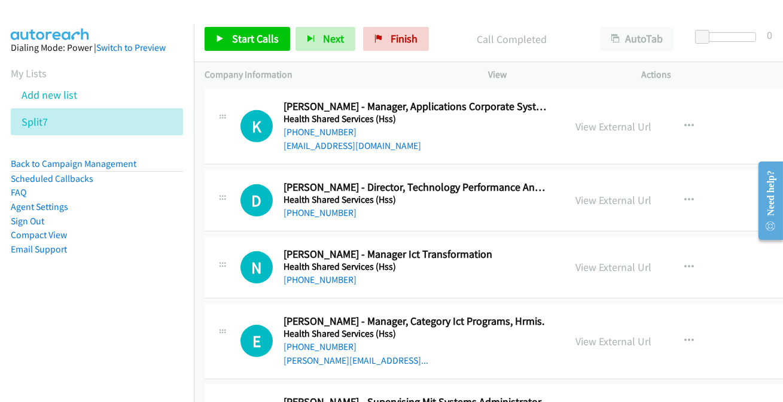
click at [321, 206] on div "+61 428 463 666" at bounding box center [415, 213] width 263 height 14
click at [321, 207] on link "+61 428 463 666" at bounding box center [320, 212] width 73 height 11
click at [329, 274] on link "+61 411 227 620" at bounding box center [320, 279] width 73 height 11
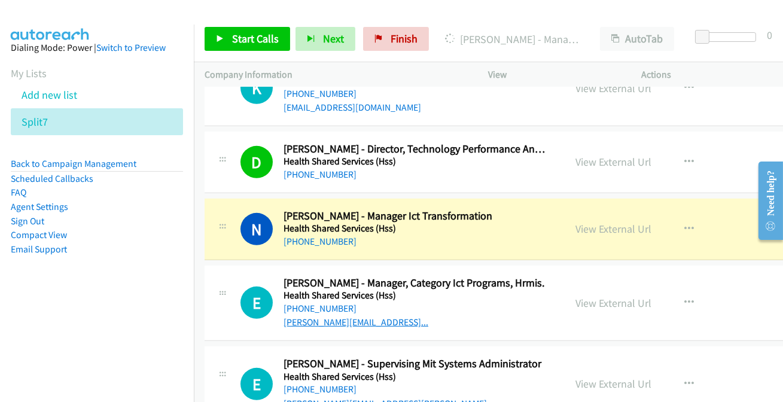
scroll to position [9859, 0]
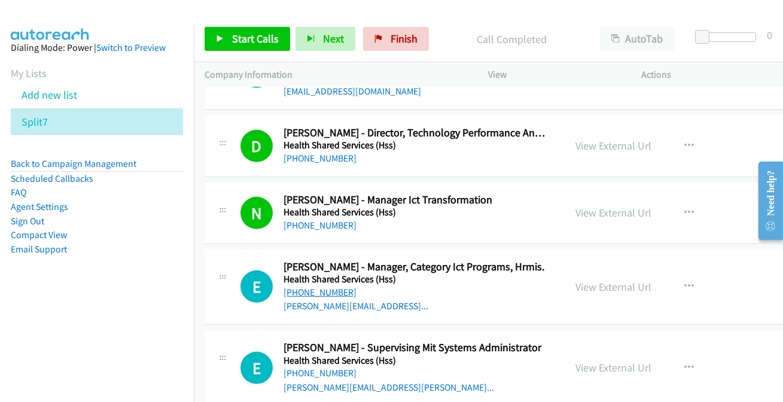
click at [321, 287] on link "+61 417 744 429" at bounding box center [320, 292] width 73 height 11
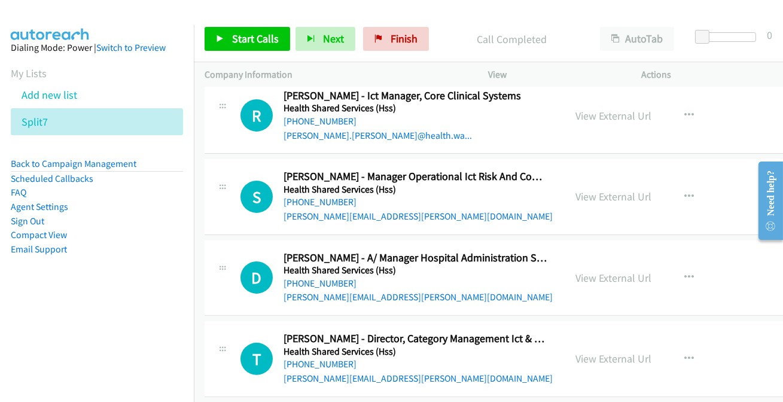
scroll to position [9478, 0]
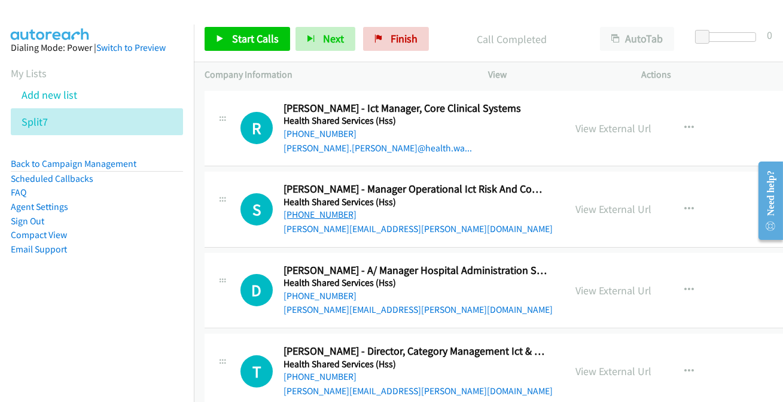
click at [310, 209] on link "+61 478 408 807" at bounding box center [320, 214] width 73 height 11
click at [323, 371] on link "+61 407 499 233" at bounding box center [320, 376] width 73 height 11
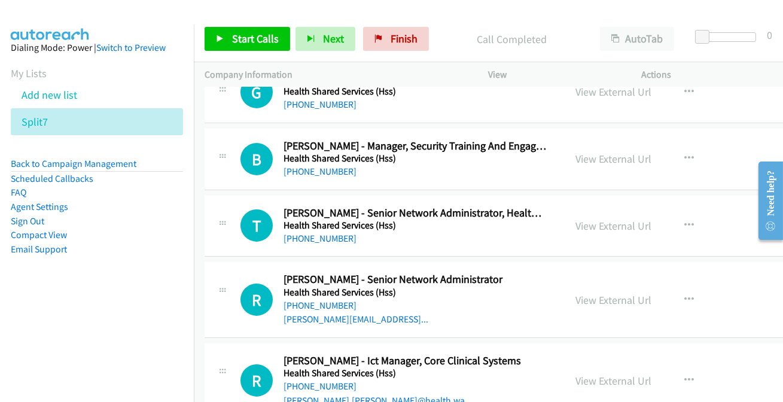
scroll to position [9206, 0]
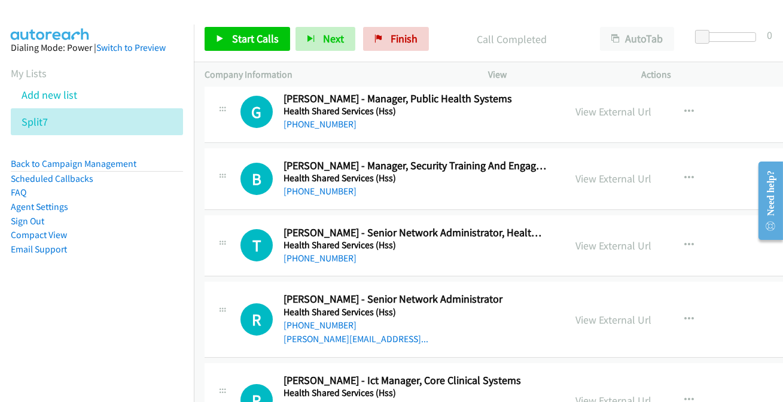
click at [312, 400] on link "+61 8 6213 3644" at bounding box center [320, 405] width 73 height 11
click at [337, 320] on link "+61 449 209 795" at bounding box center [320, 325] width 73 height 11
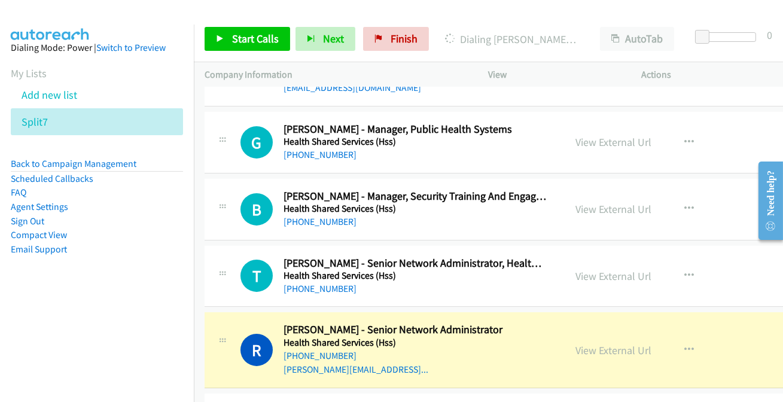
scroll to position [9152, 0]
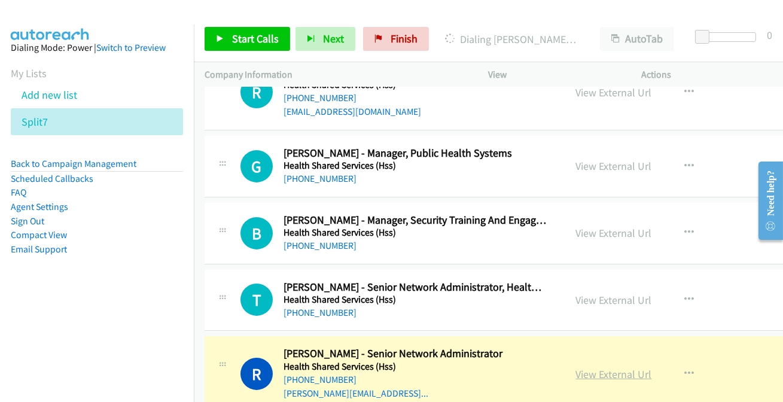
click at [617, 367] on link "View External Url" at bounding box center [614, 374] width 76 height 14
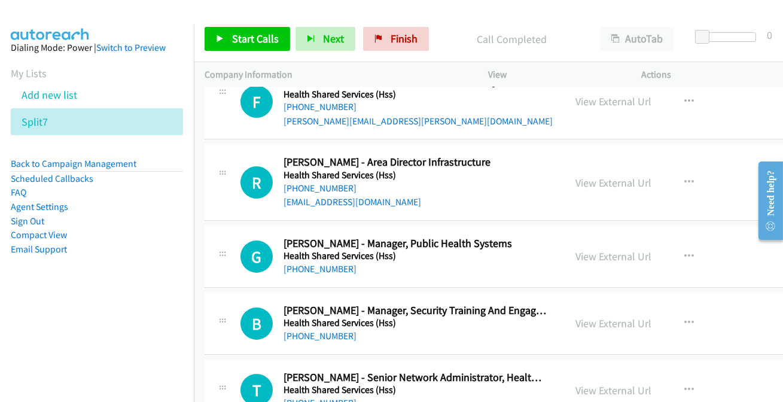
scroll to position [9043, 0]
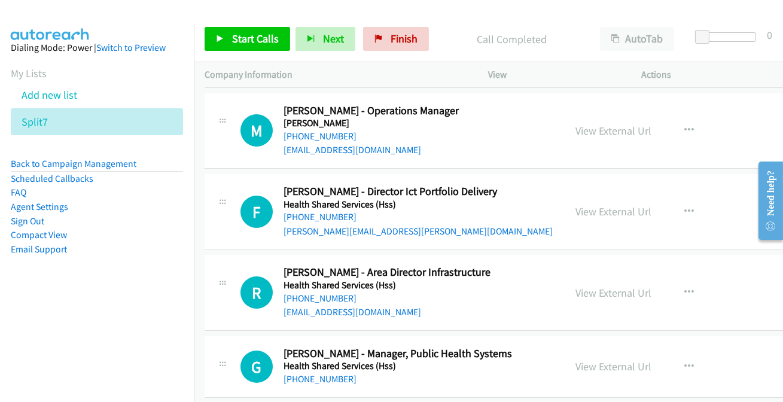
scroll to position [8934, 0]
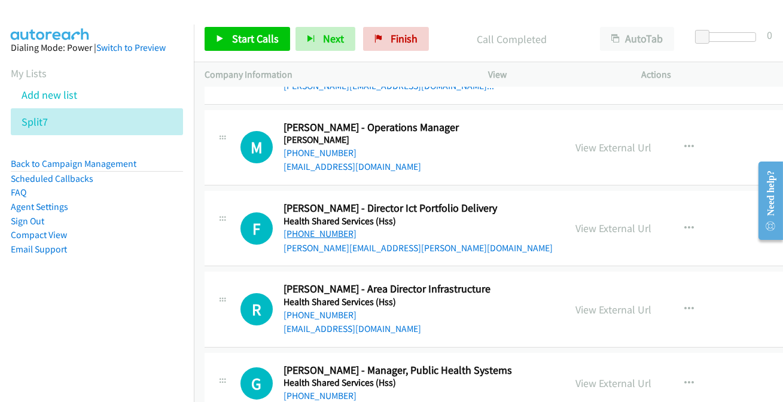
click at [317, 228] on link "+61 417 945 519" at bounding box center [320, 233] width 73 height 11
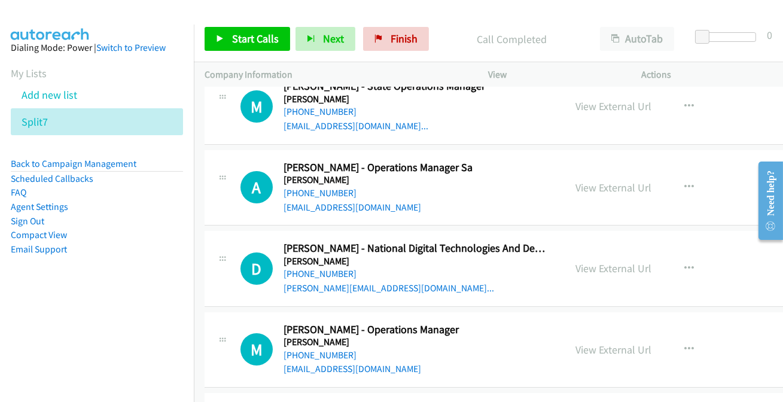
scroll to position [8716, 0]
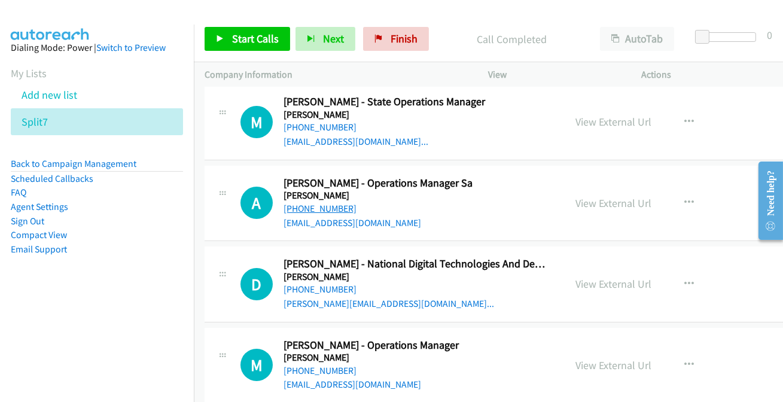
click at [329, 203] on link "+61 401 770 733" at bounding box center [320, 208] width 73 height 11
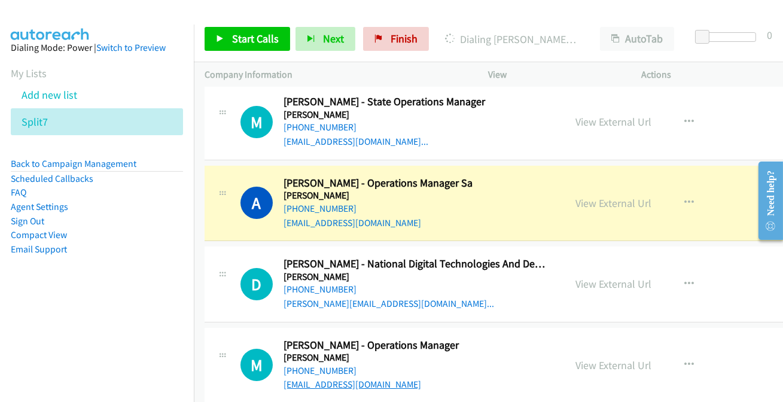
scroll to position [8662, 0]
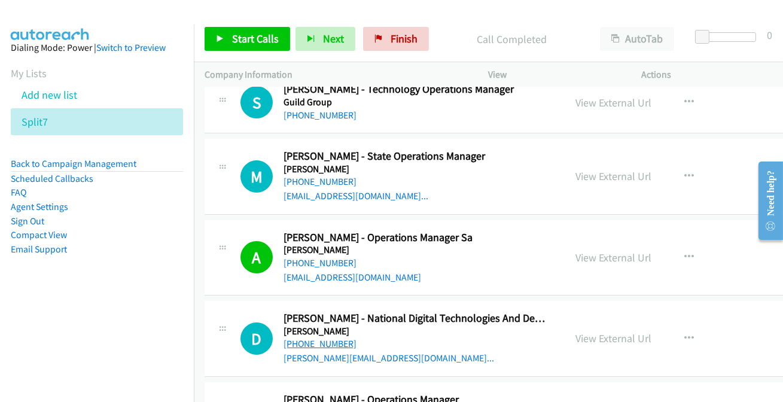
click at [320, 338] on link "+61 422 765 341" at bounding box center [320, 343] width 73 height 11
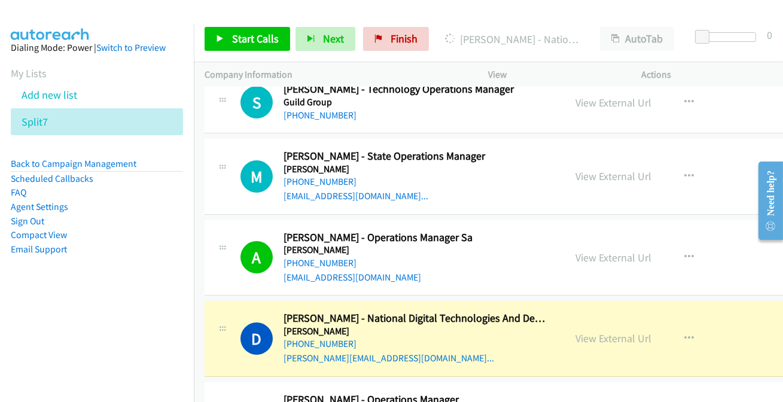
scroll to position [8716, 0]
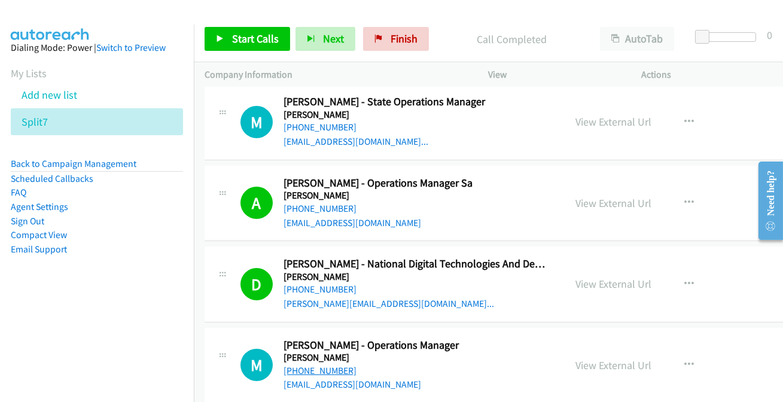
click at [293, 365] on link "+61 419 227 548" at bounding box center [320, 370] width 73 height 11
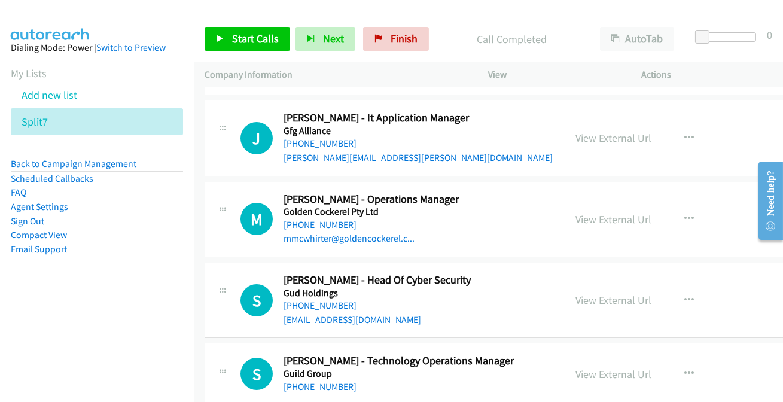
scroll to position [8445, 0]
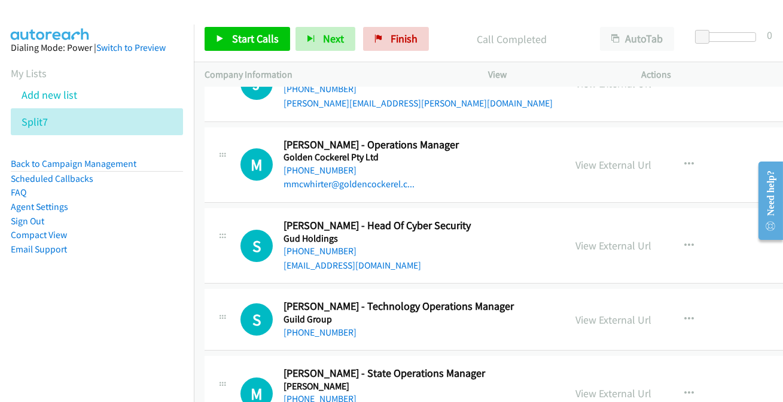
click at [335, 393] on link "+61 419 778 766" at bounding box center [320, 398] width 73 height 11
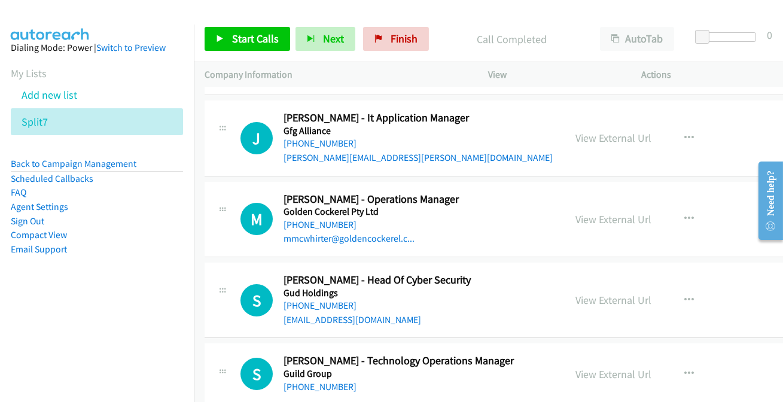
scroll to position [8336, 0]
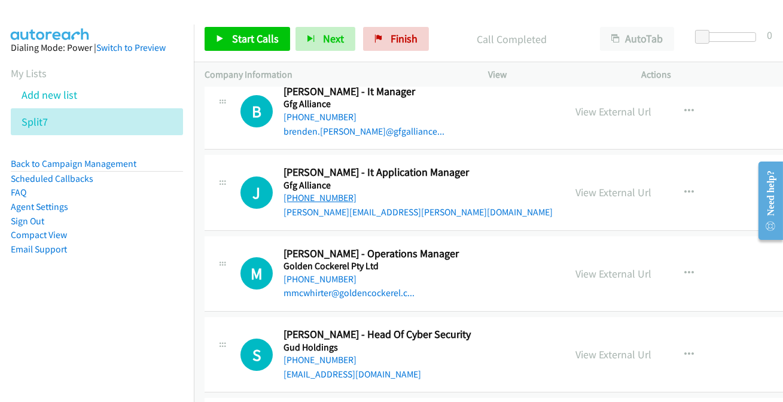
click at [303, 192] on link "+61 418 374 312" at bounding box center [320, 197] width 73 height 11
click at [313, 274] on link "+61 448 760 308" at bounding box center [320, 279] width 73 height 11
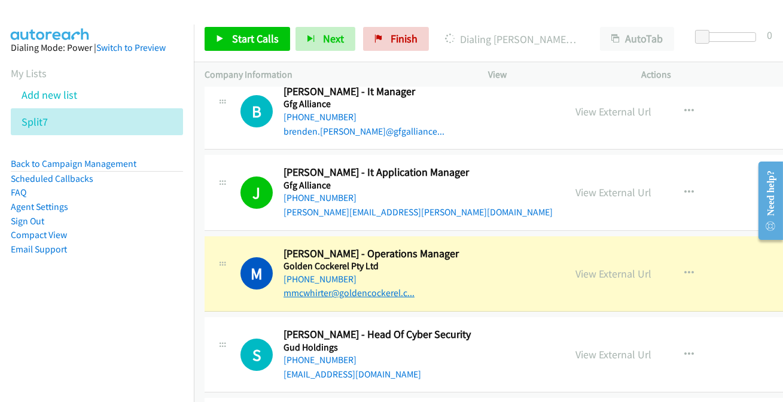
scroll to position [8390, 0]
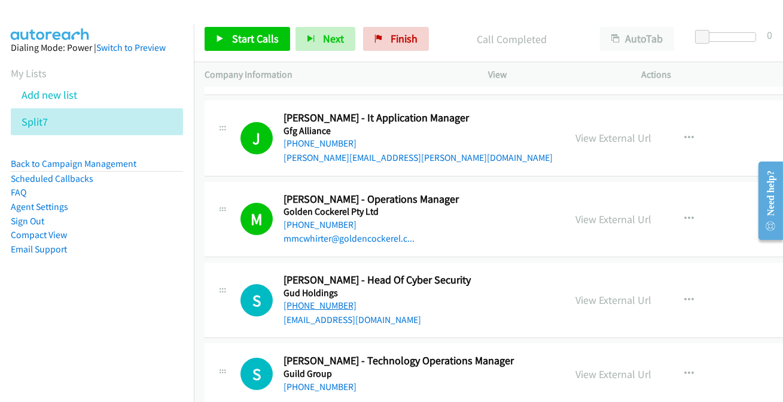
click at [309, 300] on link "+61 427 901 613" at bounding box center [320, 305] width 73 height 11
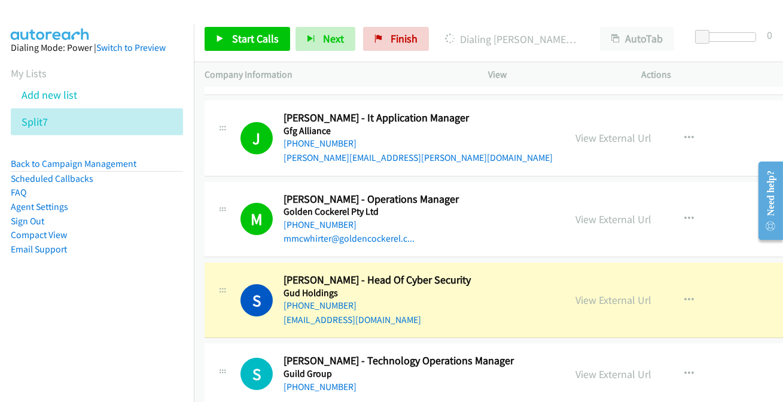
scroll to position [8445, 0]
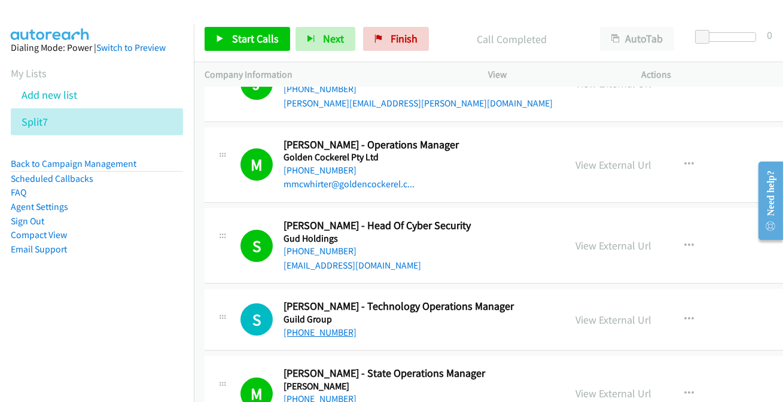
click at [308, 327] on link "+61 3 9810 9883" at bounding box center [320, 332] width 73 height 11
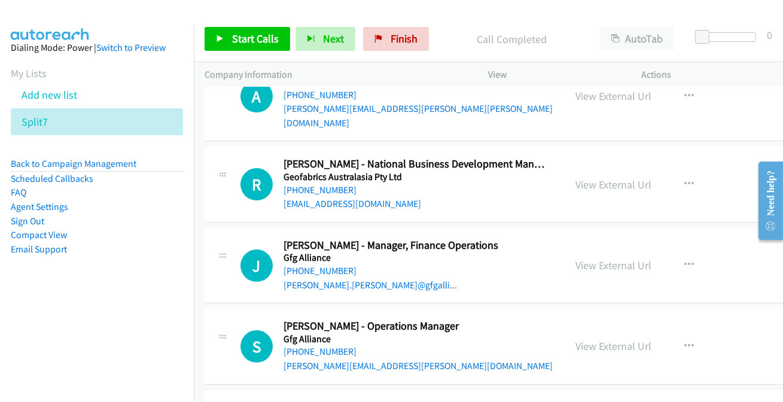
scroll to position [8009, 0]
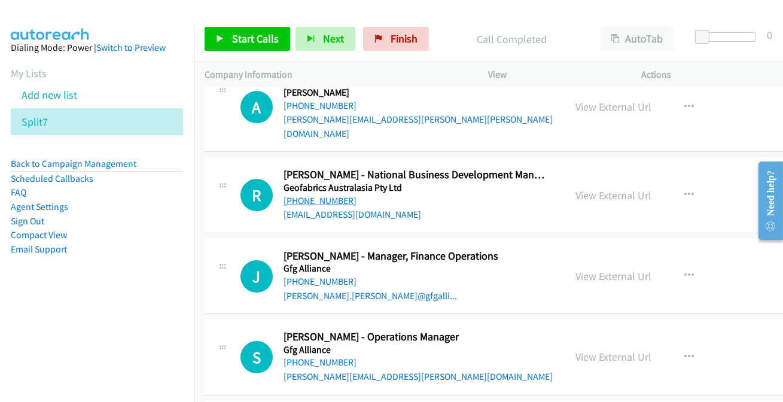
click at [323, 195] on link "+61 437 983 775" at bounding box center [320, 200] width 73 height 11
click at [323, 276] on link "+61 2 9239 6615" at bounding box center [320, 281] width 73 height 11
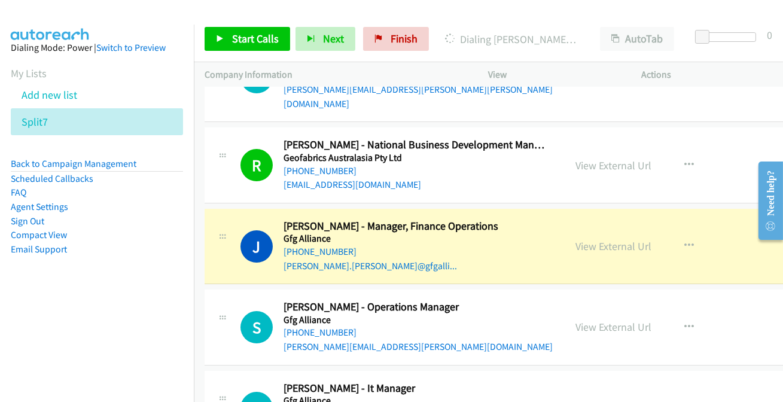
scroll to position [8064, 0]
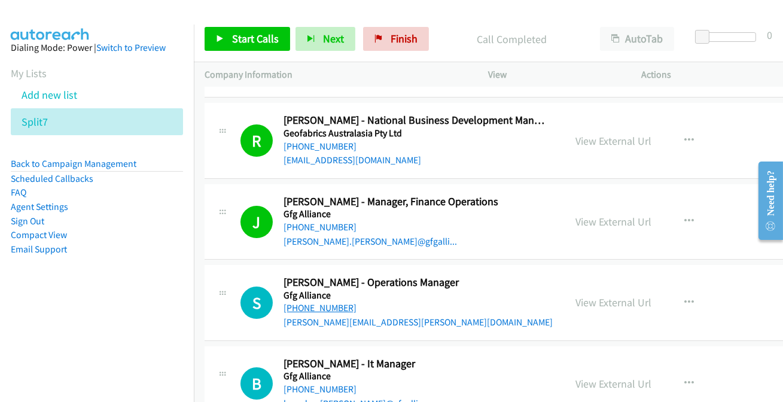
click at [307, 302] on link "+61 477 983 469" at bounding box center [320, 307] width 73 height 11
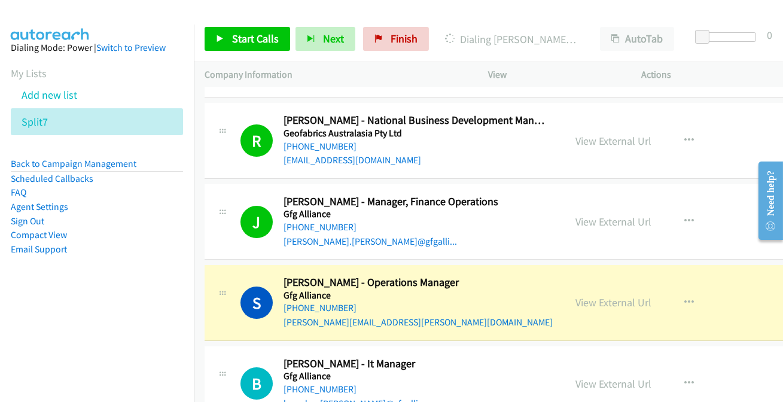
scroll to position [8118, 0]
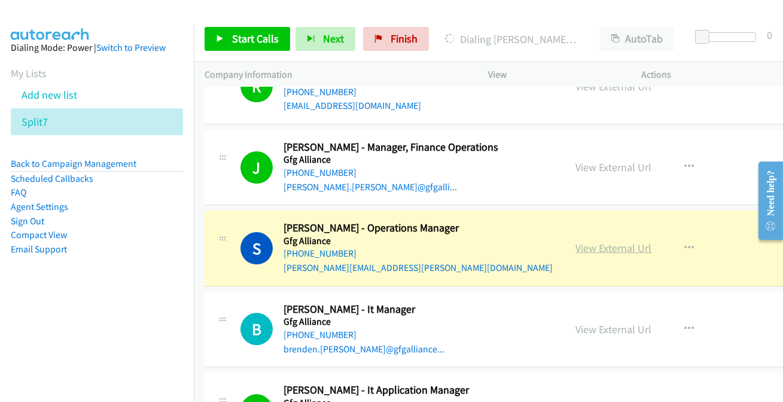
click at [582, 241] on link "View External Url" at bounding box center [614, 248] width 76 height 14
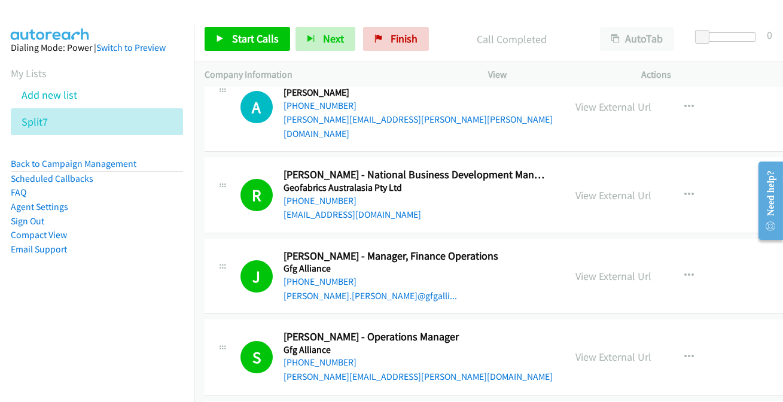
scroll to position [8064, 0]
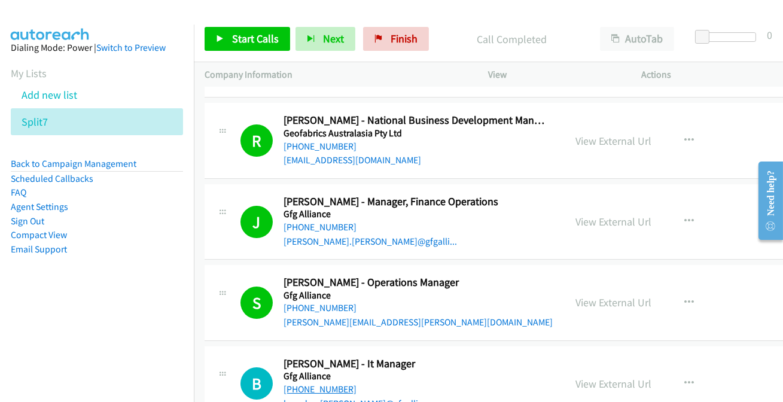
click at [315, 384] on link "+61 439 012 457" at bounding box center [320, 389] width 73 height 11
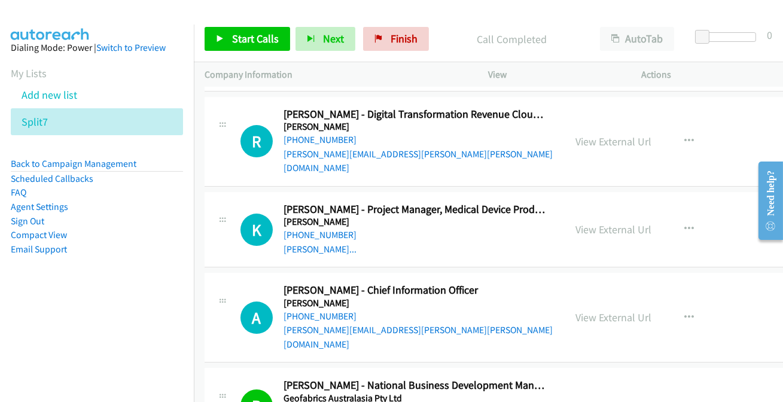
scroll to position [7737, 0]
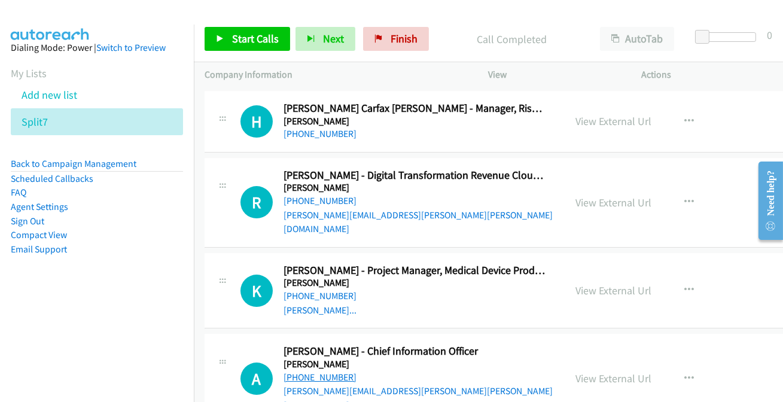
click at [320, 372] on link "+61 478 406 137" at bounding box center [320, 377] width 73 height 11
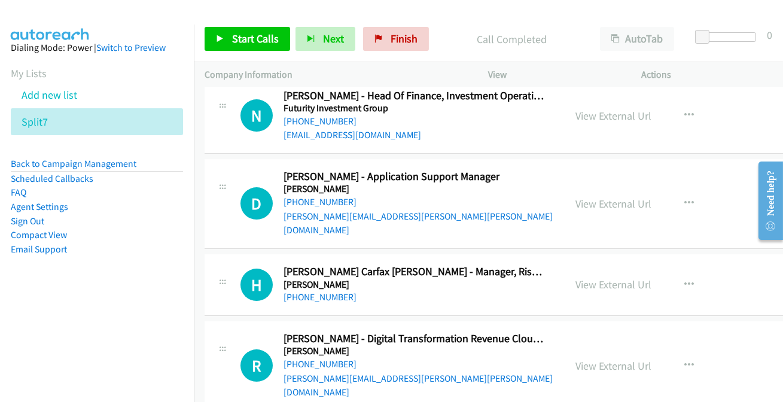
scroll to position [7628, 0]
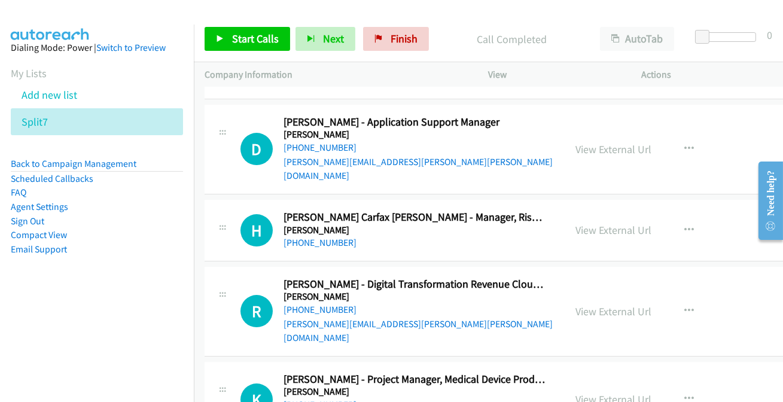
click at [303, 399] on link "+61 405 648 996" at bounding box center [320, 404] width 73 height 11
click at [305, 304] on link "+61 423 235 235" at bounding box center [320, 309] width 73 height 11
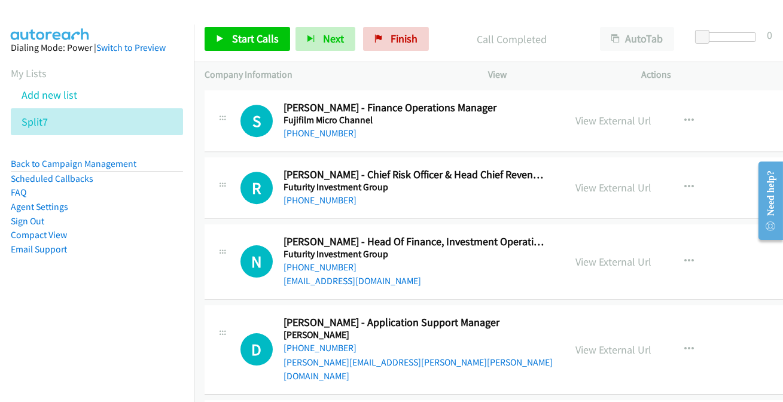
scroll to position [7411, 0]
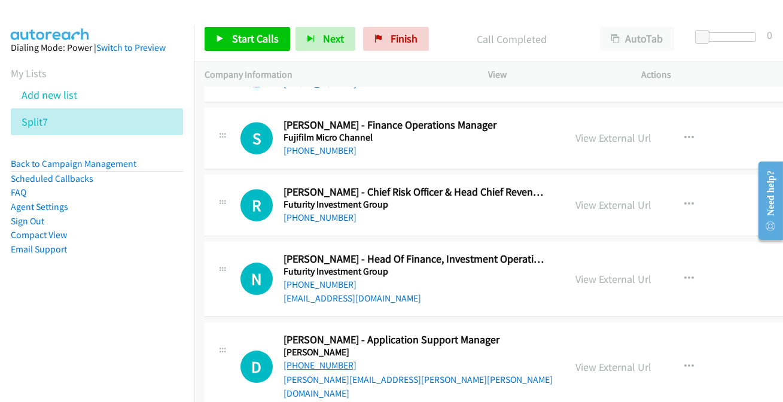
click at [306, 360] on link "+61 411 846 860" at bounding box center [320, 365] width 73 height 11
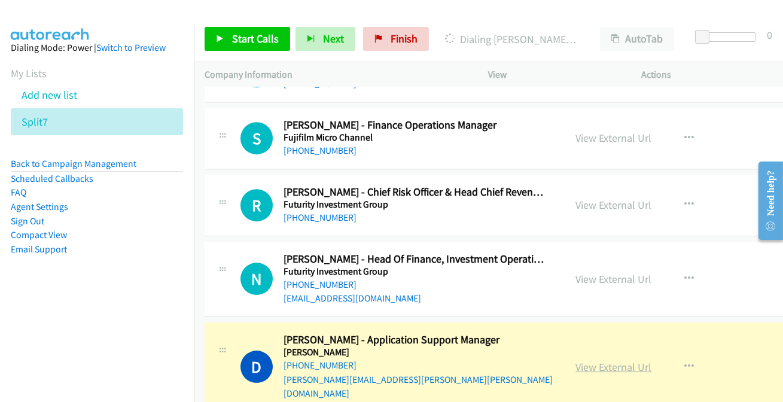
click at [606, 360] on link "View External Url" at bounding box center [614, 367] width 76 height 14
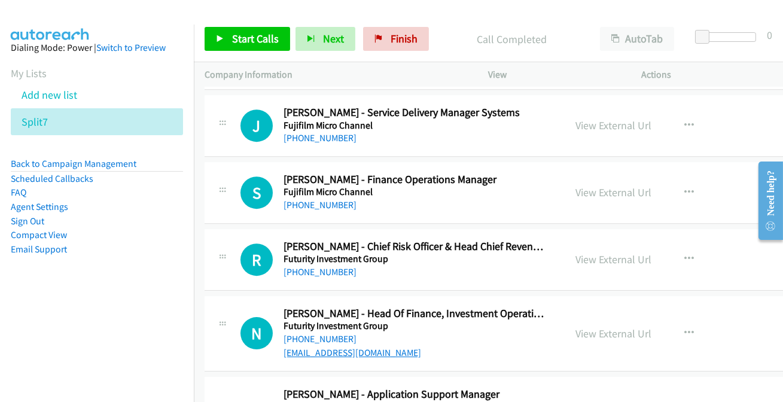
scroll to position [7302, 0]
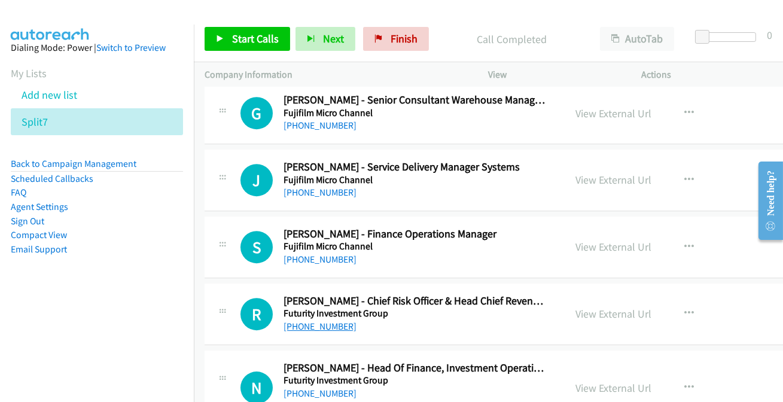
click at [288, 321] on link "+61 448 817 410" at bounding box center [320, 326] width 73 height 11
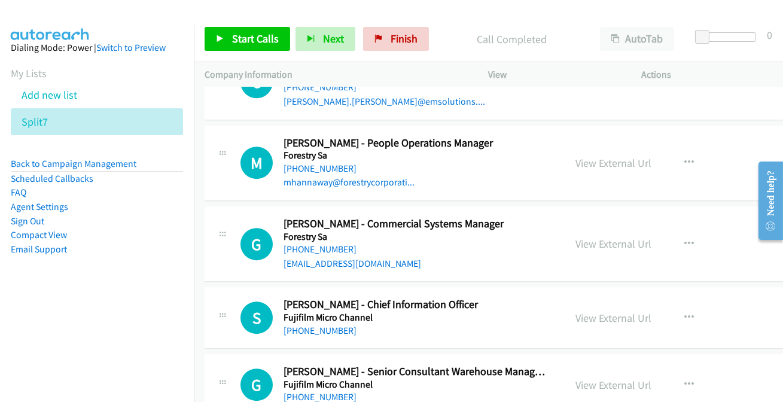
scroll to position [6975, 0]
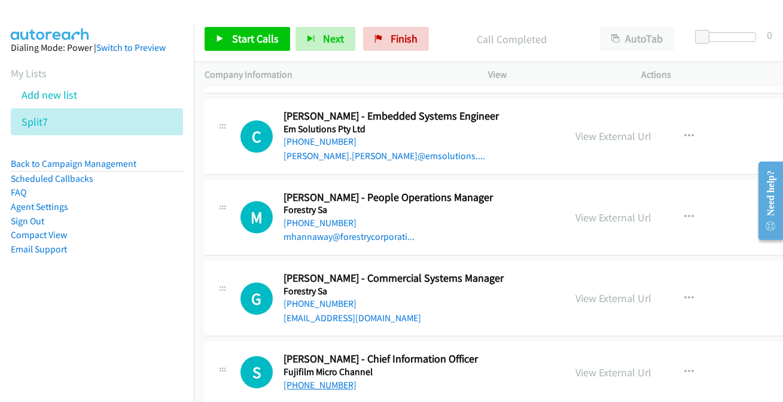
click at [318, 379] on link "+61 422 231 044" at bounding box center [320, 384] width 73 height 11
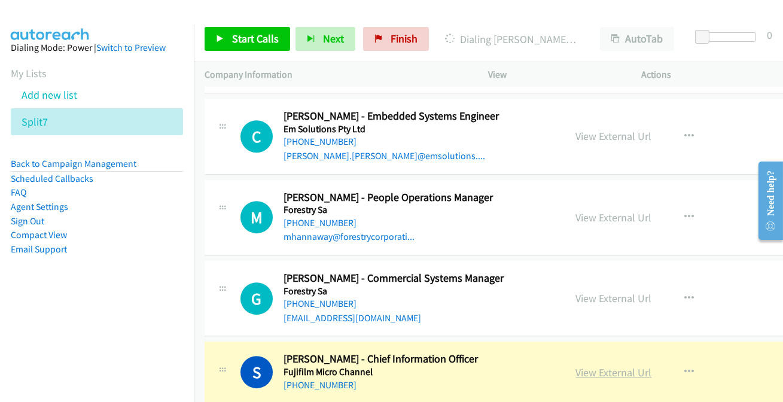
click at [594, 366] on link "View External Url" at bounding box center [614, 373] width 76 height 14
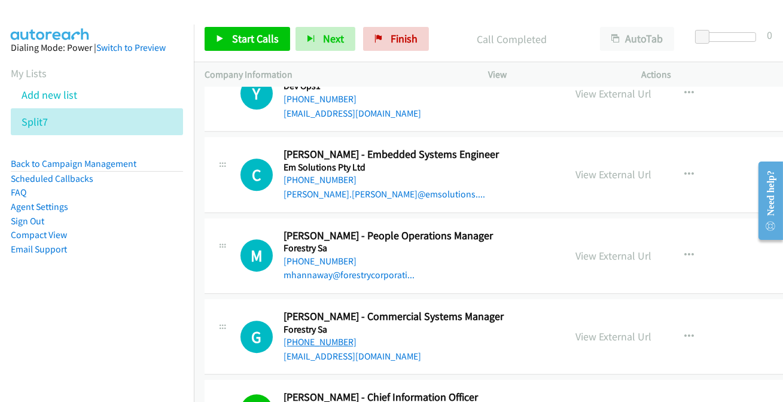
scroll to position [6921, 0]
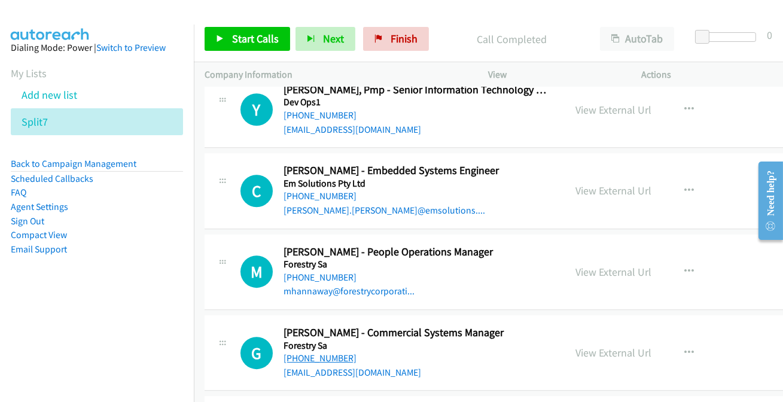
click at [311, 353] on link "+61 8 8406 0500" at bounding box center [320, 358] width 73 height 11
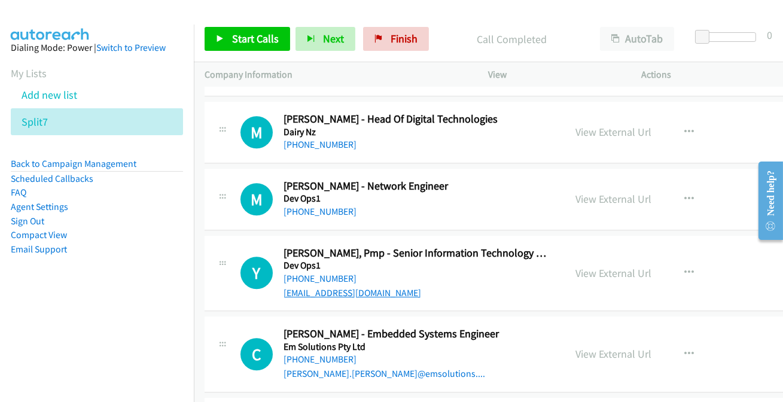
scroll to position [6703, 0]
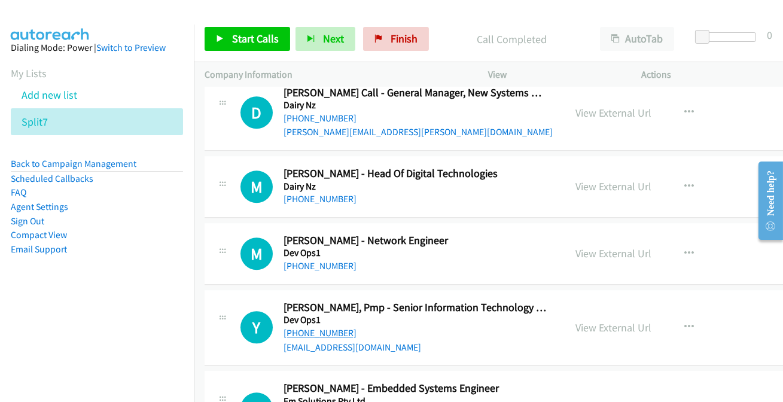
click at [330, 327] on link "+61 478 160 869" at bounding box center [320, 332] width 73 height 11
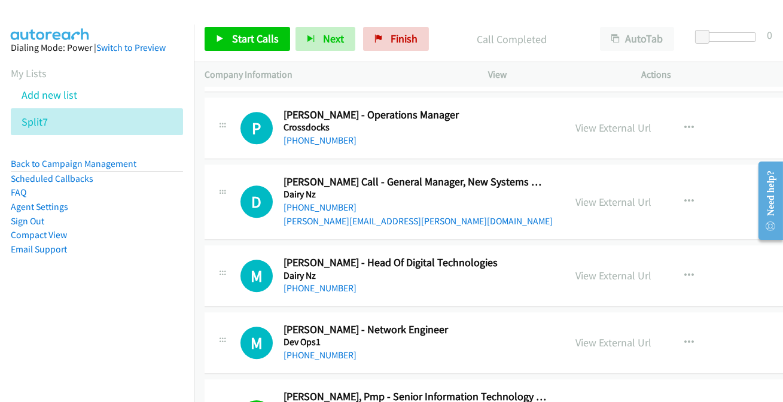
scroll to position [6595, 0]
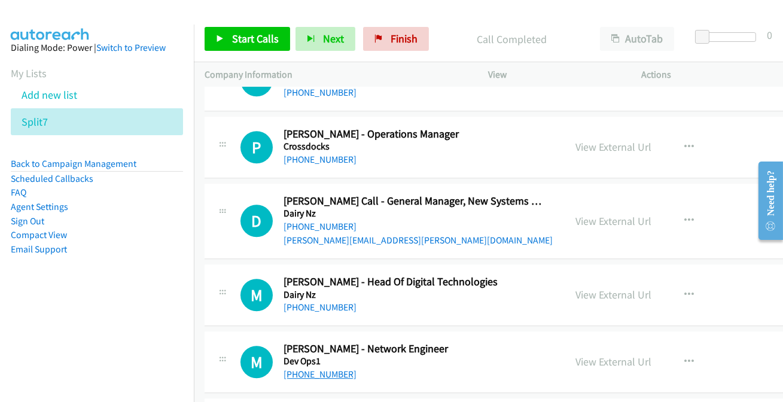
click at [315, 369] on link "+61 470 152 919" at bounding box center [320, 374] width 73 height 11
click at [302, 302] on link "+64 21 144 8957" at bounding box center [320, 307] width 73 height 11
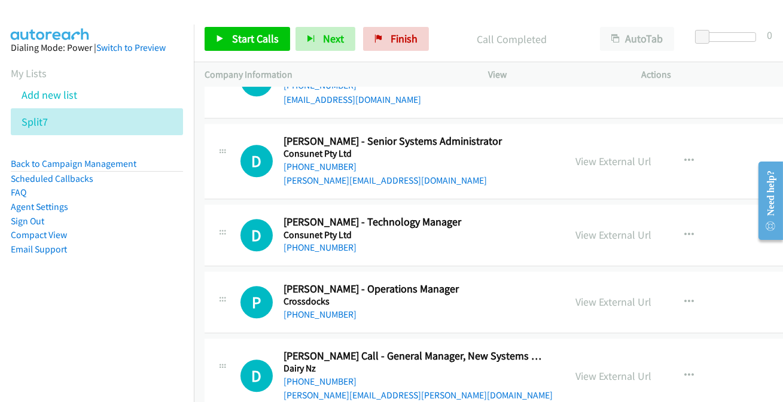
scroll to position [6431, 0]
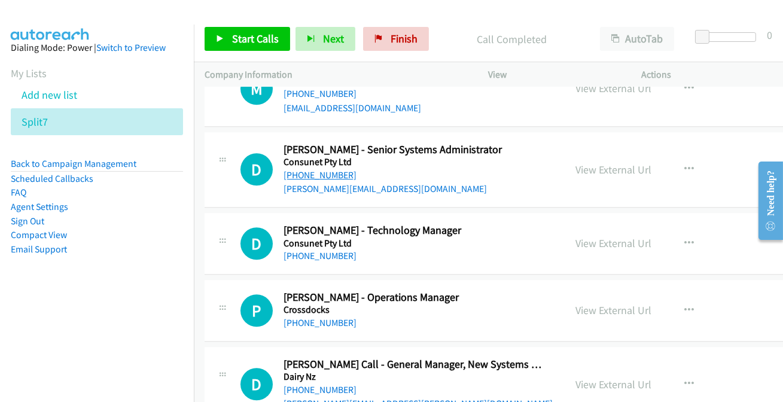
click at [293, 169] on link "+61 487 112 385" at bounding box center [320, 174] width 73 height 11
click at [299, 250] on link "+61 8 8302 3253" at bounding box center [320, 255] width 73 height 11
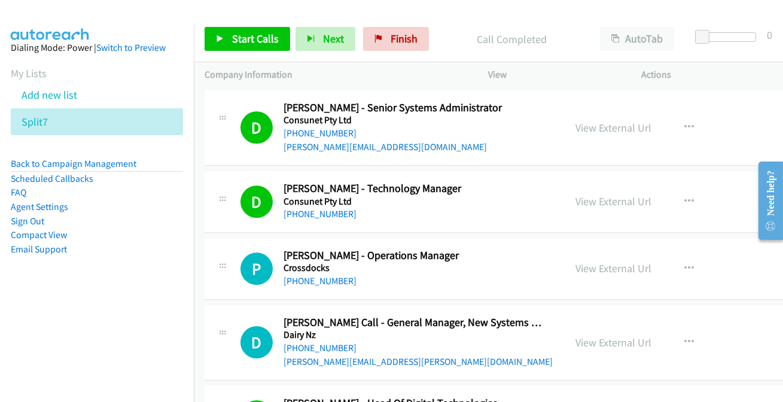
scroll to position [6486, 0]
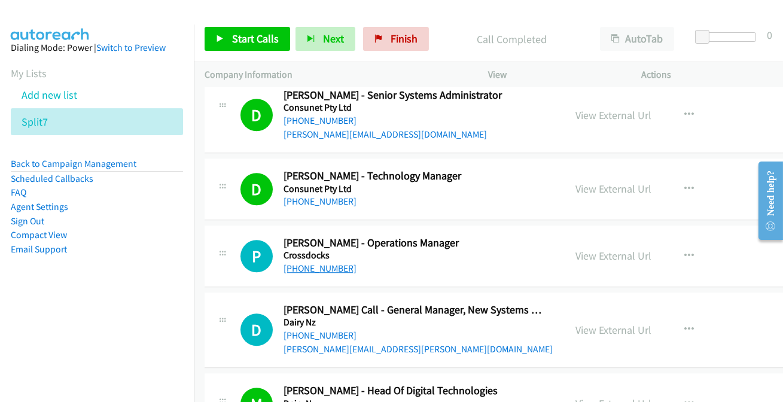
click at [297, 263] on link "+61 430 091 322" at bounding box center [320, 268] width 73 height 11
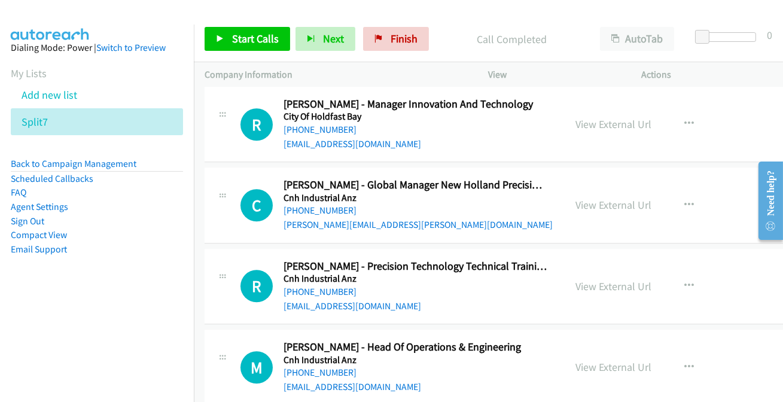
scroll to position [6159, 0]
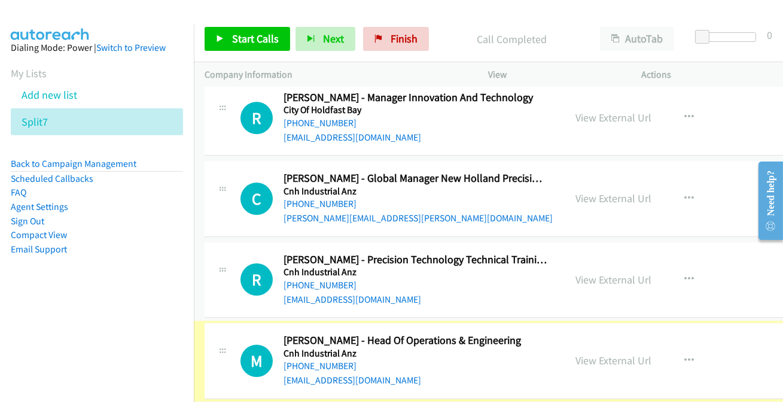
click at [315, 360] on link "+61 447 824 237" at bounding box center [320, 365] width 73 height 11
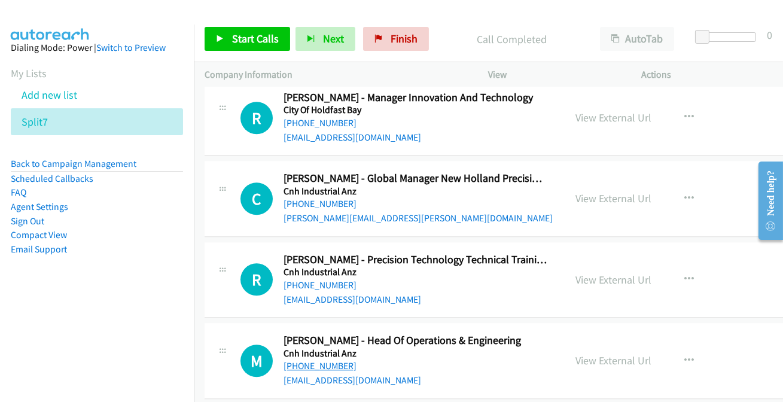
click at [324, 360] on link "+61 447 824 237" at bounding box center [320, 365] width 73 height 11
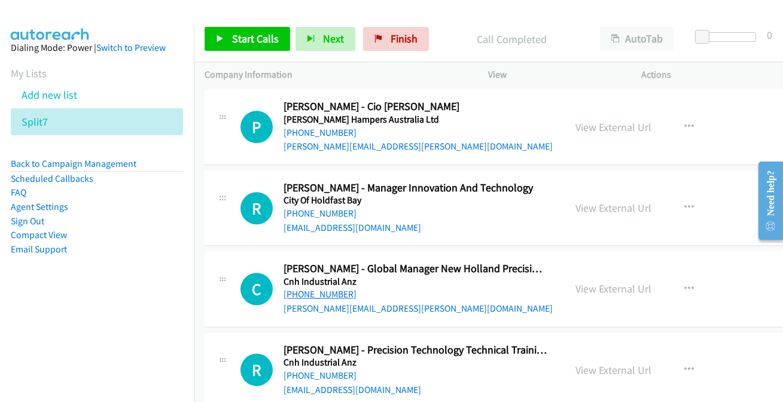
scroll to position [6051, 0]
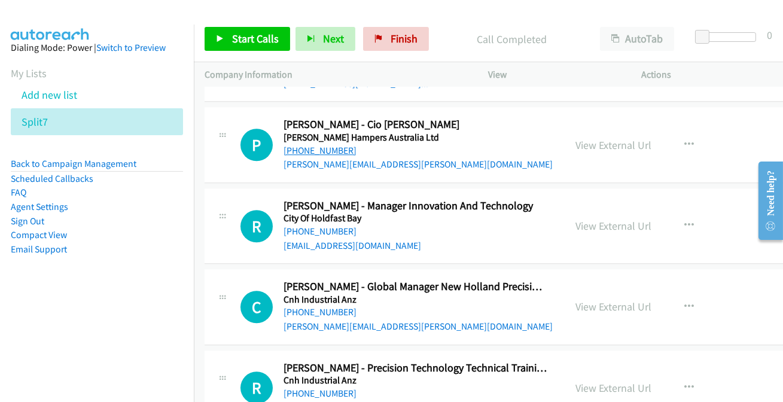
click at [312, 145] on link "+61 417 659 194" at bounding box center [320, 150] width 73 height 11
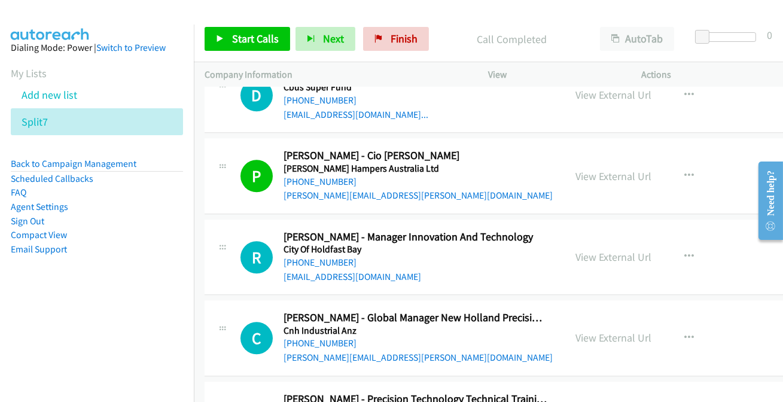
scroll to position [5996, 0]
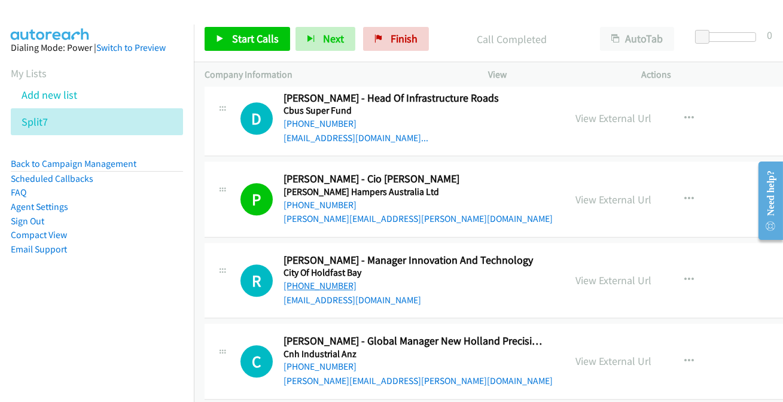
click at [328, 280] on link "+61 8 8229 9999" at bounding box center [320, 285] width 73 height 11
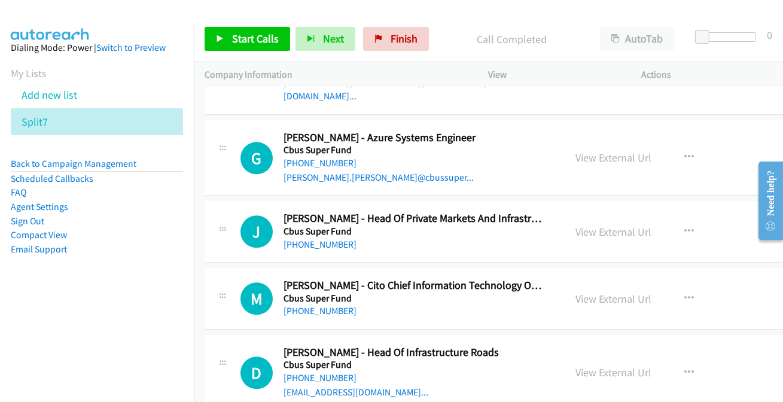
scroll to position [5724, 0]
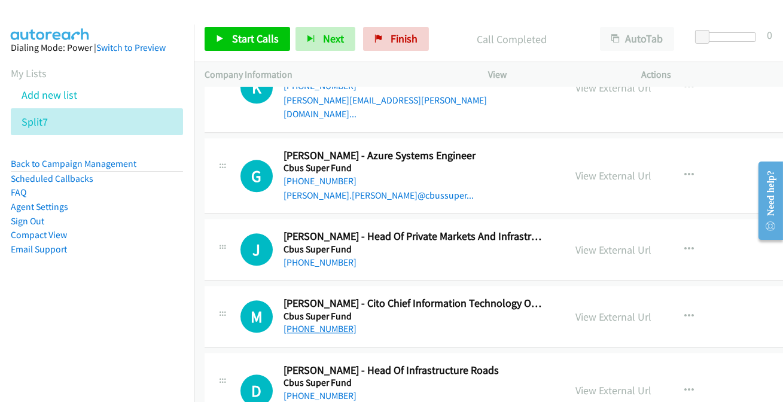
click at [326, 323] on link "+61 409 628 665" at bounding box center [320, 328] width 73 height 11
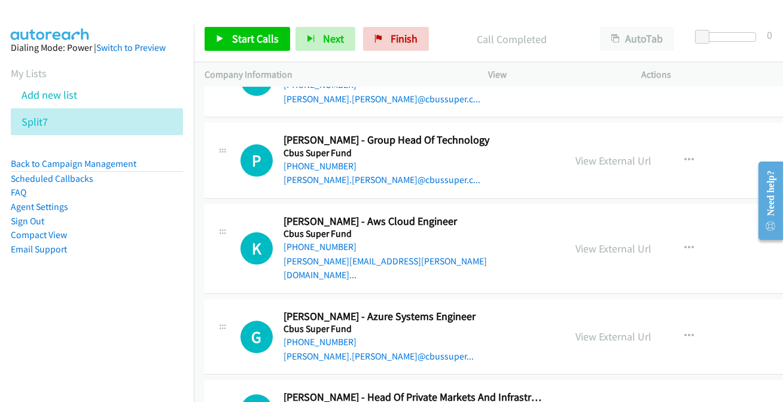
scroll to position [5561, 0]
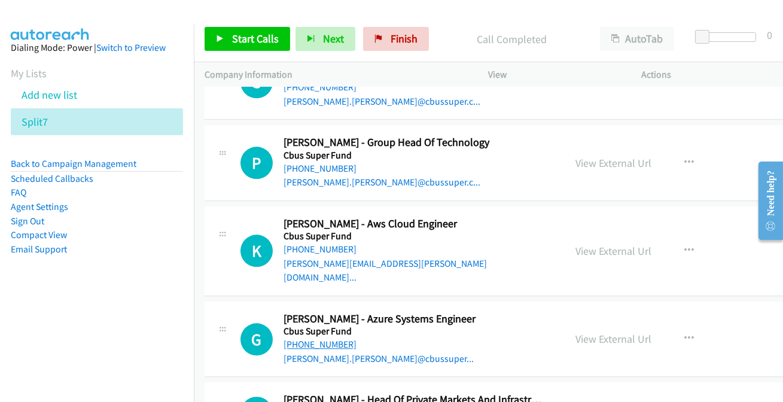
click at [333, 339] on link "+61 491 229 211" at bounding box center [320, 344] width 73 height 11
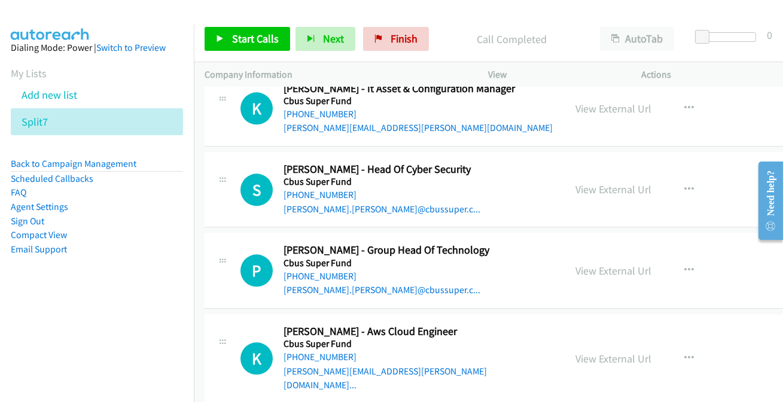
scroll to position [5452, 0]
drag, startPoint x: 328, startPoint y: 354, endPoint x: 329, endPoint y: 341, distance: 12.6
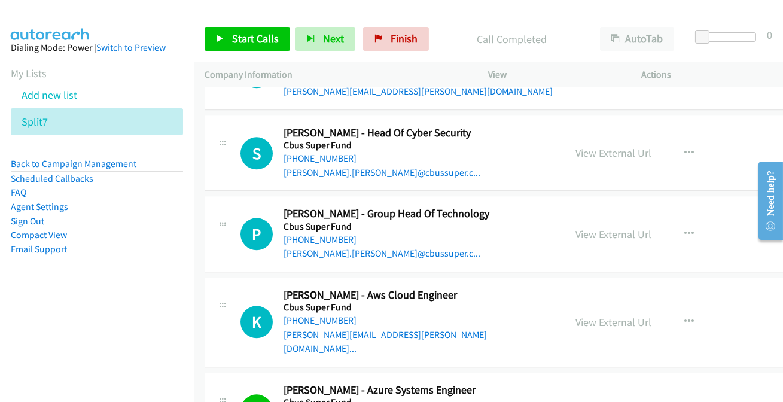
scroll to position [5506, 0]
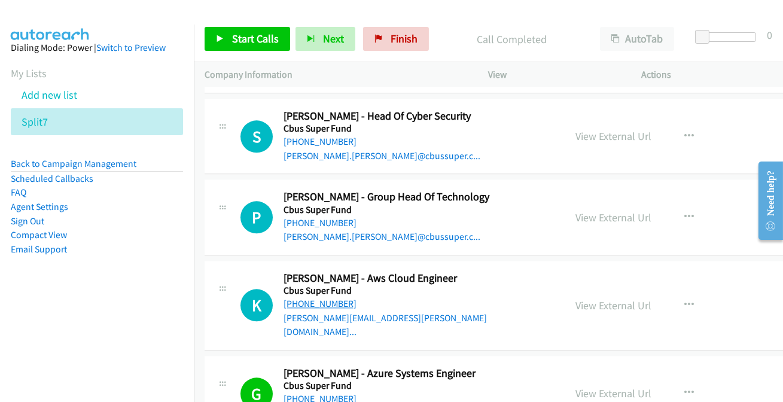
click at [333, 298] on link "+61 476 303 535" at bounding box center [320, 303] width 73 height 11
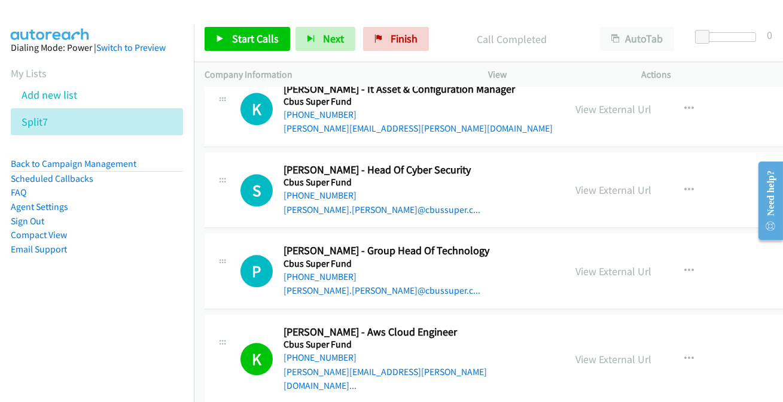
scroll to position [5398, 0]
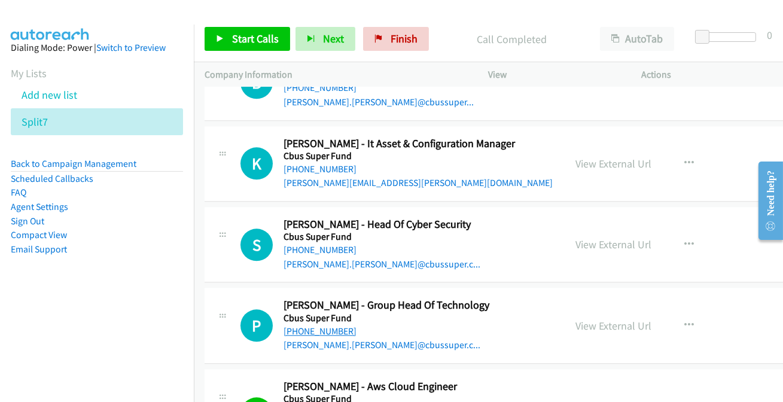
click at [309, 326] on link "+61 408 233 906" at bounding box center [320, 331] width 73 height 11
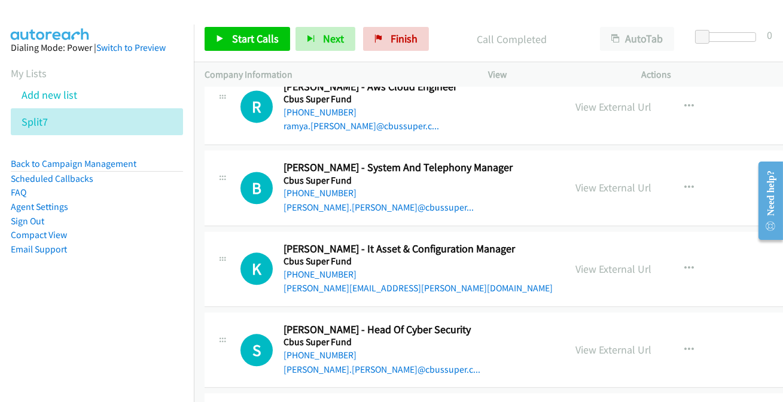
scroll to position [5289, 0]
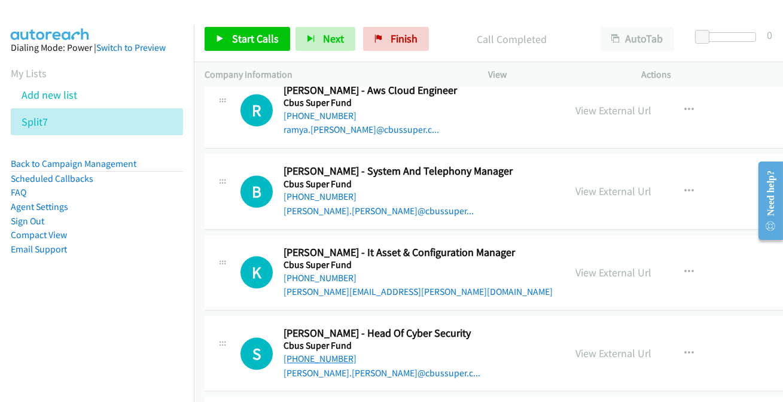
click at [301, 357] on link "+61 436 477 149" at bounding box center [320, 358] width 73 height 11
click at [300, 353] on link "+61 436 477 149" at bounding box center [320, 358] width 73 height 11
click at [326, 272] on link "+61 450 356 016" at bounding box center [320, 277] width 73 height 11
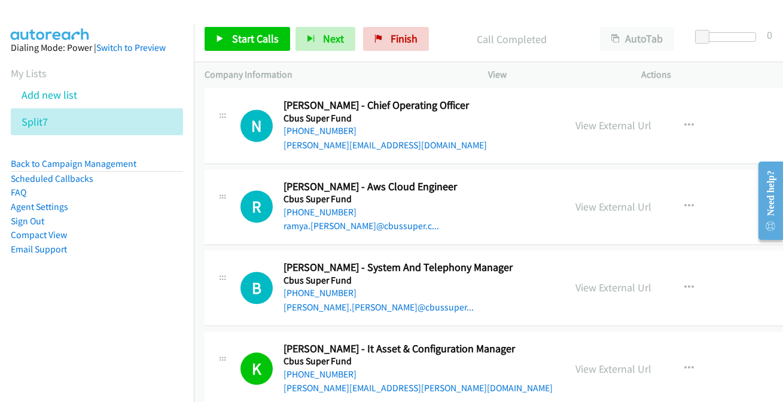
scroll to position [5180, 0]
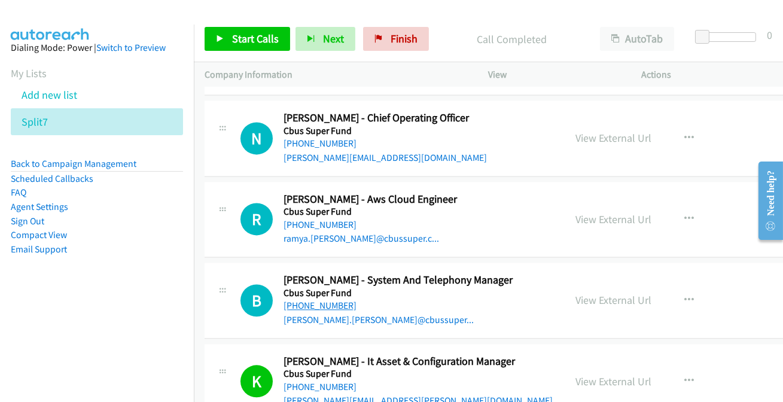
click at [320, 303] on link "+61 3 9946 3300" at bounding box center [320, 305] width 73 height 11
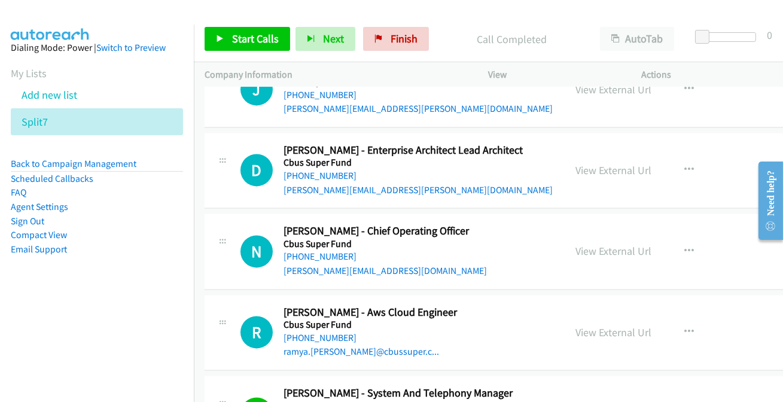
scroll to position [5017, 0]
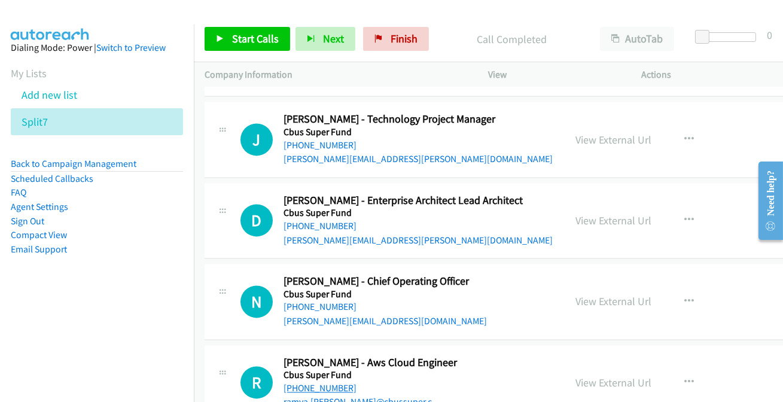
click at [328, 382] on link "+61 3 8628 2543" at bounding box center [320, 387] width 73 height 11
click at [293, 301] on link "+61 3 9607 4111" at bounding box center [320, 306] width 73 height 11
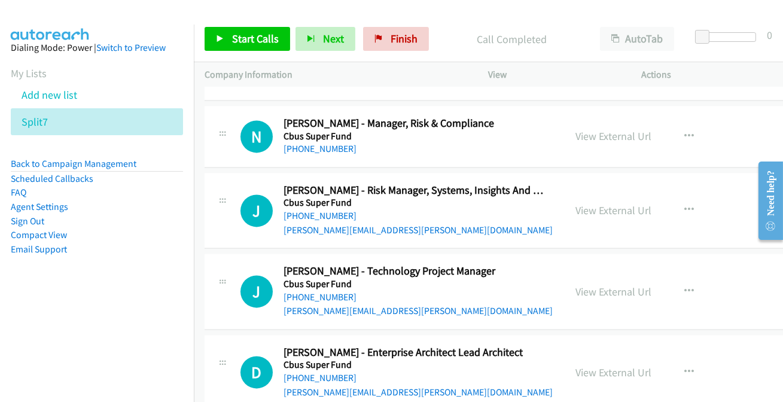
scroll to position [4854, 0]
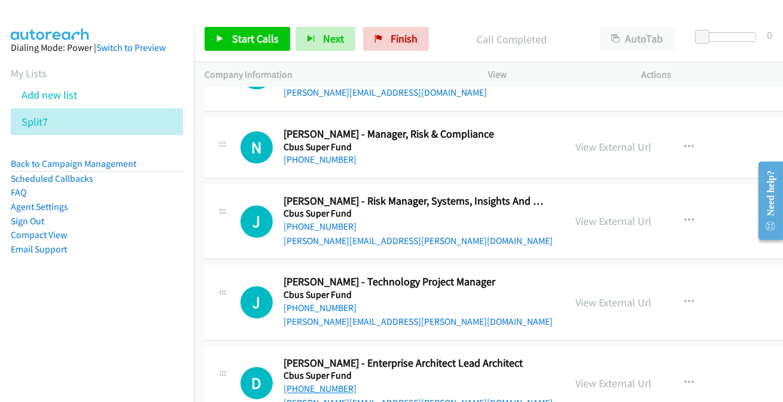
click at [296, 383] on link "+61 3 9717 4331" at bounding box center [320, 388] width 73 height 11
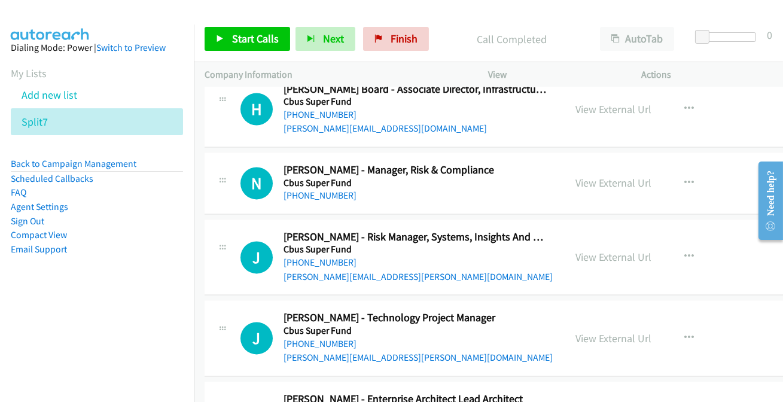
scroll to position [4799, 0]
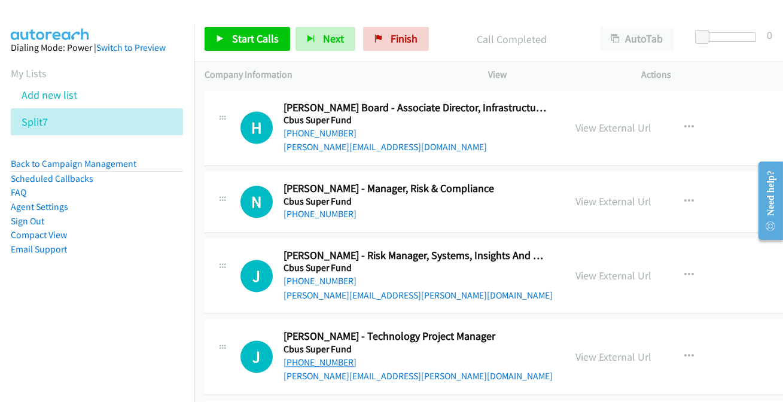
click at [330, 357] on link "+61 466 098 825" at bounding box center [320, 362] width 73 height 11
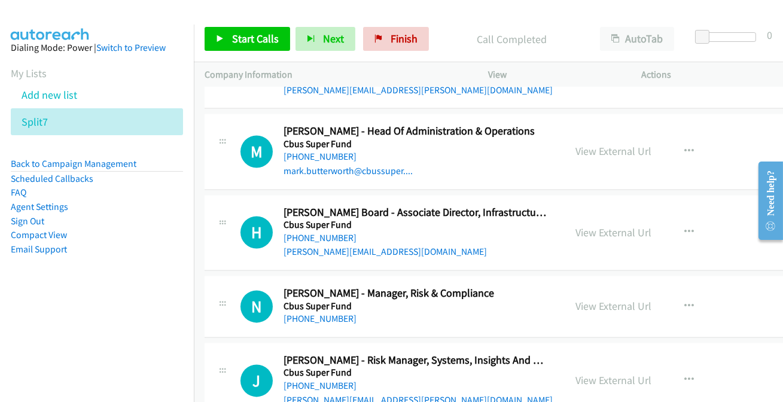
scroll to position [4690, 0]
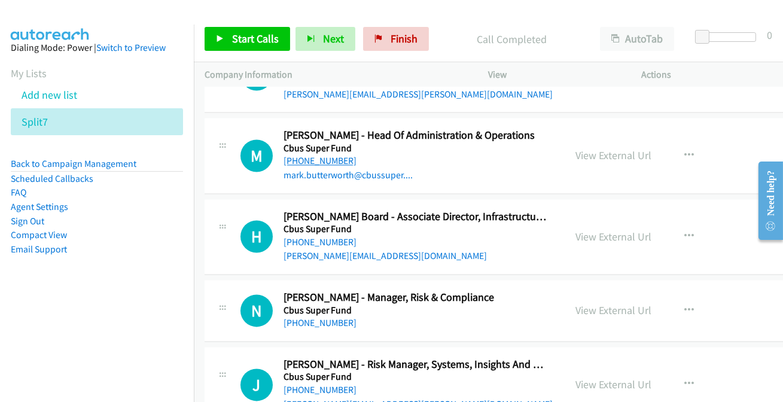
click at [325, 156] on link "+61 428 418 277" at bounding box center [320, 160] width 73 height 11
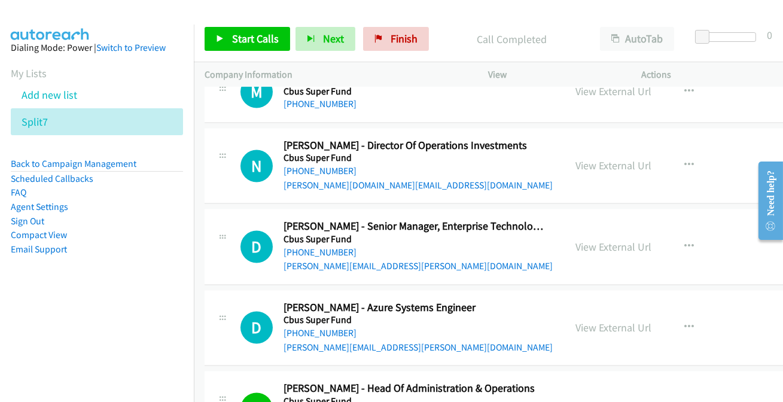
scroll to position [4418, 0]
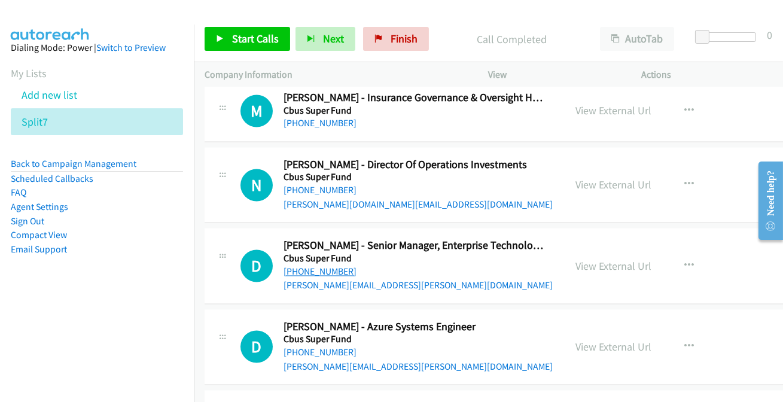
click at [312, 266] on link "+61 422 367 560" at bounding box center [320, 271] width 73 height 11
click at [300, 347] on link "+61 450 267 405" at bounding box center [320, 352] width 73 height 11
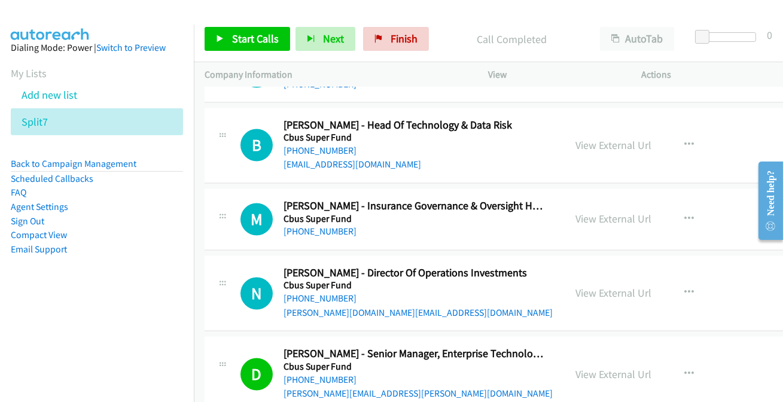
scroll to position [4255, 0]
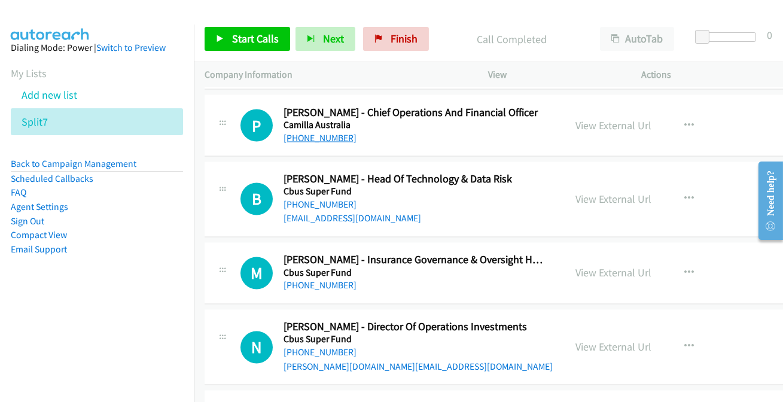
click at [327, 132] on link "+61 407 639 474" at bounding box center [320, 137] width 73 height 11
click at [338, 199] on link "+61 419 560 885" at bounding box center [320, 204] width 73 height 11
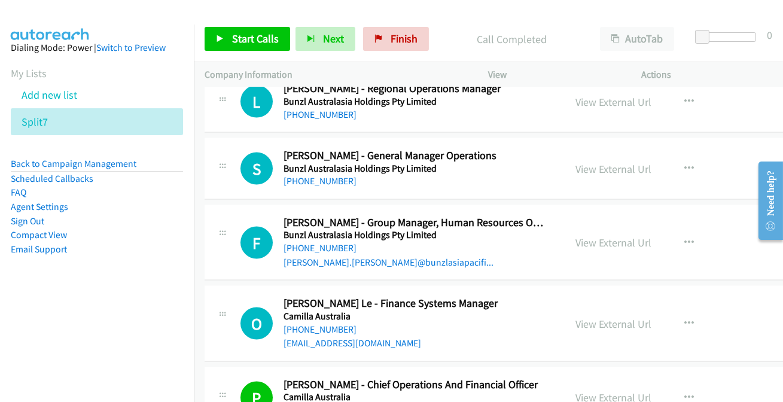
scroll to position [3929, 0]
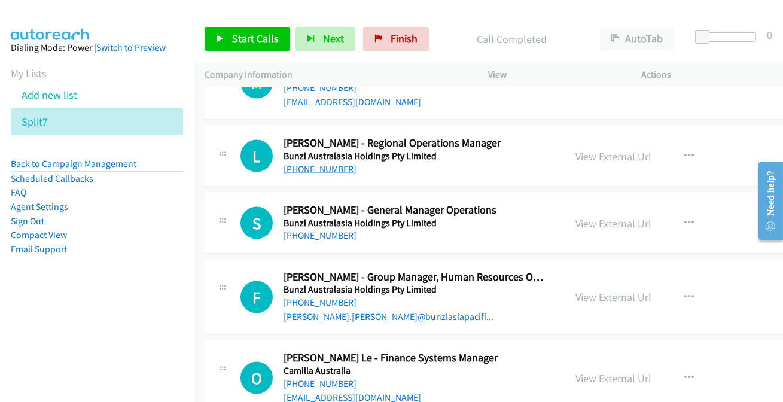
click at [299, 163] on link "+61 418 118 893" at bounding box center [320, 168] width 73 height 11
click at [328, 236] on link "+61 400 441 941" at bounding box center [320, 235] width 73 height 11
click at [325, 230] on link "+61 400 441 941" at bounding box center [320, 235] width 73 height 11
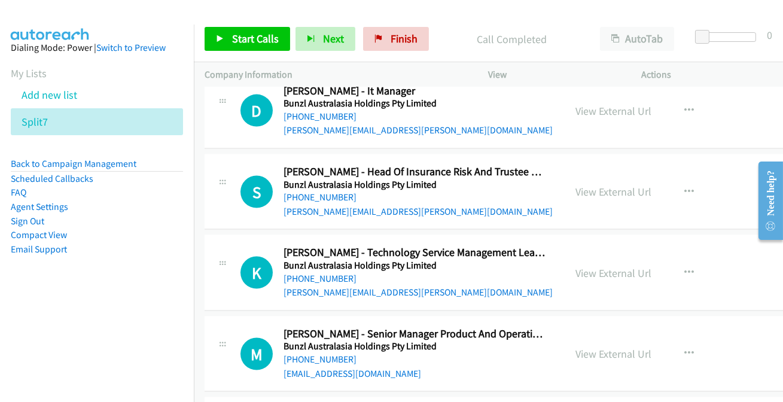
scroll to position [3657, 0]
click at [316, 359] on link "+61 421 051 516" at bounding box center [320, 359] width 73 height 11
click at [289, 275] on link "+61 410 637 983" at bounding box center [320, 278] width 73 height 11
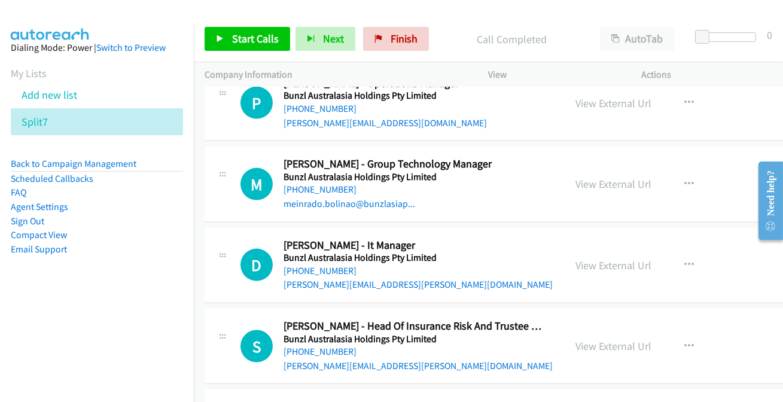
scroll to position [3493, 0]
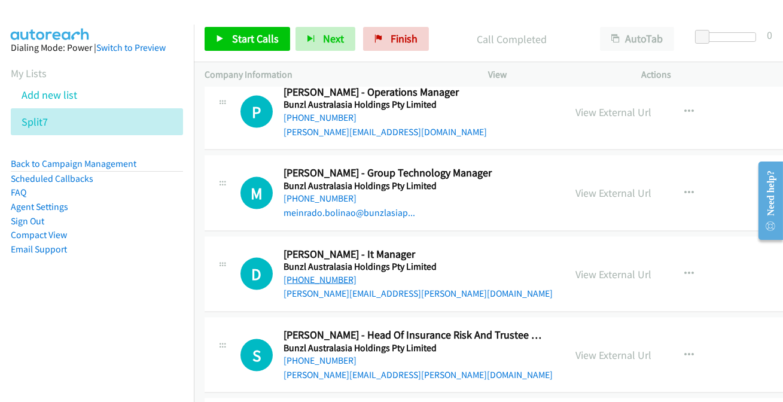
click at [335, 274] on link "+61 419 746 530" at bounding box center [320, 279] width 73 height 11
click at [334, 274] on link "+61 419 746 530" at bounding box center [320, 279] width 73 height 11
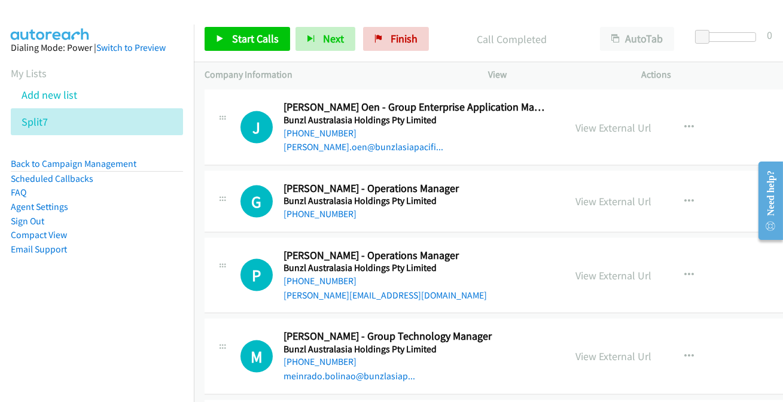
scroll to position [3384, 0]
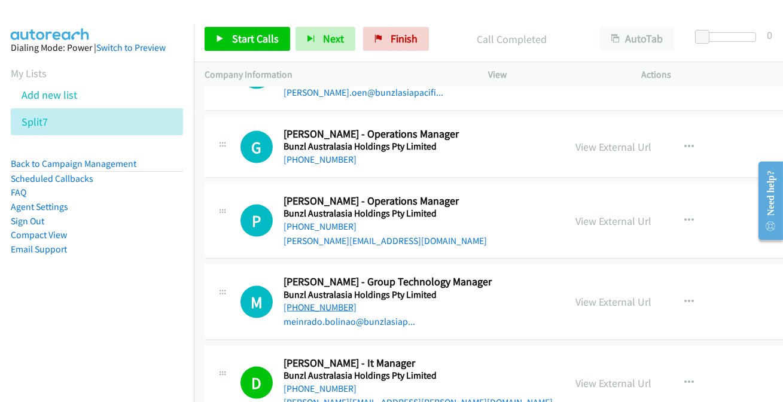
click at [302, 307] on link "+61 412 701 367" at bounding box center [320, 307] width 73 height 11
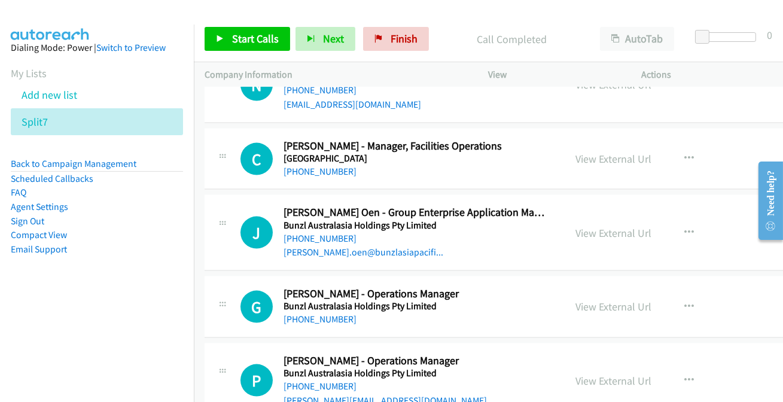
scroll to position [3221, 0]
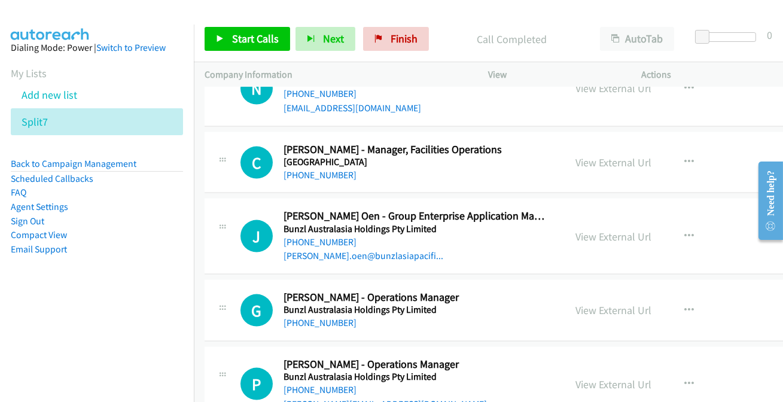
drag, startPoint x: 327, startPoint y: 385, endPoint x: 332, endPoint y: 377, distance: 9.4
click at [312, 388] on link "+61 481 067 635" at bounding box center [320, 389] width 73 height 11
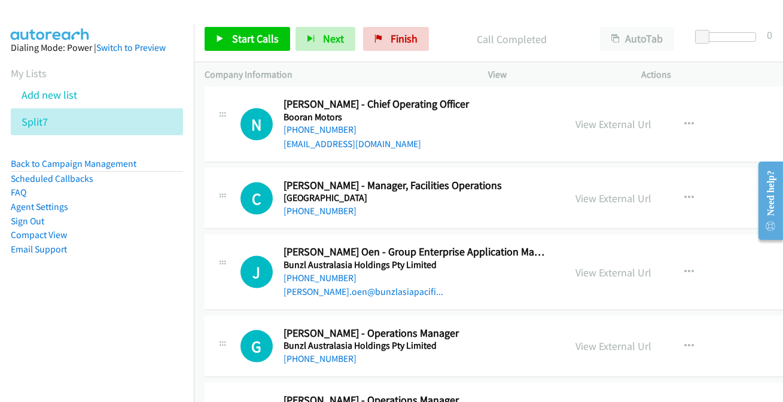
scroll to position [3167, 0]
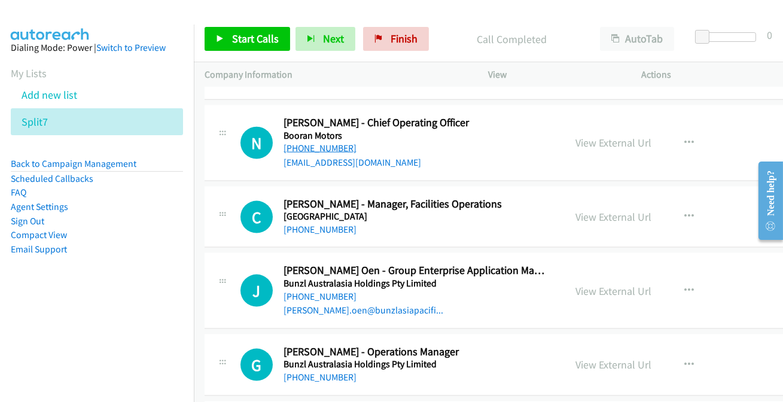
click at [318, 145] on link "+61 401 526 667" at bounding box center [320, 147] width 73 height 11
click at [297, 376] on link "+61 414 611 387" at bounding box center [320, 377] width 73 height 11
click at [303, 291] on link "+61 402 894 053" at bounding box center [320, 296] width 73 height 11
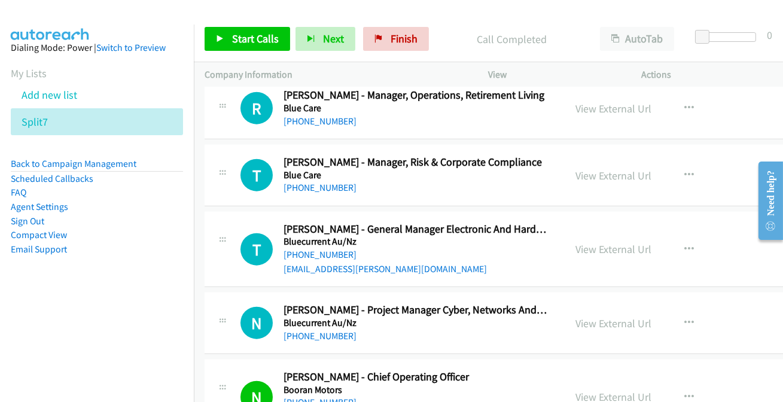
scroll to position [2895, 0]
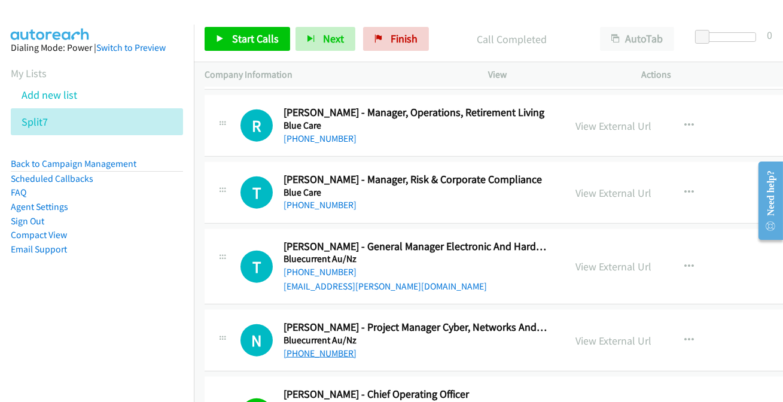
click at [328, 348] on link "+64 27 501 1347" at bounding box center [320, 353] width 73 height 11
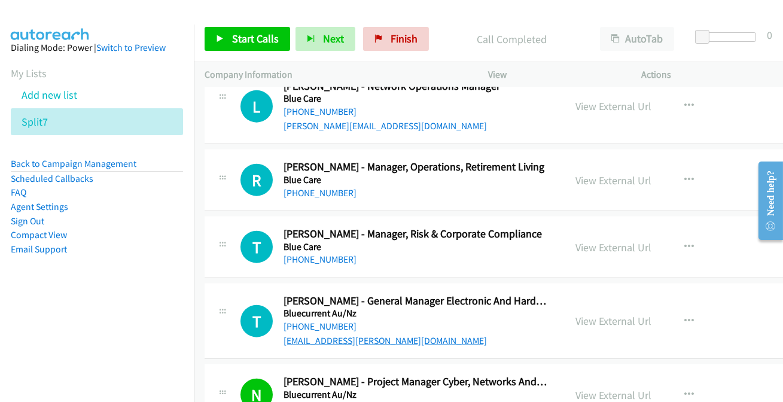
scroll to position [2786, 0]
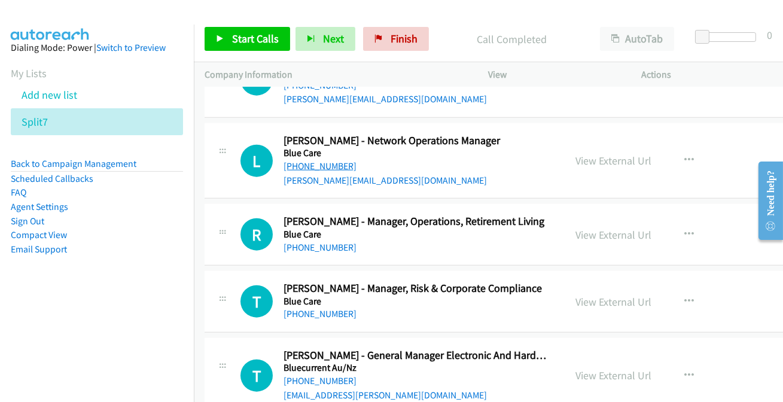
click at [325, 163] on link "+61 427 105 578" at bounding box center [320, 165] width 73 height 11
click at [317, 242] on link "+61 429 462 828" at bounding box center [320, 247] width 73 height 11
click at [613, 236] on link "View External Url" at bounding box center [614, 235] width 76 height 14
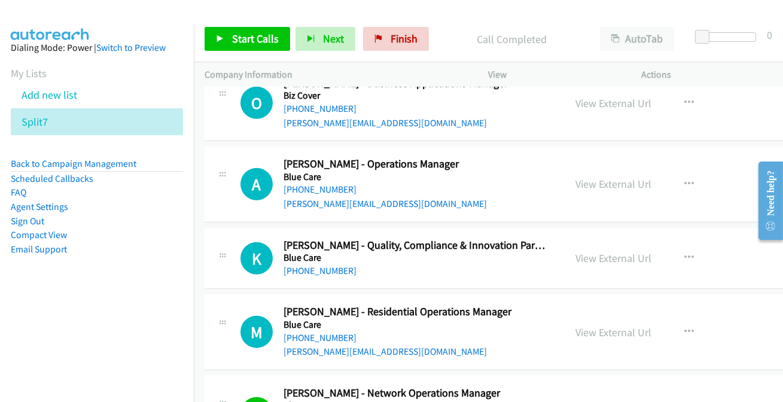
scroll to position [2514, 0]
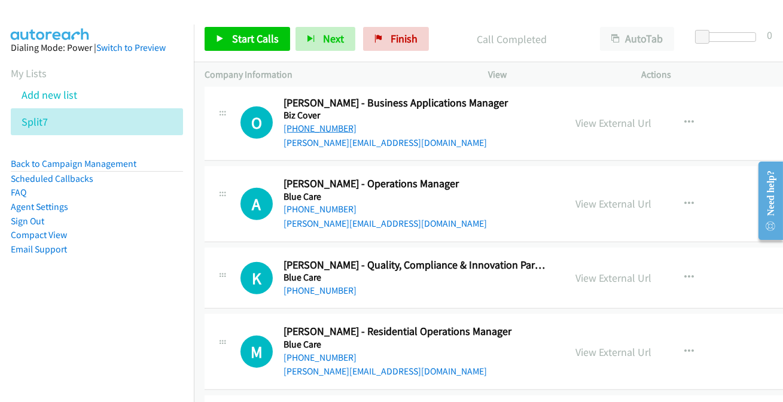
click at [306, 125] on link "+61 433 888 799" at bounding box center [320, 128] width 73 height 11
click at [315, 206] on link "+61 419 172 640" at bounding box center [320, 208] width 73 height 11
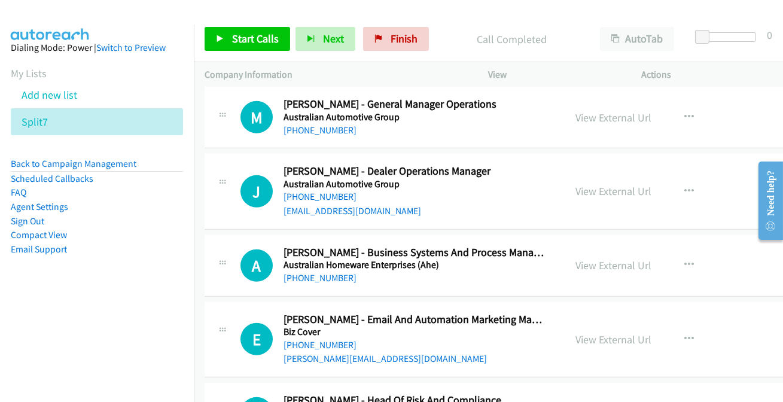
scroll to position [2133, 0]
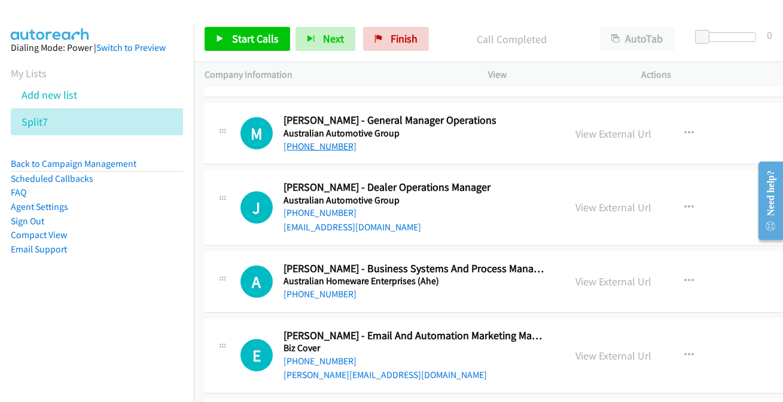
click at [309, 141] on link "+61 403 242 102" at bounding box center [320, 146] width 73 height 11
click at [315, 293] on link "+61 403 559 165" at bounding box center [320, 293] width 73 height 11
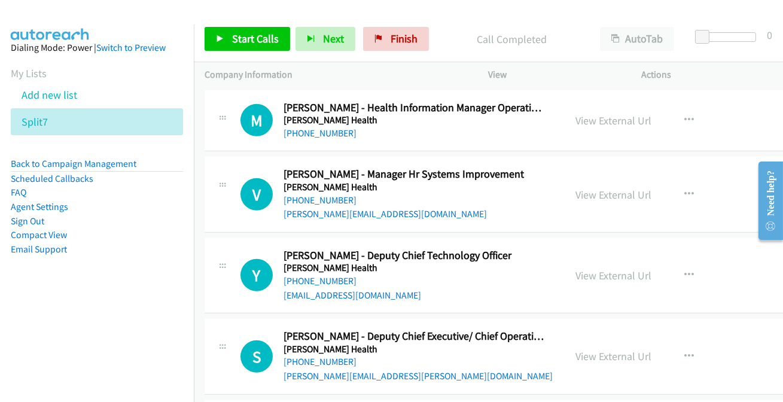
scroll to position [1752, 0]
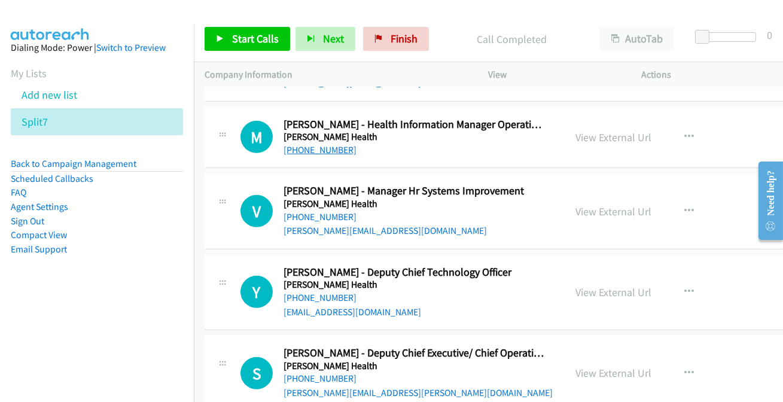
click at [297, 145] on link "+61 484 081 862" at bounding box center [320, 149] width 73 height 11
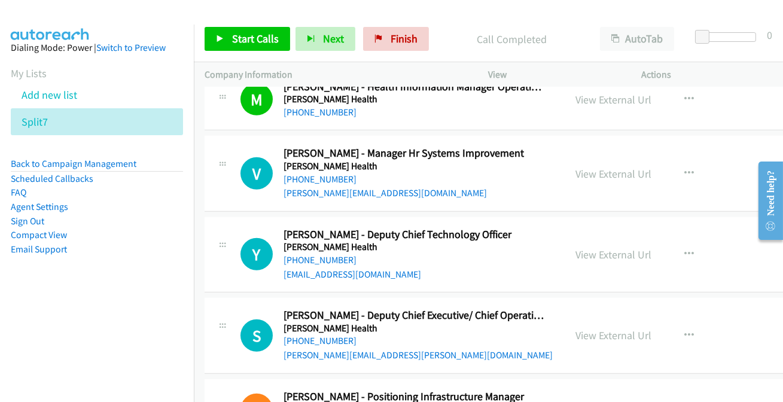
scroll to position [1807, 0]
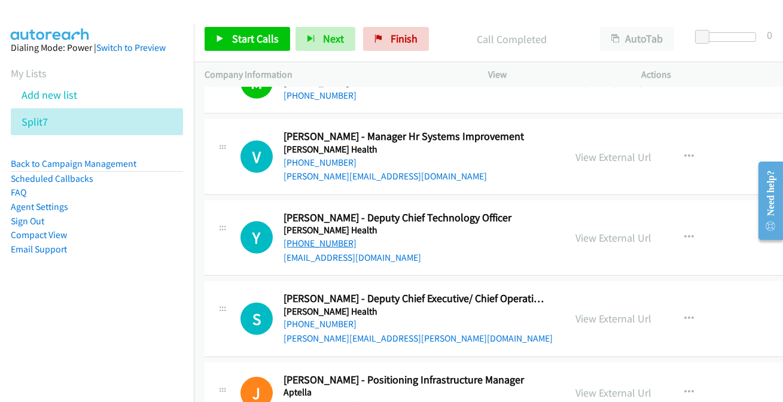
click at [322, 244] on link "+61 409 867 674" at bounding box center [320, 243] width 73 height 11
click at [312, 323] on link "+61 429 798 312" at bounding box center [320, 323] width 73 height 11
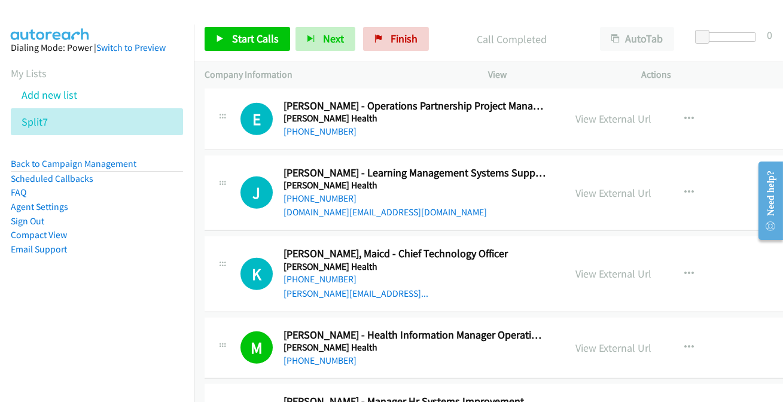
scroll to position [1535, 0]
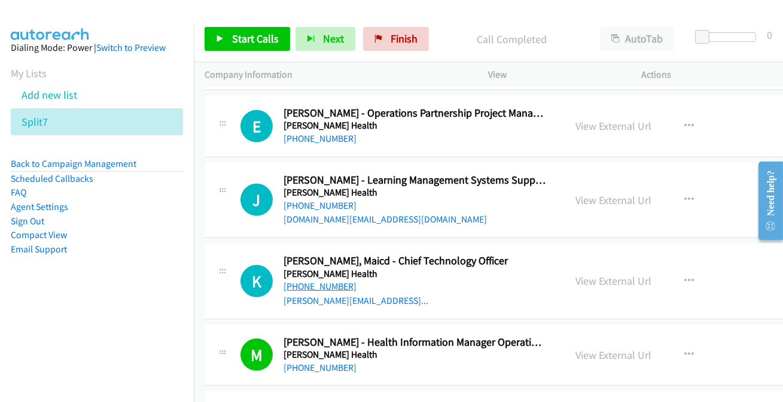
click at [317, 281] on link "+61 416 267 466" at bounding box center [320, 286] width 73 height 11
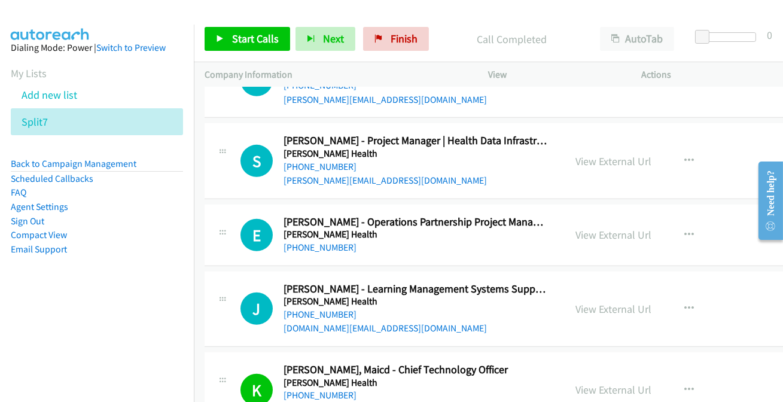
scroll to position [1371, 0]
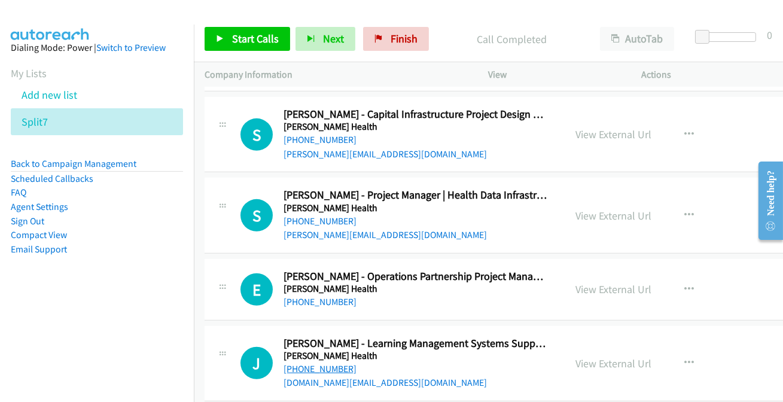
click at [303, 370] on link "+61 415 627 826" at bounding box center [320, 368] width 73 height 11
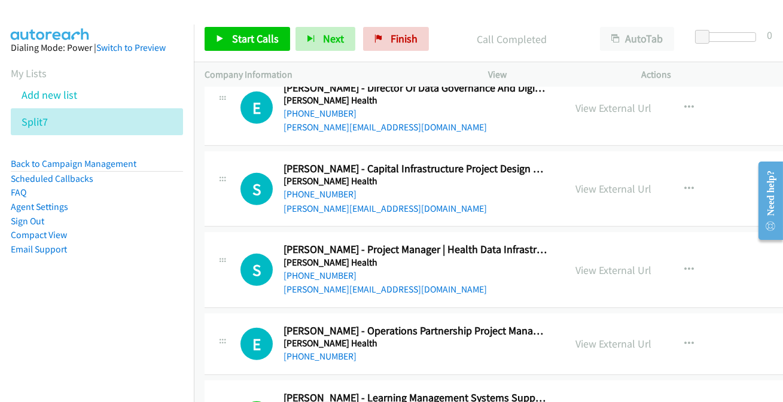
scroll to position [1263, 0]
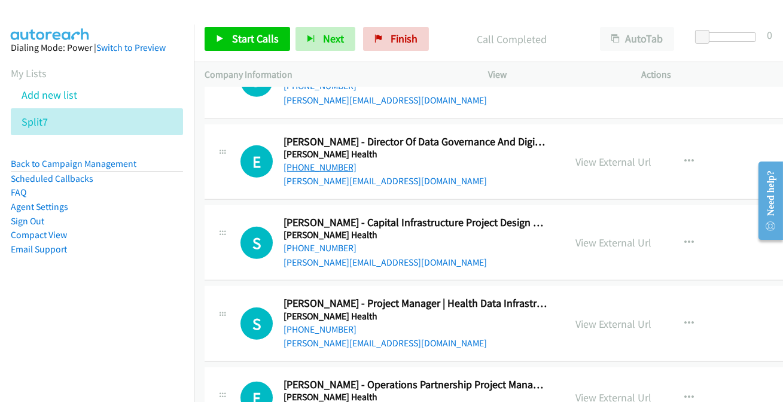
click at [312, 165] on link "+61 427 877 636" at bounding box center [320, 167] width 73 height 11
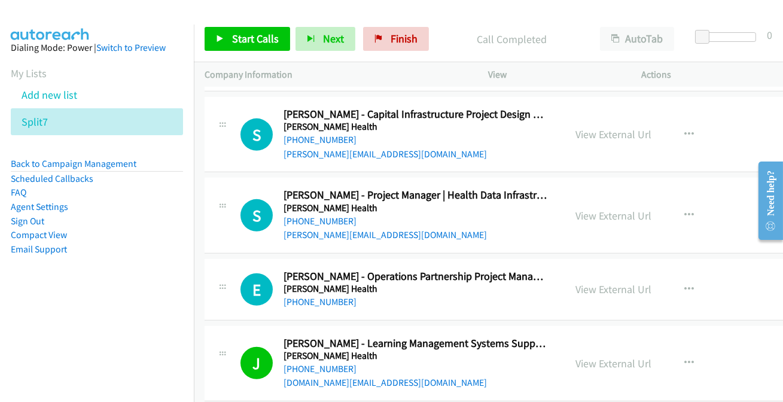
scroll to position [1317, 0]
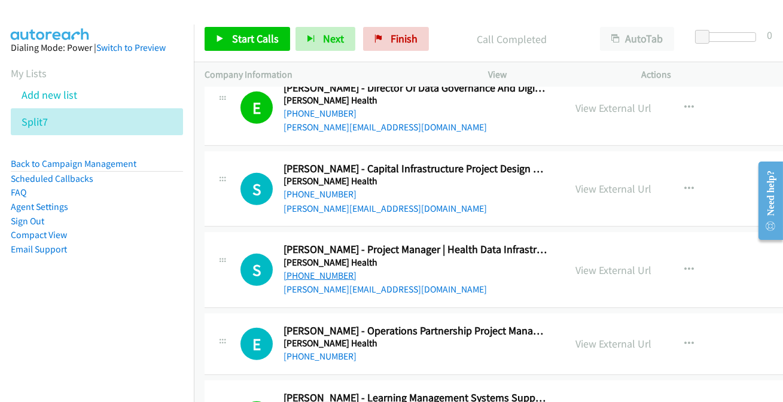
click at [333, 272] on link "+61 437 947 126" at bounding box center [320, 275] width 73 height 11
click at [314, 351] on link "+61 438 088 399" at bounding box center [320, 356] width 73 height 11
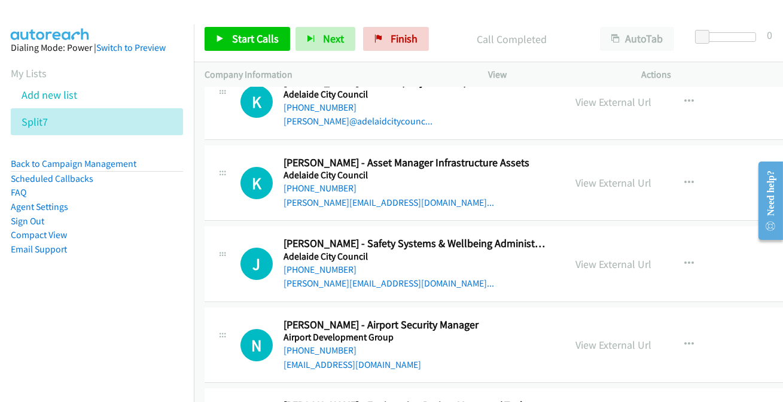
scroll to position [0, 0]
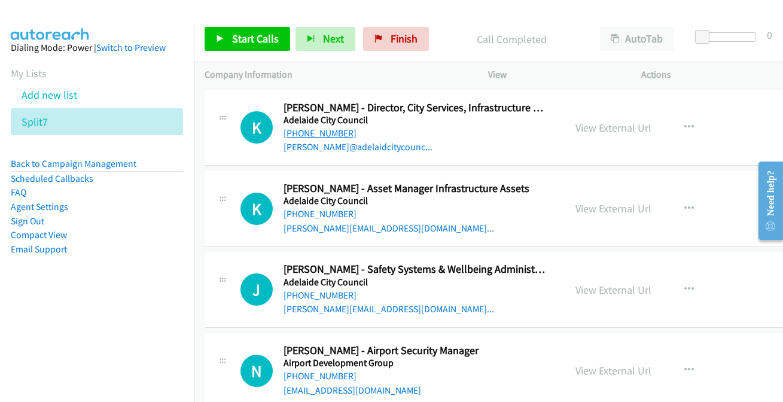
click at [323, 136] on link "+61 417 815 541" at bounding box center [320, 132] width 73 height 11
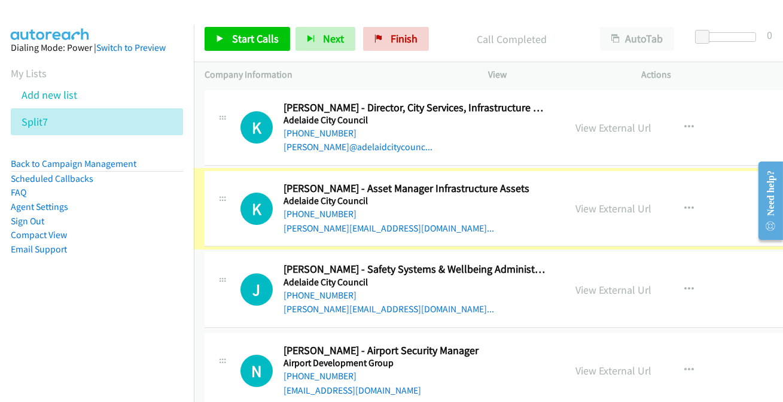
click at [324, 210] on link "+61 8 8281 5466" at bounding box center [320, 213] width 73 height 11
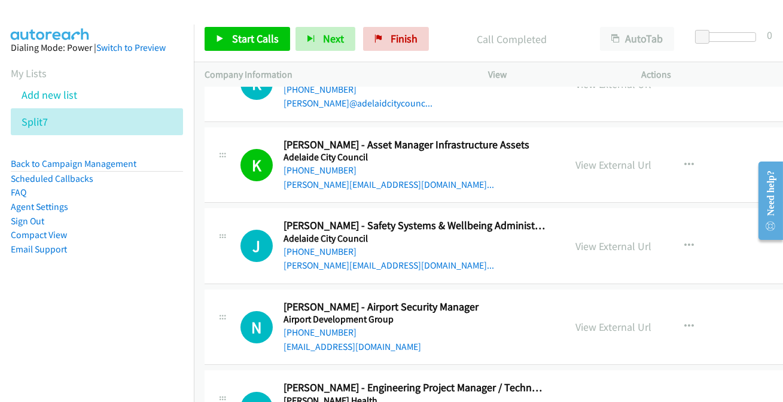
scroll to position [108, 0]
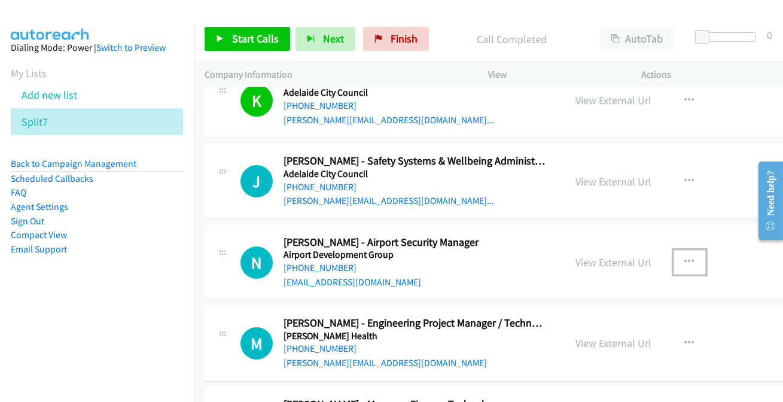
click at [691, 263] on button "button" at bounding box center [690, 262] width 32 height 24
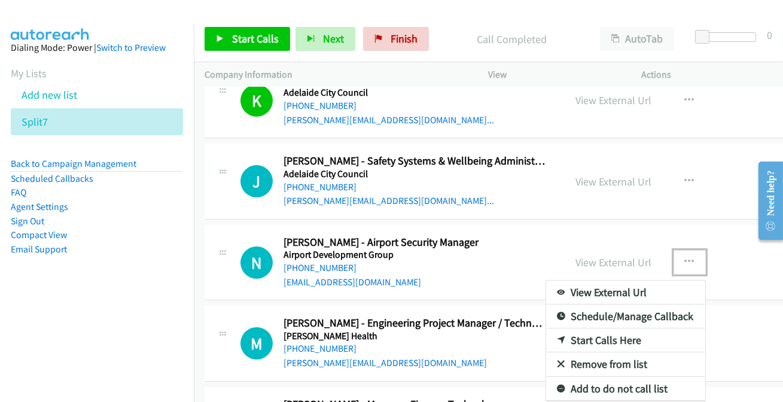
click at [582, 378] on link "Add to do not call list" at bounding box center [625, 389] width 159 height 24
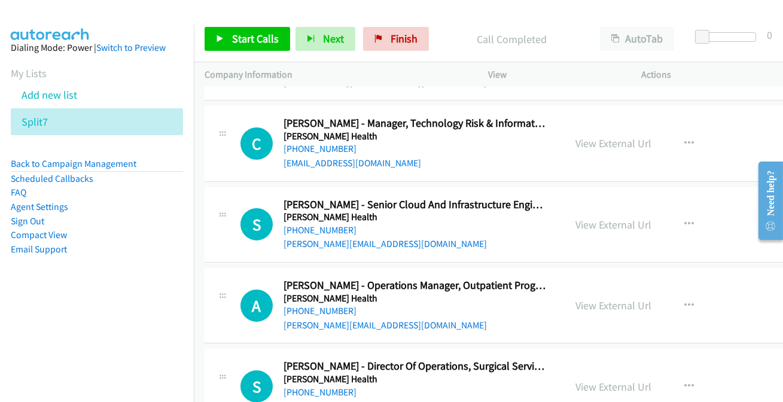
scroll to position [490, 0]
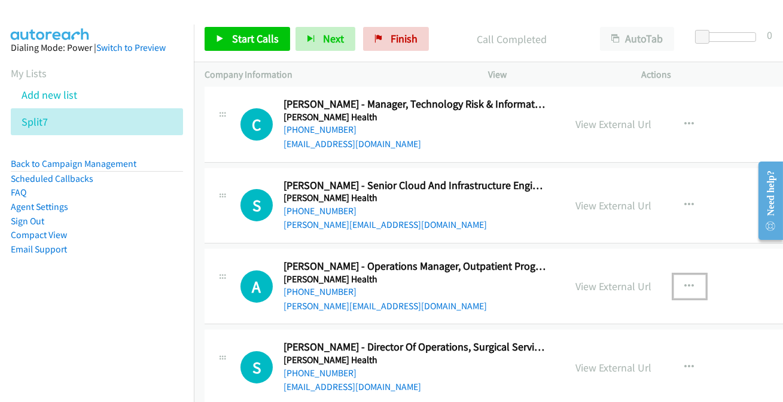
click at [677, 284] on button "button" at bounding box center [690, 287] width 32 height 24
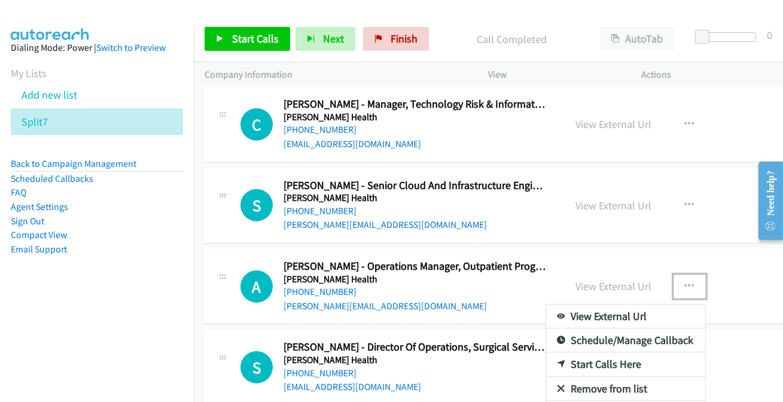
click at [301, 293] on div at bounding box center [391, 201] width 783 height 402
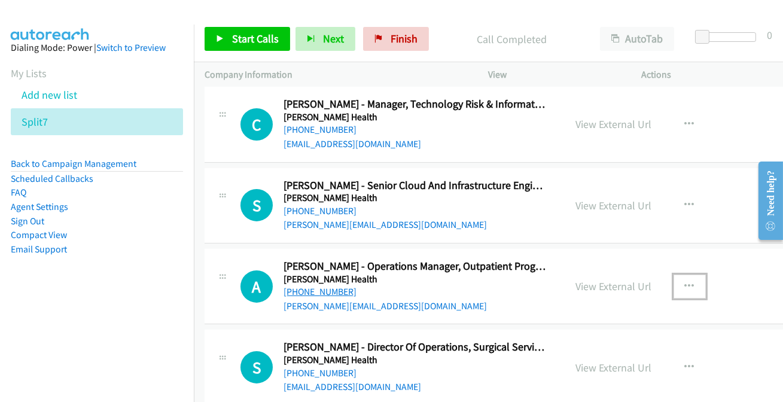
click at [302, 293] on link "+61 419 438 611" at bounding box center [320, 291] width 73 height 11
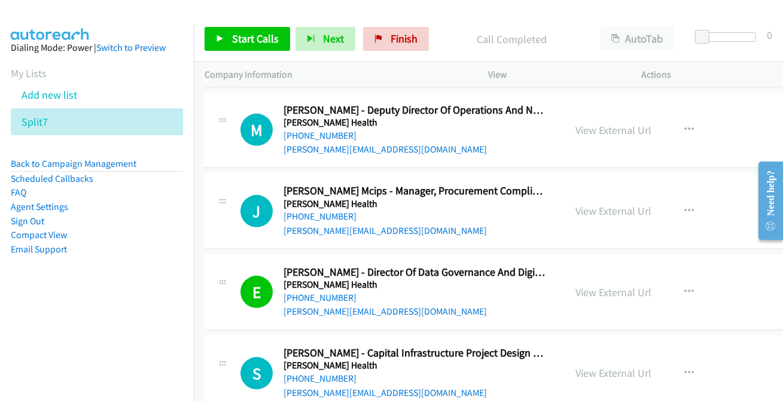
scroll to position [1143, 0]
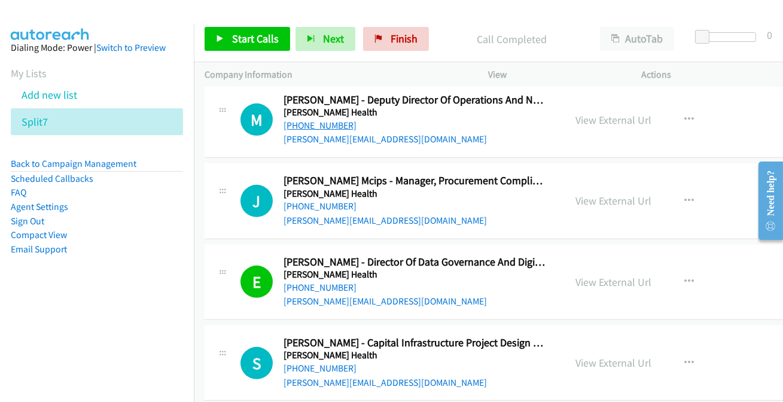
click at [332, 123] on link "+61 480 165 131" at bounding box center [320, 125] width 73 height 11
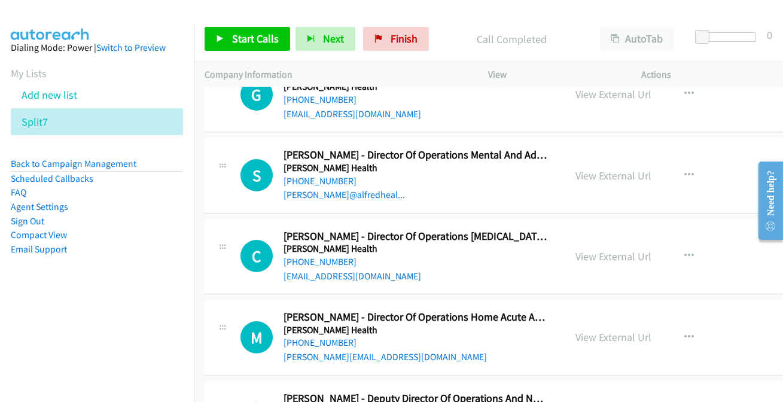
scroll to position [925, 0]
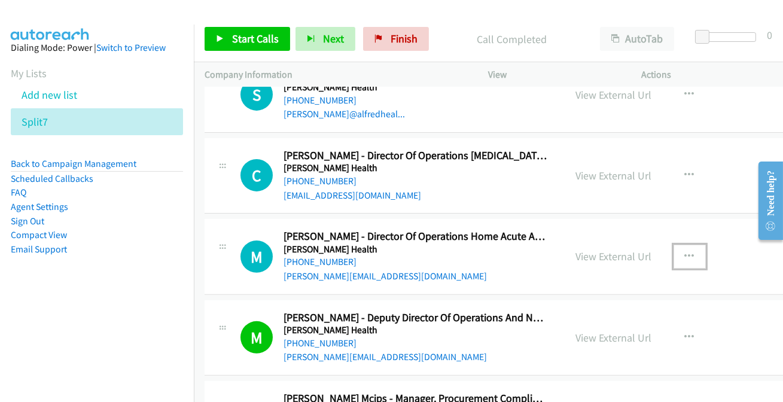
click at [691, 250] on button "button" at bounding box center [690, 257] width 32 height 24
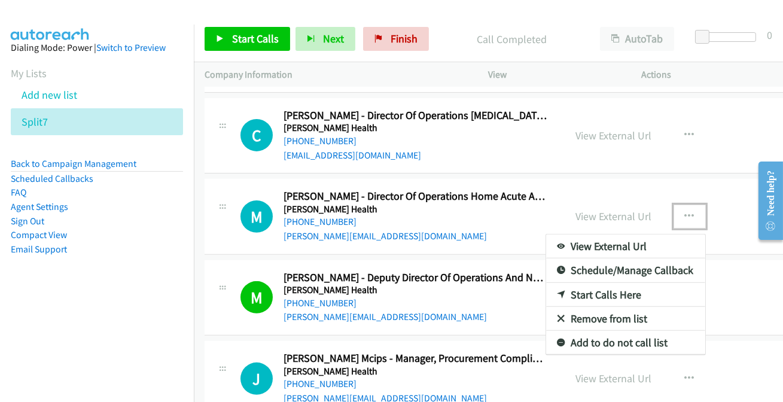
scroll to position [979, 0]
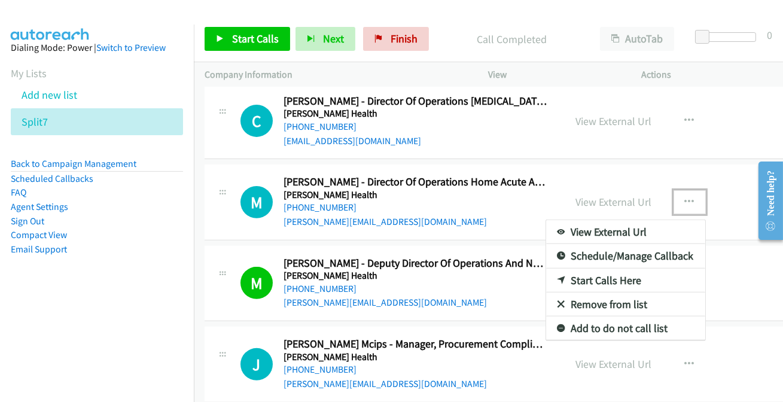
click at [596, 324] on link "Add to do not call list" at bounding box center [625, 329] width 159 height 24
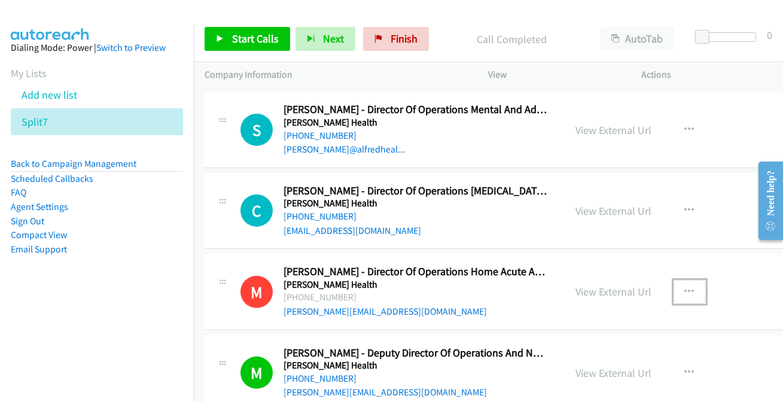
scroll to position [870, 0]
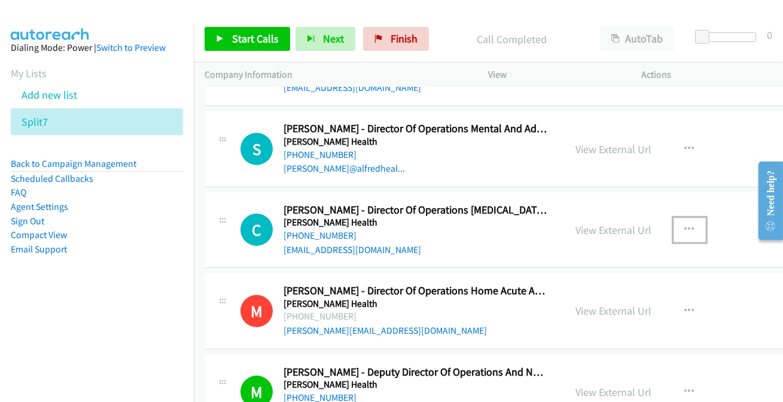
click at [685, 230] on icon "button" at bounding box center [690, 230] width 10 height 10
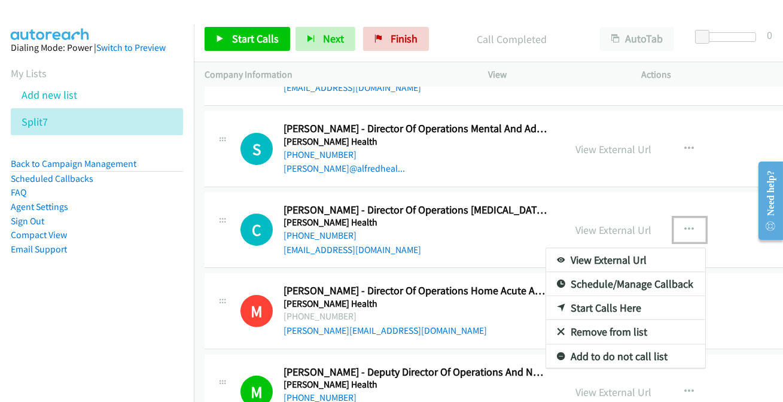
click at [586, 358] on link "Add to do not call list" at bounding box center [625, 357] width 159 height 24
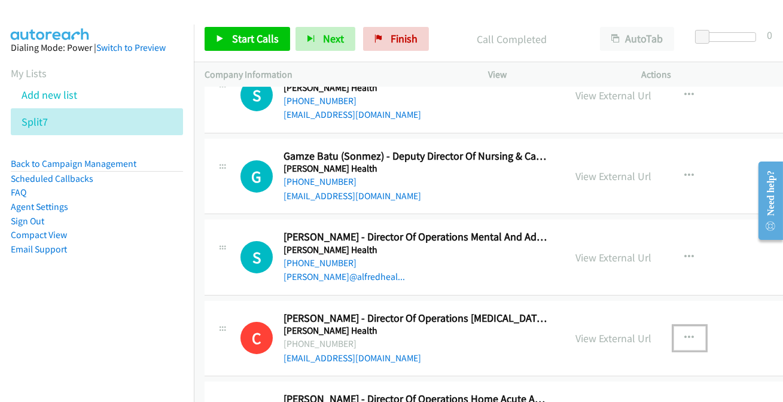
scroll to position [761, 0]
click at [323, 260] on link "+61 3 9076 3718" at bounding box center [320, 263] width 73 height 11
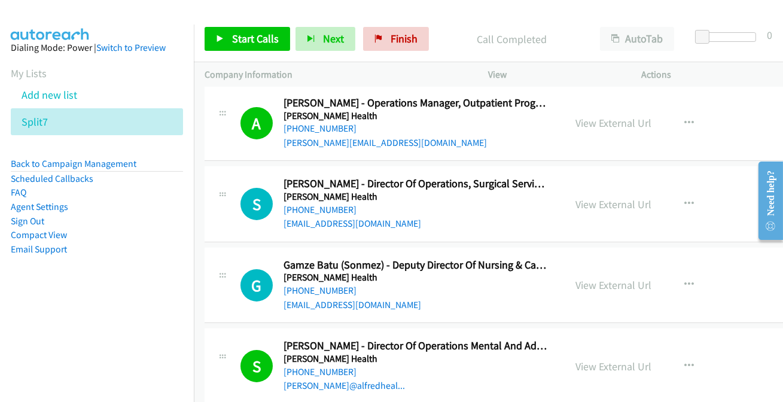
scroll to position [652, 0]
click at [308, 205] on link "+61 408 651 052" at bounding box center [320, 210] width 73 height 11
click at [685, 203] on icon "button" at bounding box center [690, 205] width 10 height 10
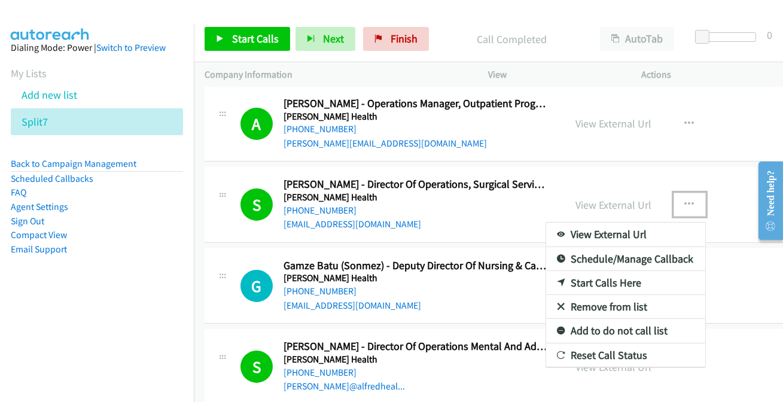
click at [588, 335] on link "Add to do not call list" at bounding box center [625, 331] width 159 height 24
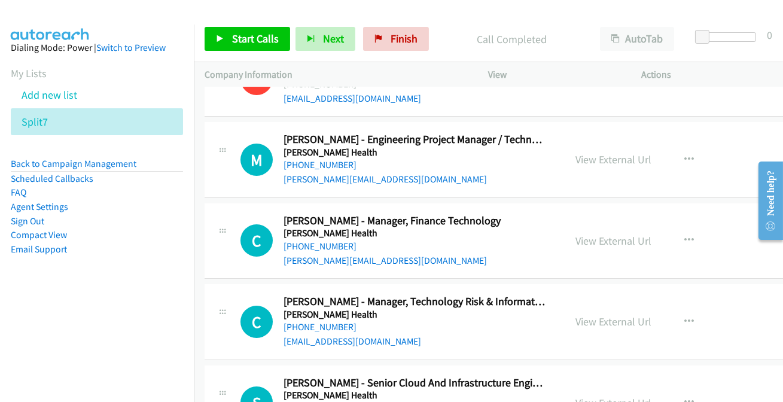
scroll to position [272, 0]
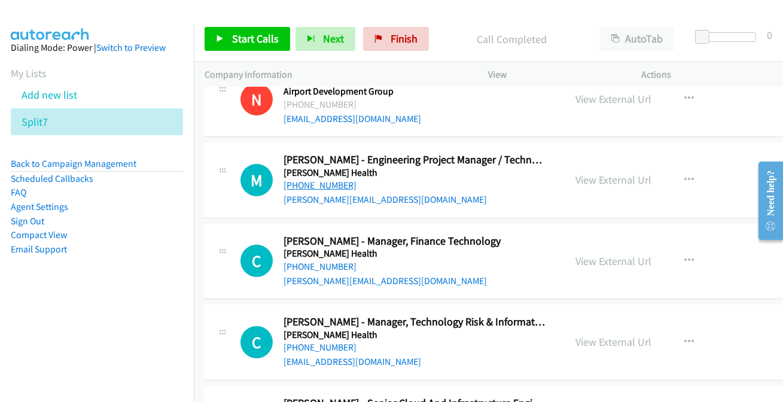
click at [308, 183] on link "+61 406 946 790" at bounding box center [320, 185] width 73 height 11
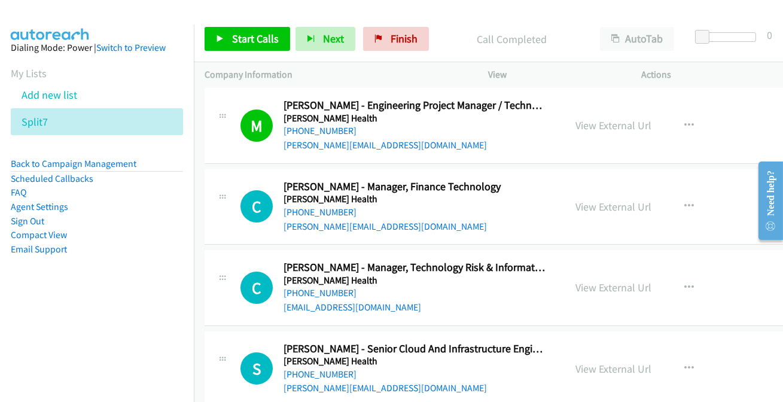
scroll to position [381, 0]
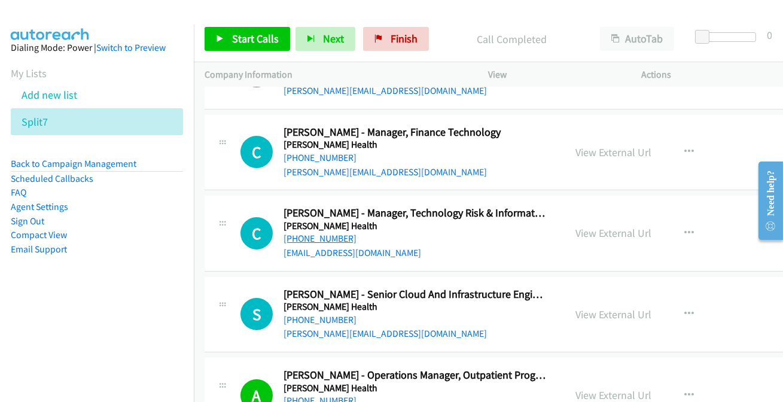
click at [317, 240] on link "+61 412 656 318" at bounding box center [320, 238] width 73 height 11
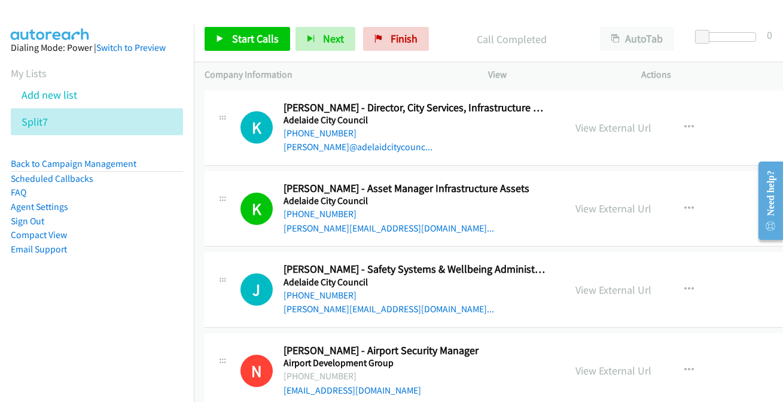
scroll to position [0, 0]
click at [398, 29] on link "Finish" at bounding box center [396, 39] width 66 height 24
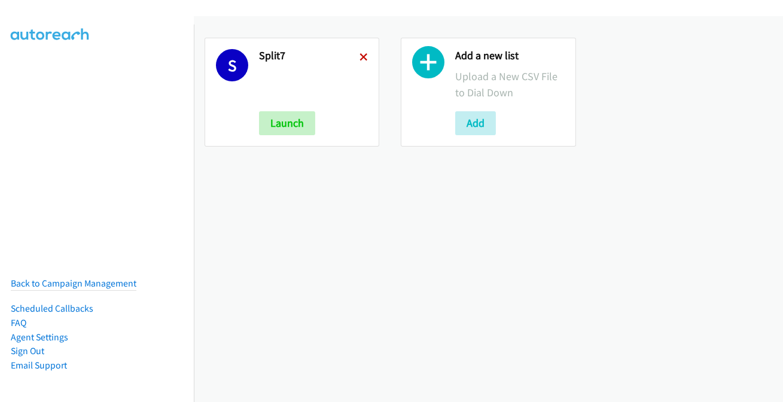
click at [361, 54] on icon at bounding box center [364, 58] width 8 height 8
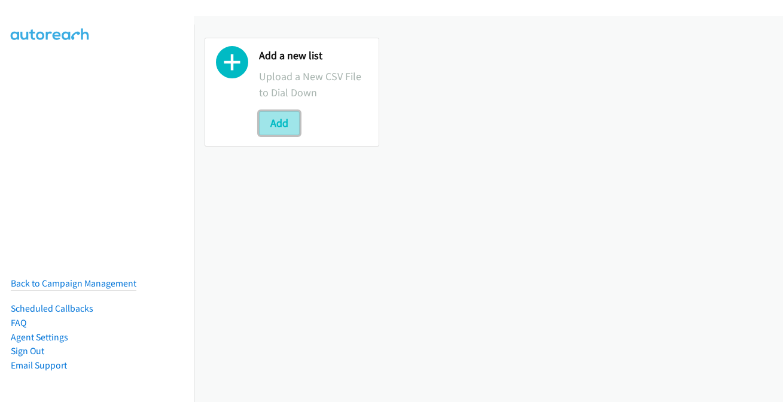
click at [288, 119] on button "Add" at bounding box center [279, 123] width 41 height 24
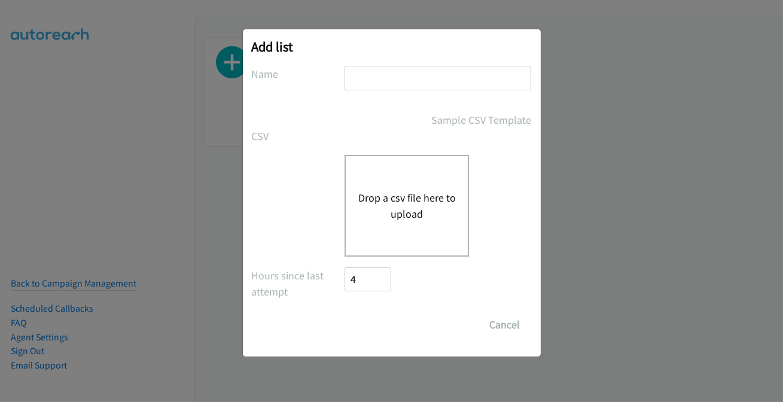
click at [394, 85] on input "text" at bounding box center [438, 78] width 187 height 25
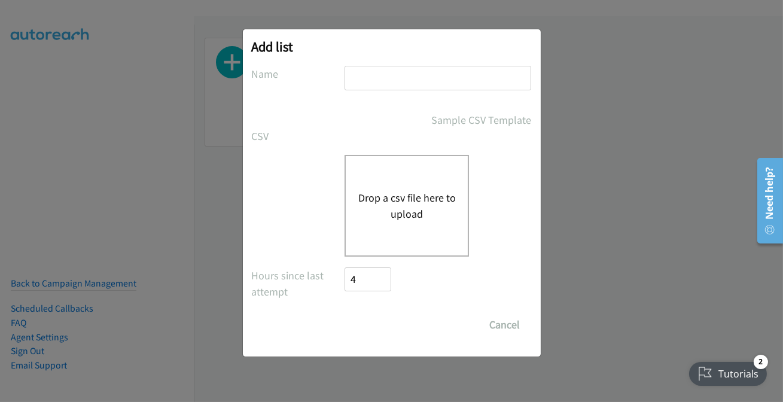
click at [341, 215] on div "Drop a csv file here to upload" at bounding box center [392, 206] width 280 height 102
click at [384, 69] on input "text" at bounding box center [438, 78] width 187 height 25
type input "split2"
click at [401, 211] on button "Drop a csv file here to upload" at bounding box center [407, 206] width 98 height 32
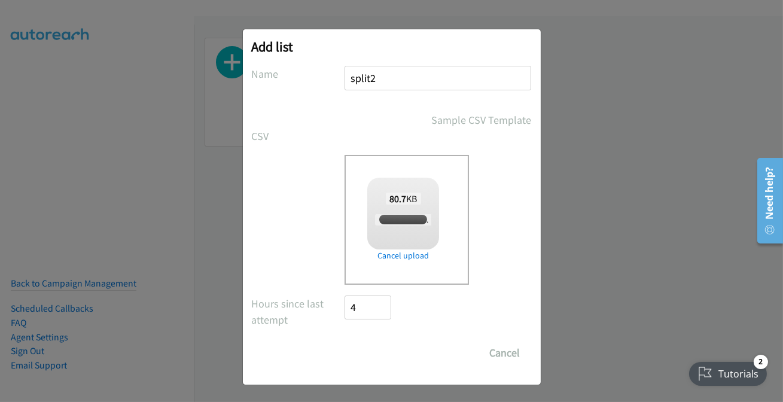
checkbox input "true"
click at [366, 357] on input "Save List" at bounding box center [376, 353] width 63 height 24
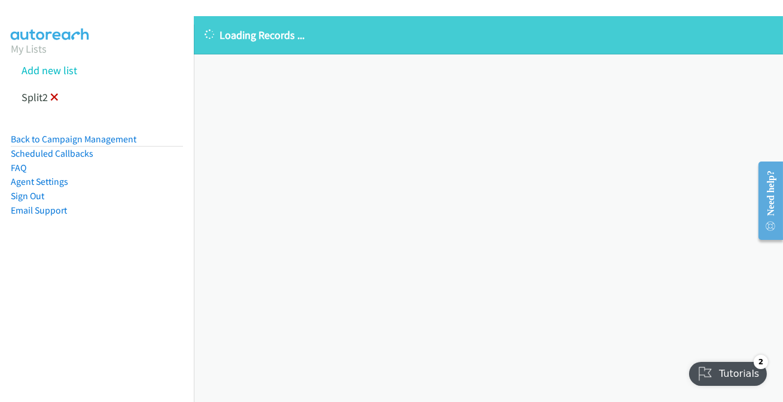
click at [54, 100] on icon at bounding box center [54, 98] width 8 height 8
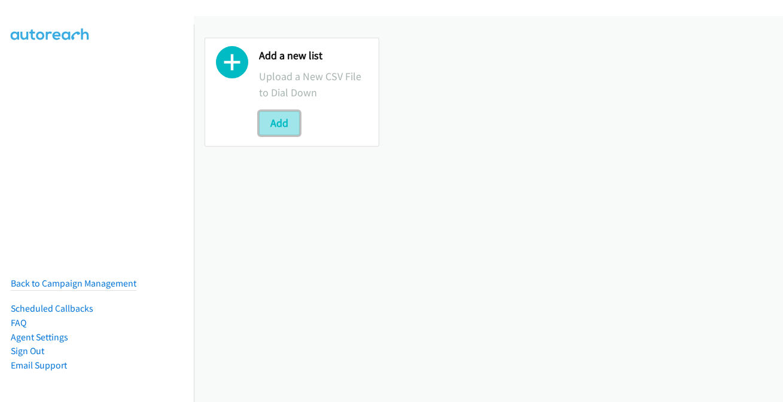
click at [272, 115] on button "Add" at bounding box center [279, 123] width 41 height 24
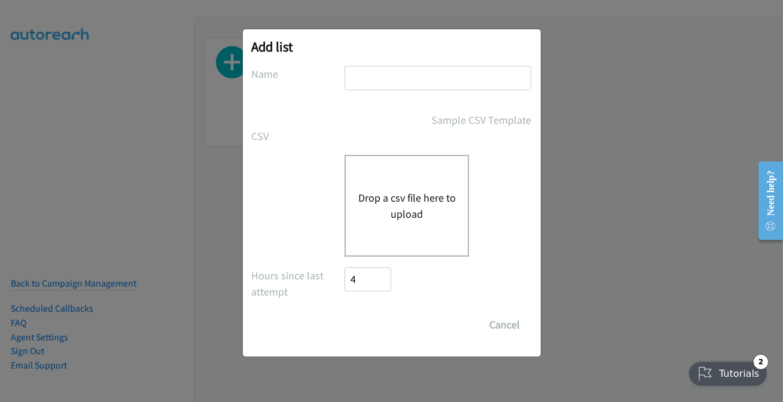
click at [373, 84] on input "text" at bounding box center [438, 78] width 187 height 25
type input "split2"
click at [393, 211] on button "Drop a csv file here to upload" at bounding box center [407, 206] width 98 height 32
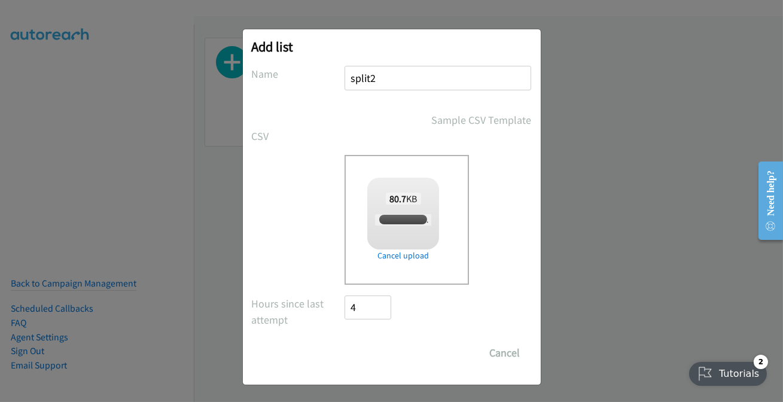
checkbox input "true"
click at [383, 353] on input "Save List" at bounding box center [376, 353] width 63 height 24
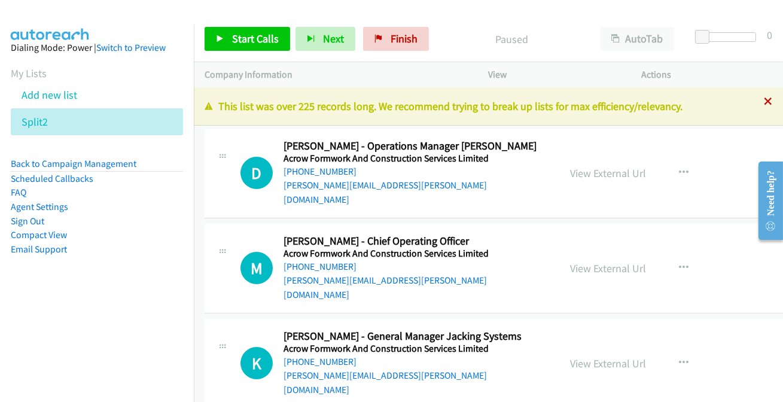
click at [764, 101] on icon at bounding box center [768, 102] width 8 height 8
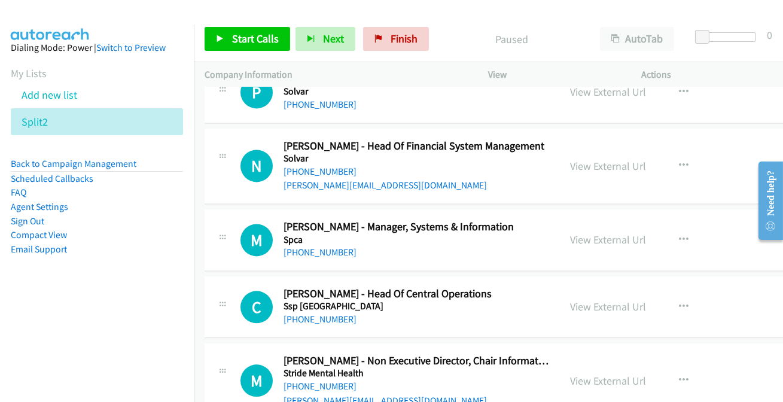
scroll to position [25285, 0]
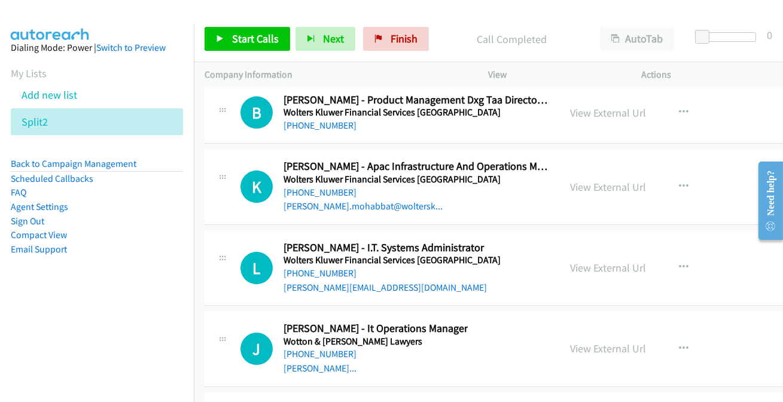
scroll to position [25231, 0]
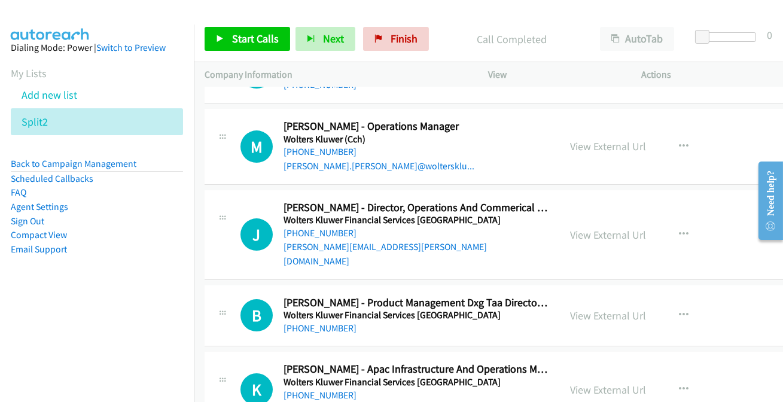
scroll to position [25067, 0]
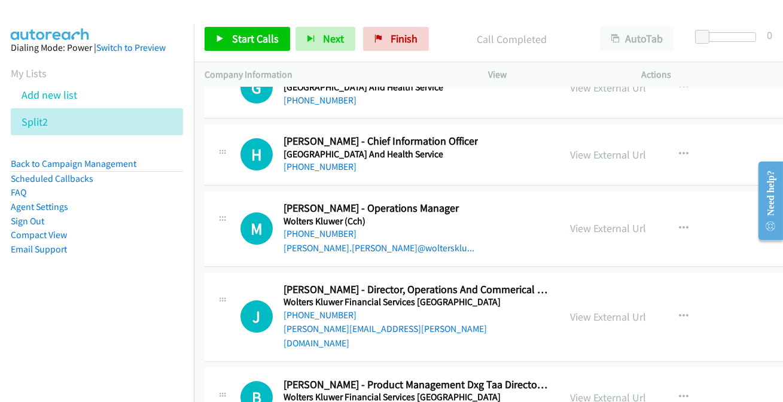
scroll to position [24904, 0]
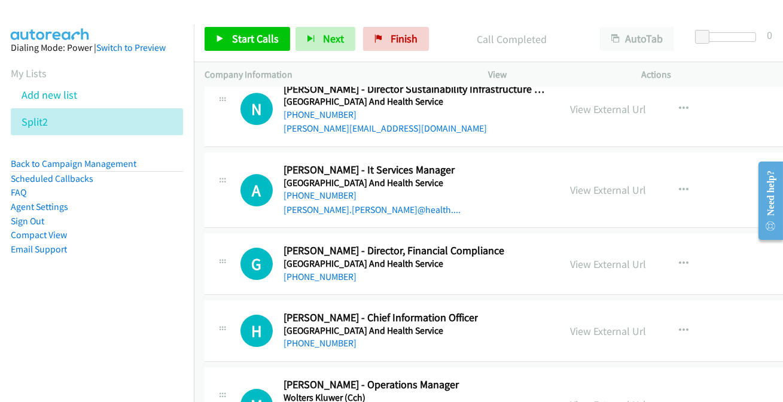
scroll to position [24741, 0]
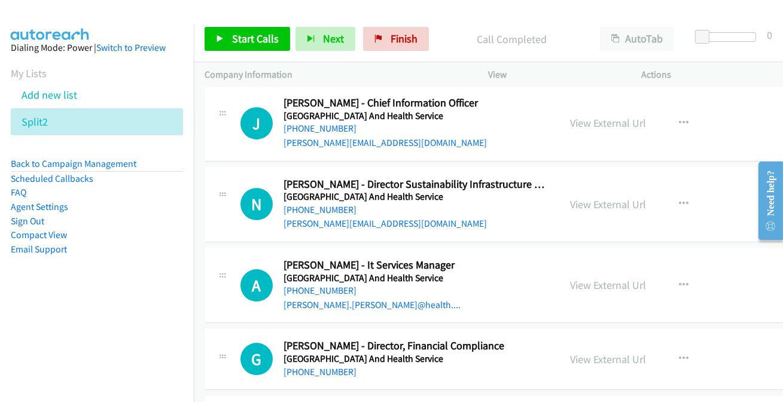
scroll to position [24632, 0]
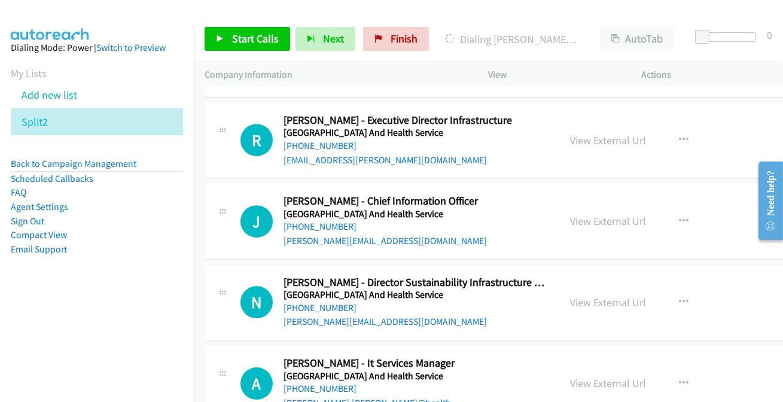
scroll to position [24578, 0]
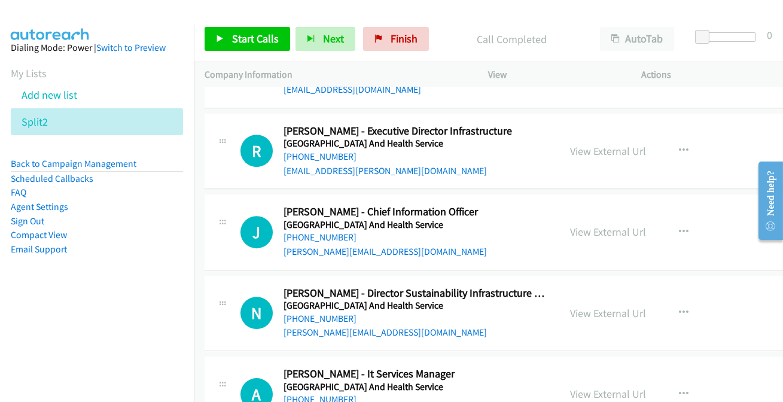
click at [695, 31] on div "Start Calls Pause Next Finish Call Completed AutoTab AutoTab 0" at bounding box center [489, 39] width 590 height 46
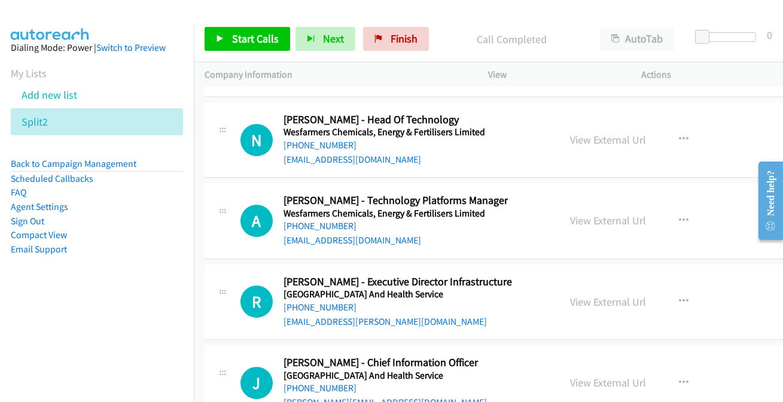
scroll to position [24414, 0]
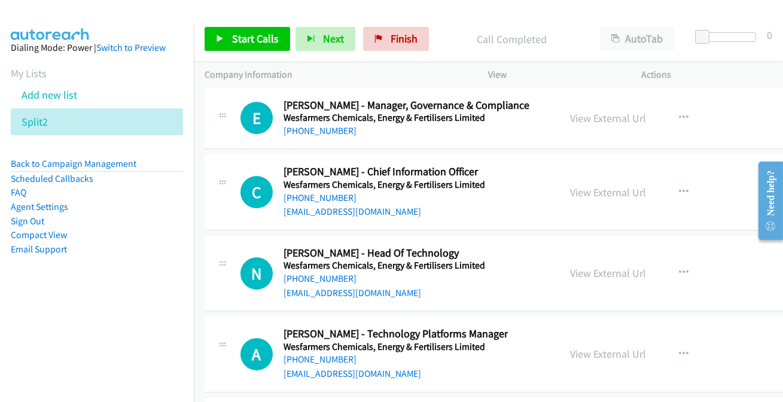
scroll to position [24306, 0]
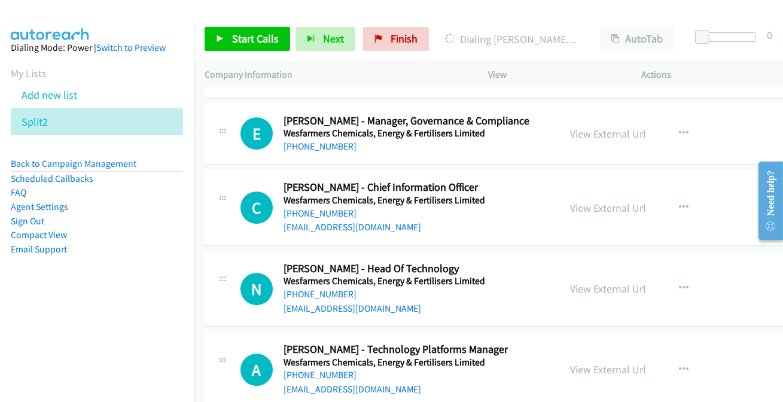
scroll to position [24251, 0]
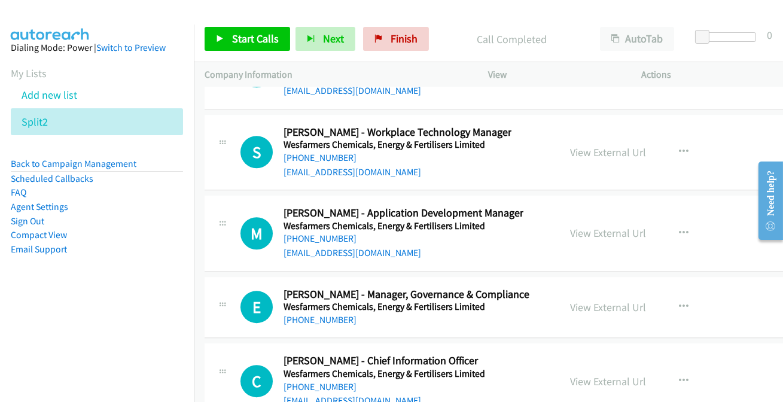
scroll to position [24088, 0]
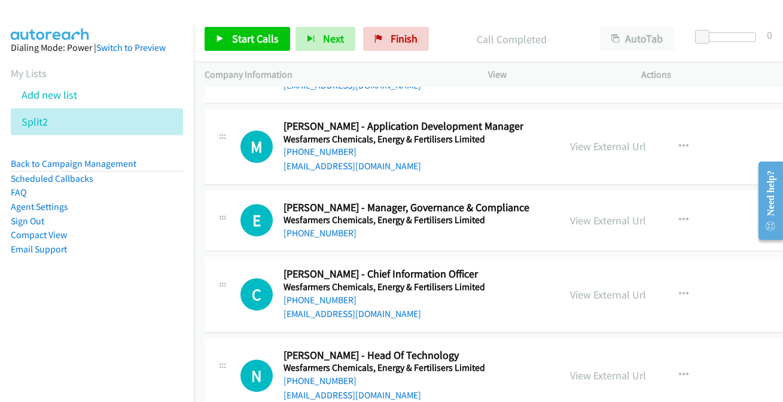
scroll to position [24197, 0]
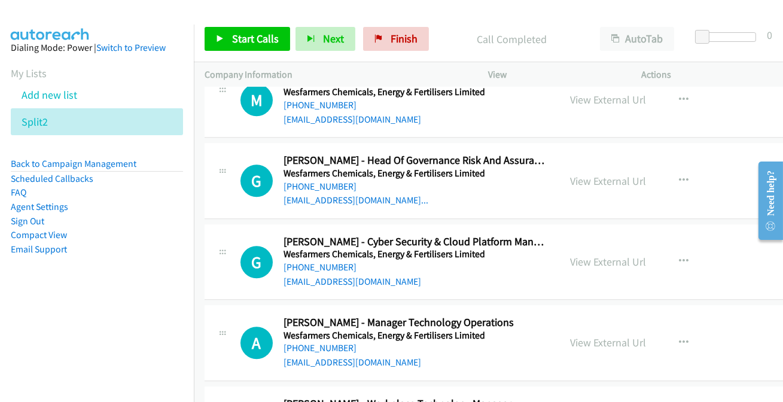
scroll to position [23816, 0]
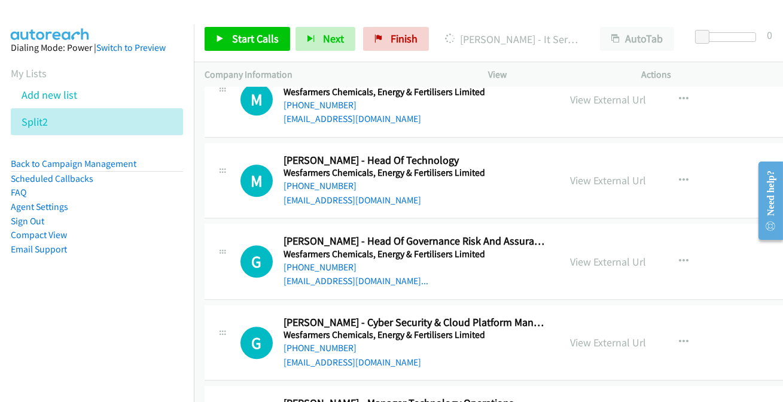
scroll to position [23761, 0]
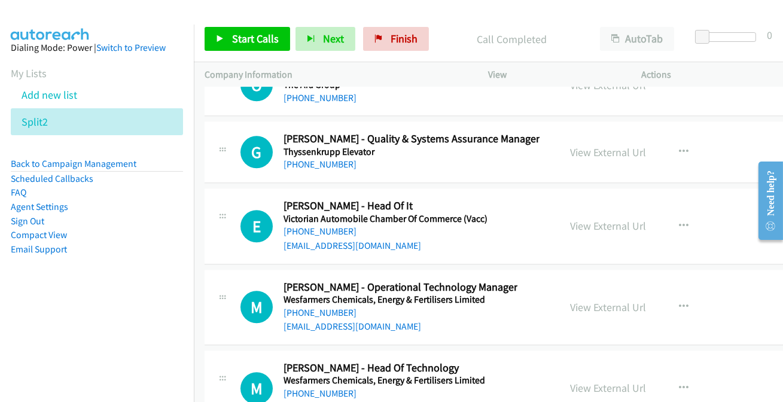
scroll to position [23490, 0]
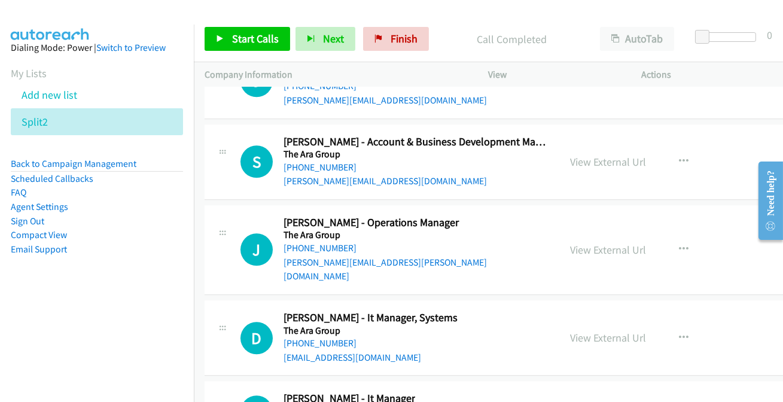
scroll to position [23163, 0]
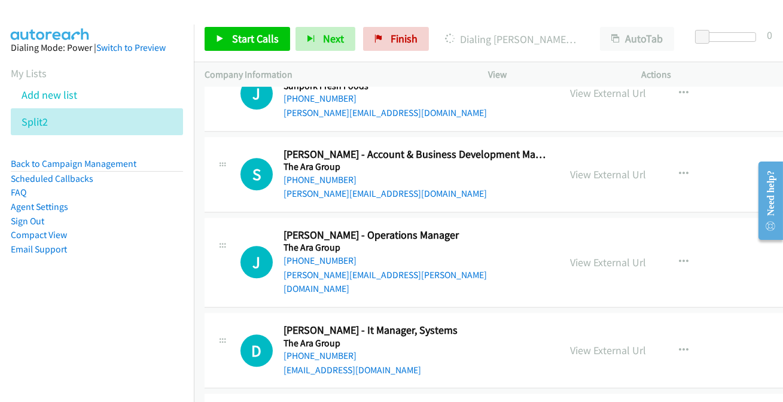
scroll to position [23217, 0]
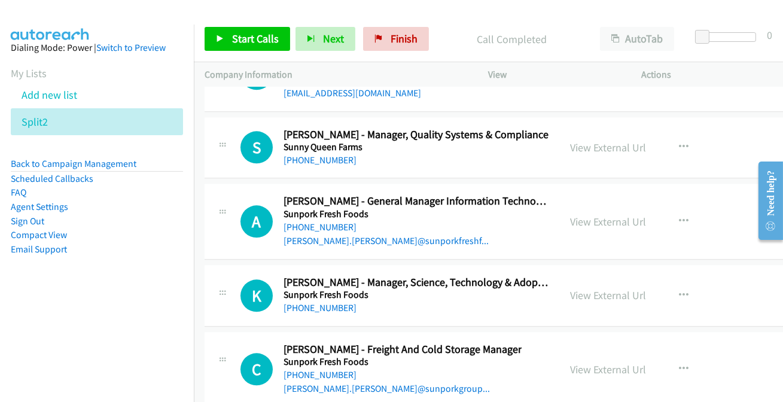
scroll to position [22837, 0]
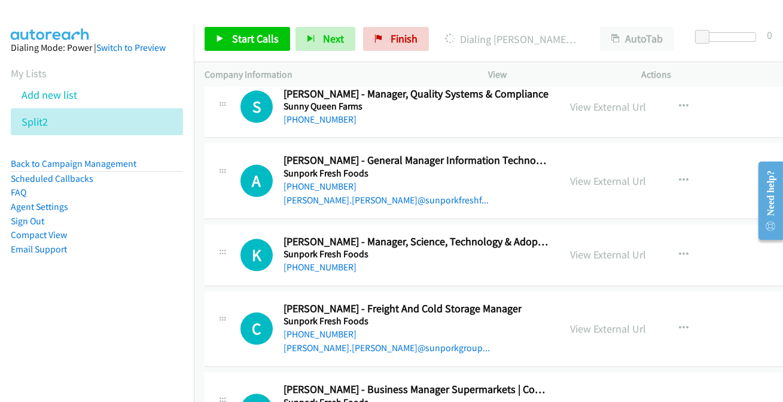
scroll to position [22891, 0]
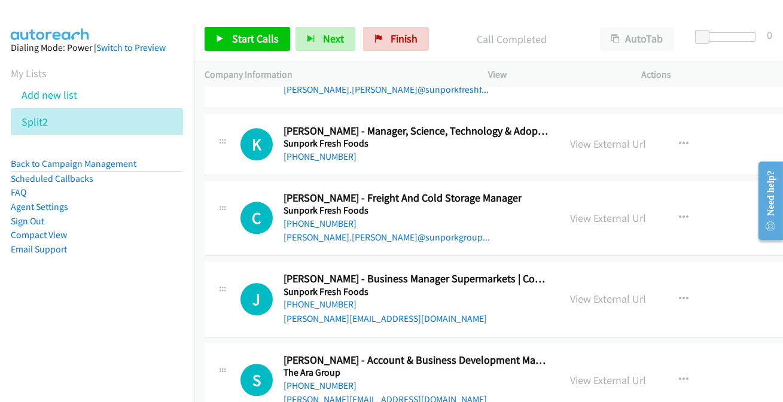
scroll to position [23000, 0]
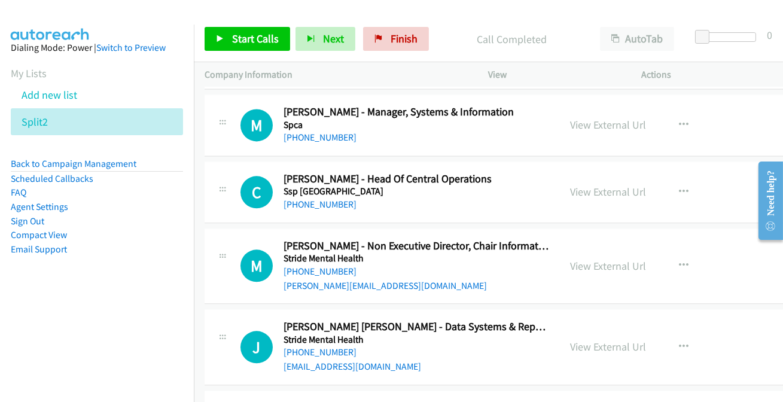
scroll to position [22564, 0]
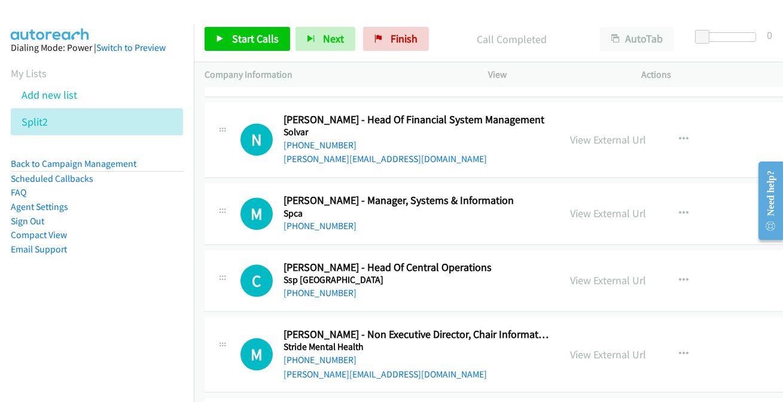
scroll to position [22456, 0]
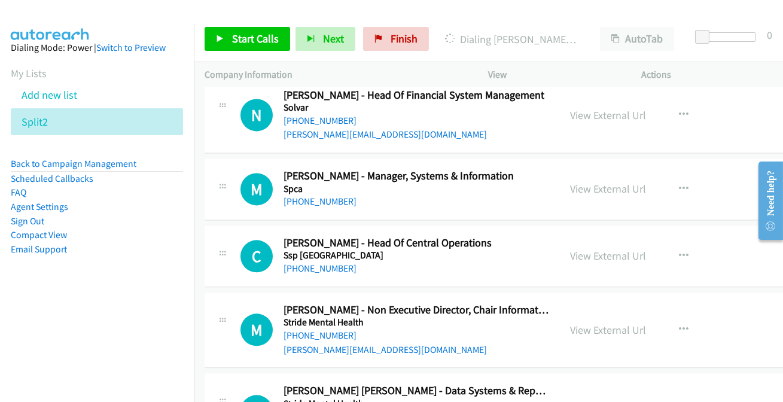
drag, startPoint x: 604, startPoint y: 167, endPoint x: 609, endPoint y: 124, distance: 42.8
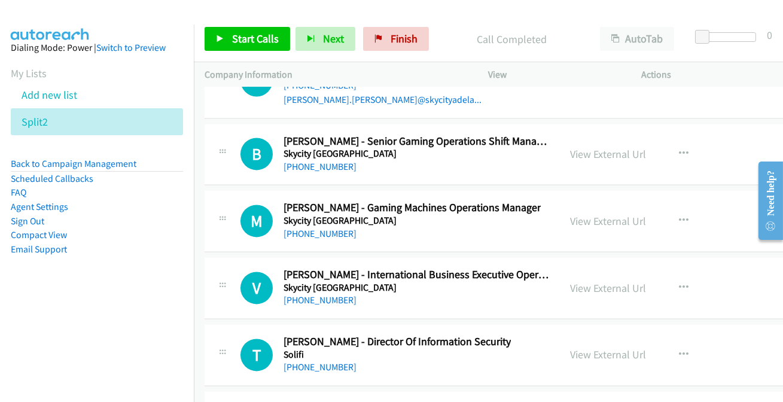
scroll to position [22184, 0]
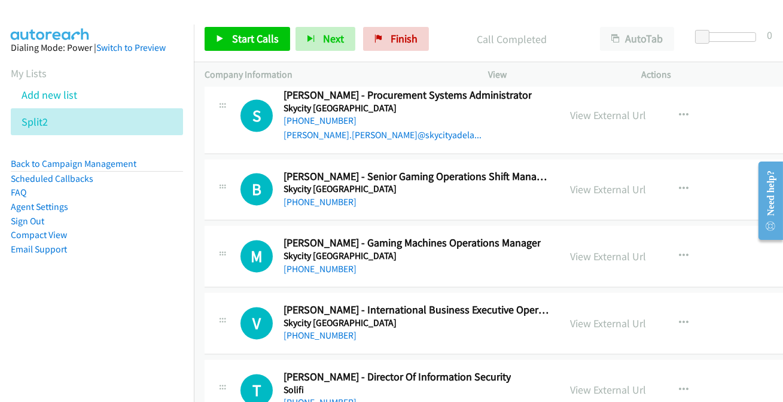
scroll to position [22075, 0]
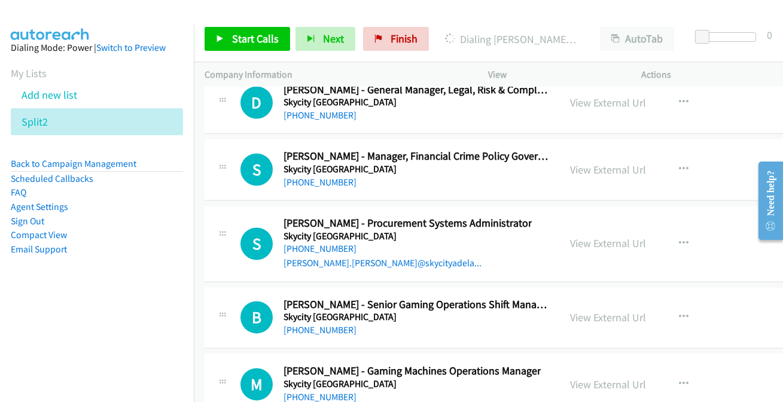
scroll to position [21912, 0]
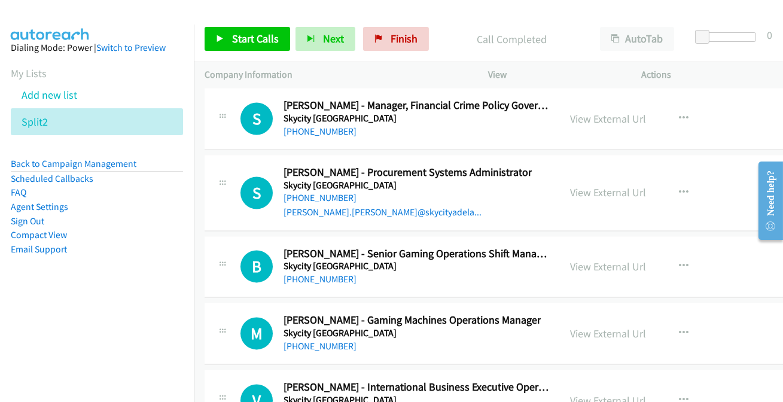
scroll to position [22020, 0]
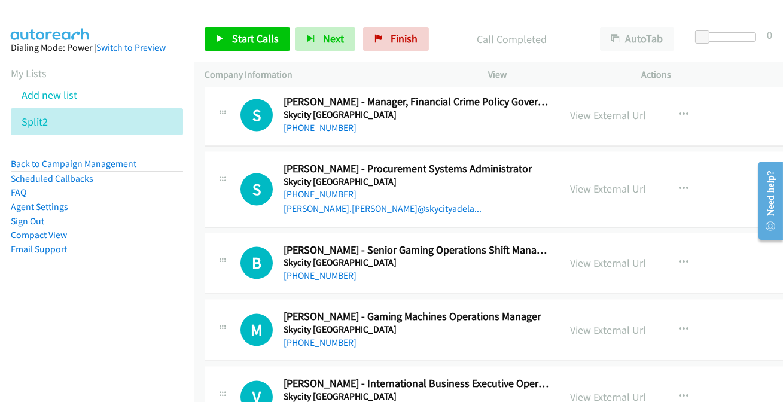
drag, startPoint x: 586, startPoint y: 309, endPoint x: 529, endPoint y: 311, distance: 56.9
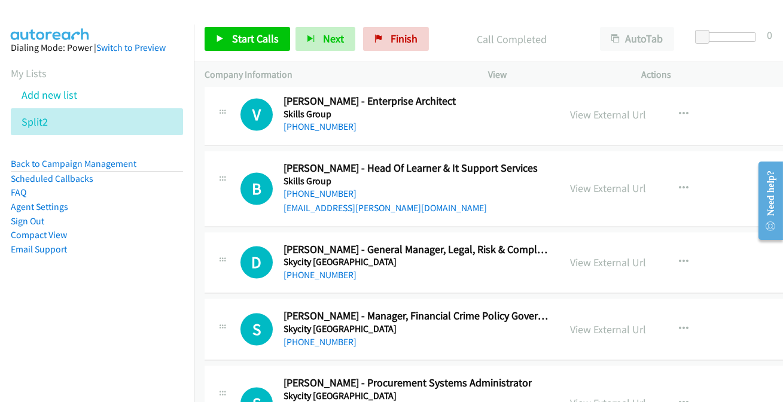
scroll to position [21803, 0]
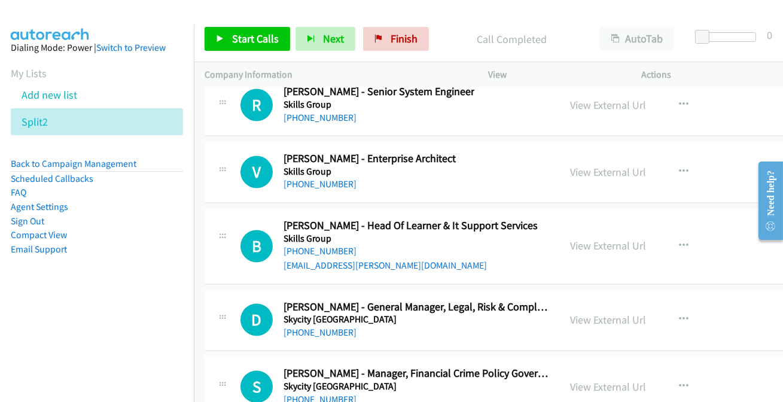
scroll to position [21694, 0]
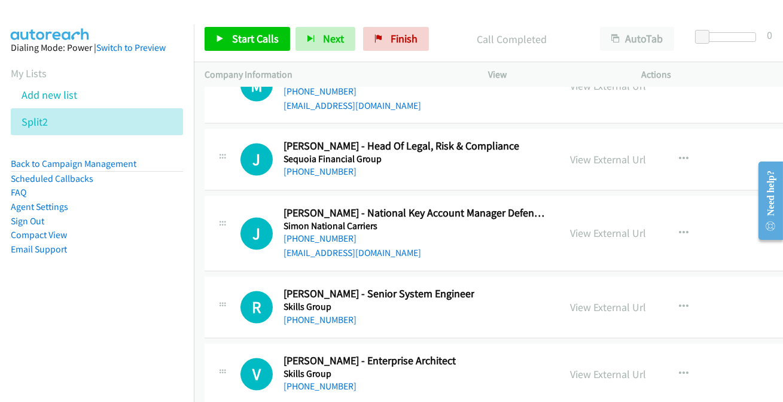
scroll to position [21531, 0]
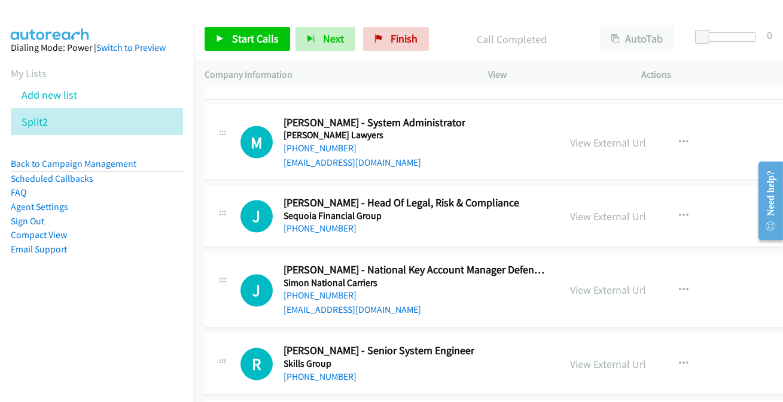
scroll to position [21476, 0]
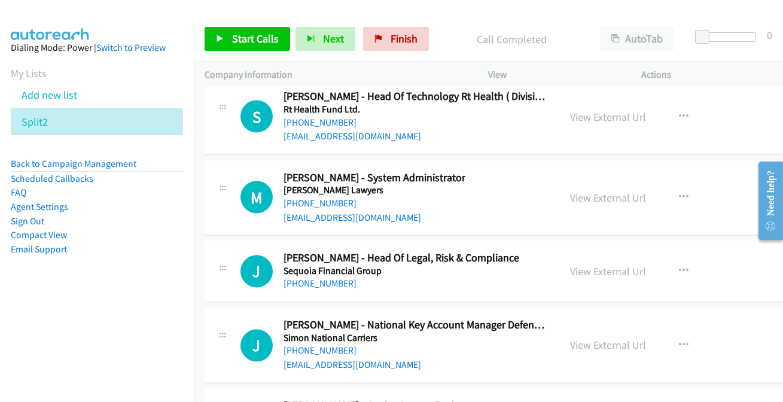
scroll to position [21422, 0]
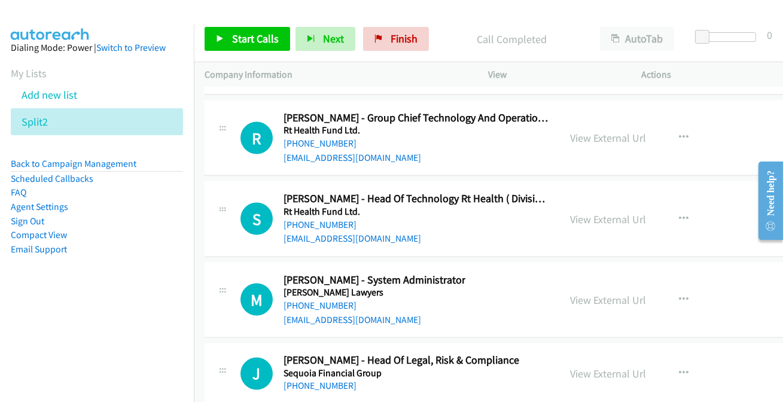
scroll to position [21313, 0]
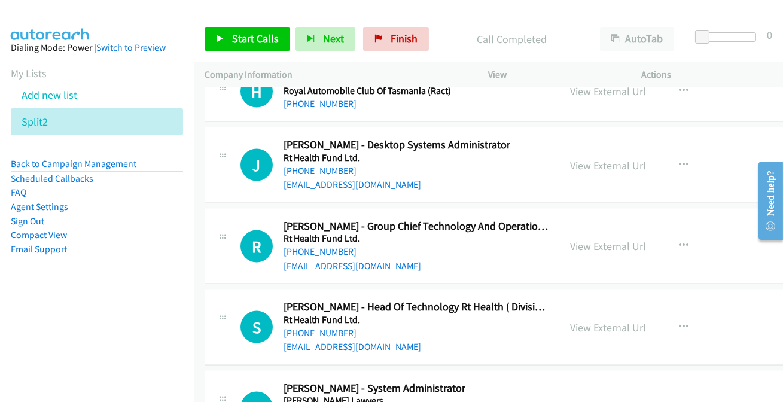
scroll to position [21205, 0]
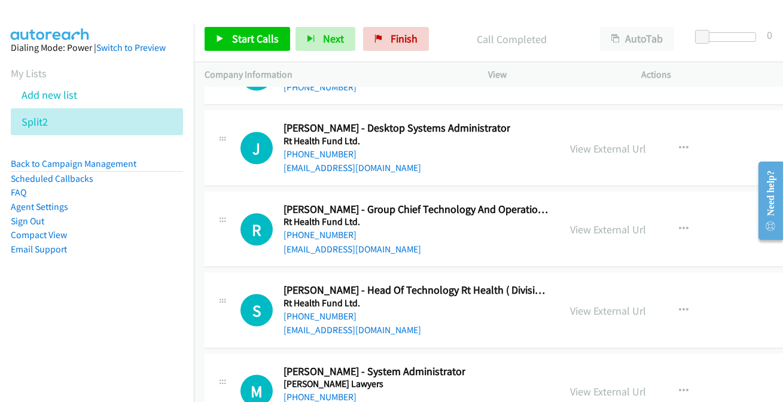
scroll to position [21259, 0]
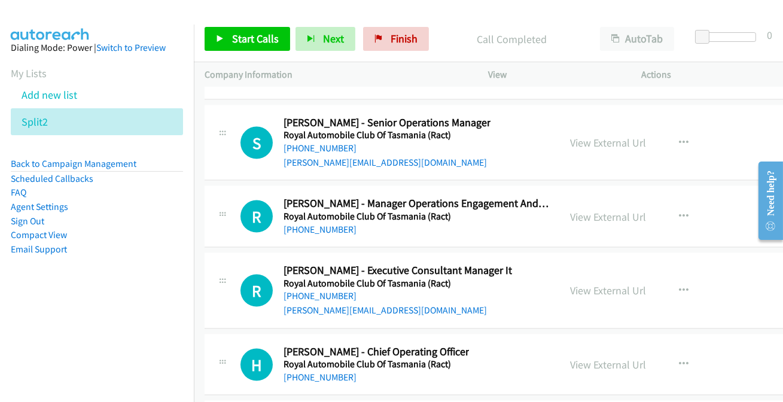
scroll to position [20932, 0]
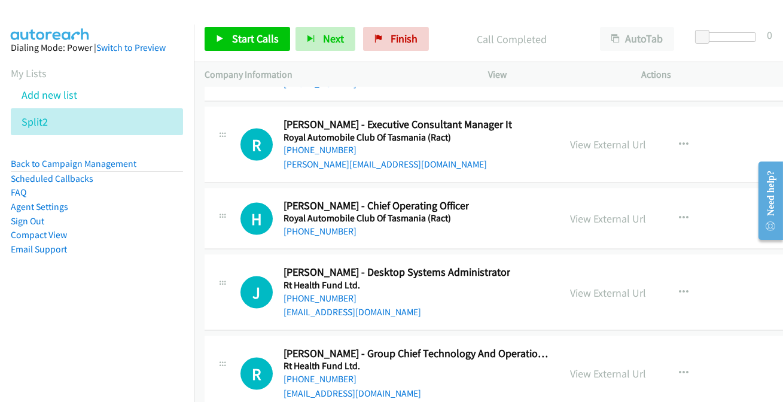
scroll to position [21041, 0]
